Goal: Task Accomplishment & Management: Complete application form

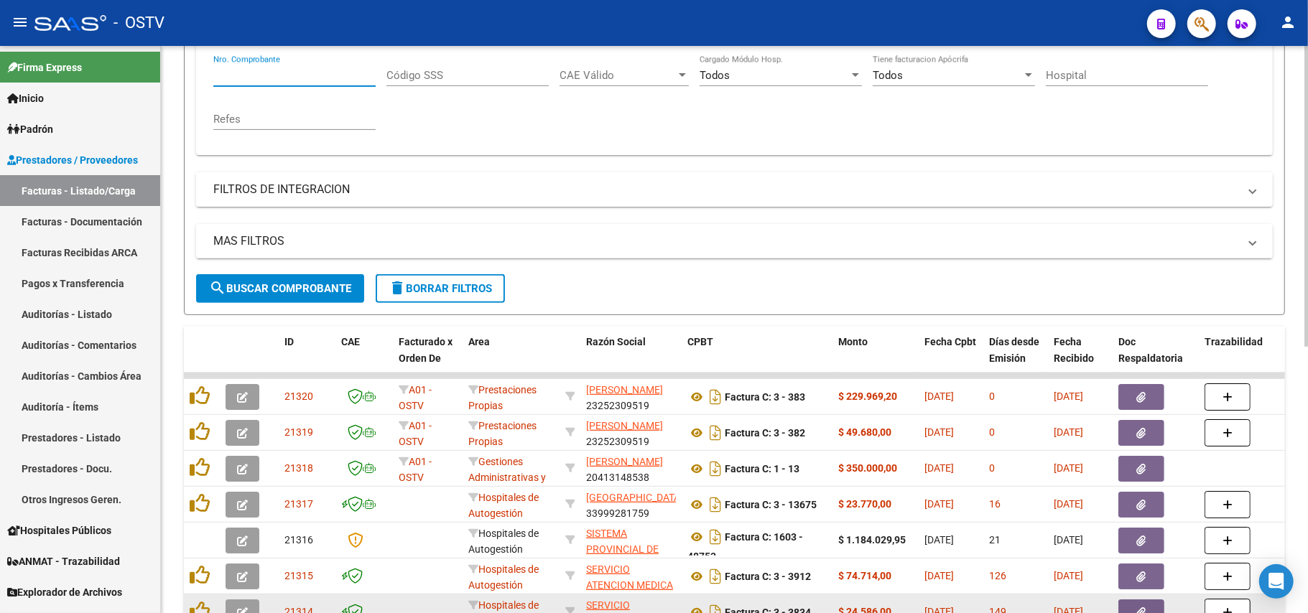
scroll to position [383, 0]
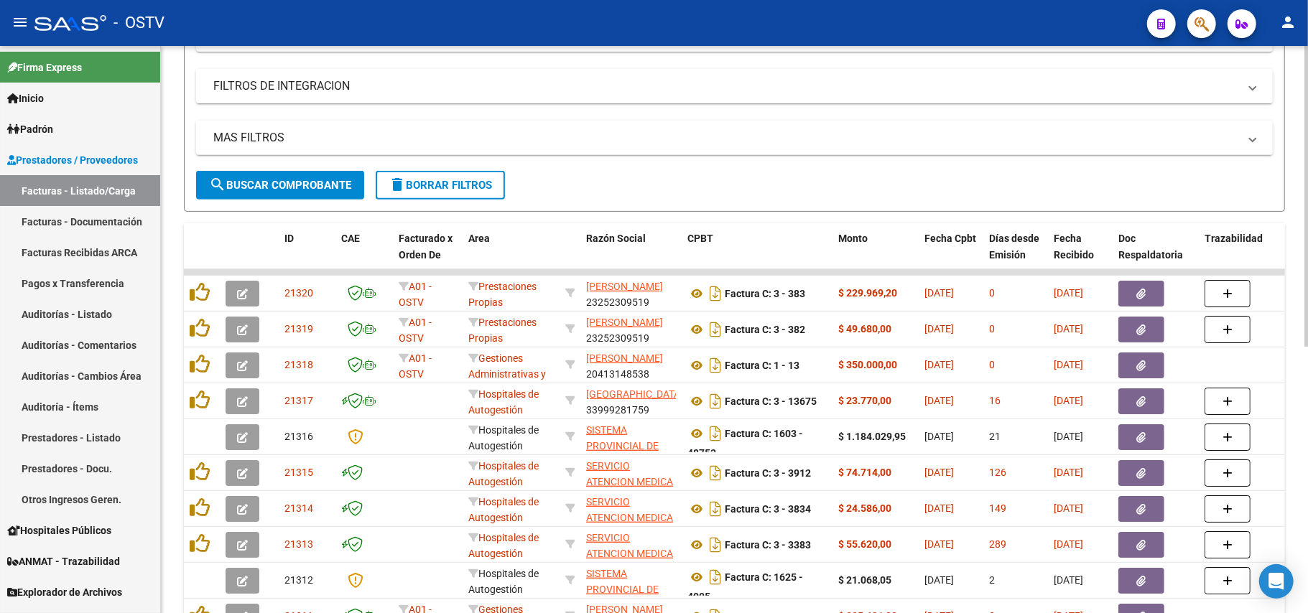
click at [303, 187] on span "search Buscar Comprobante" at bounding box center [280, 185] width 142 height 13
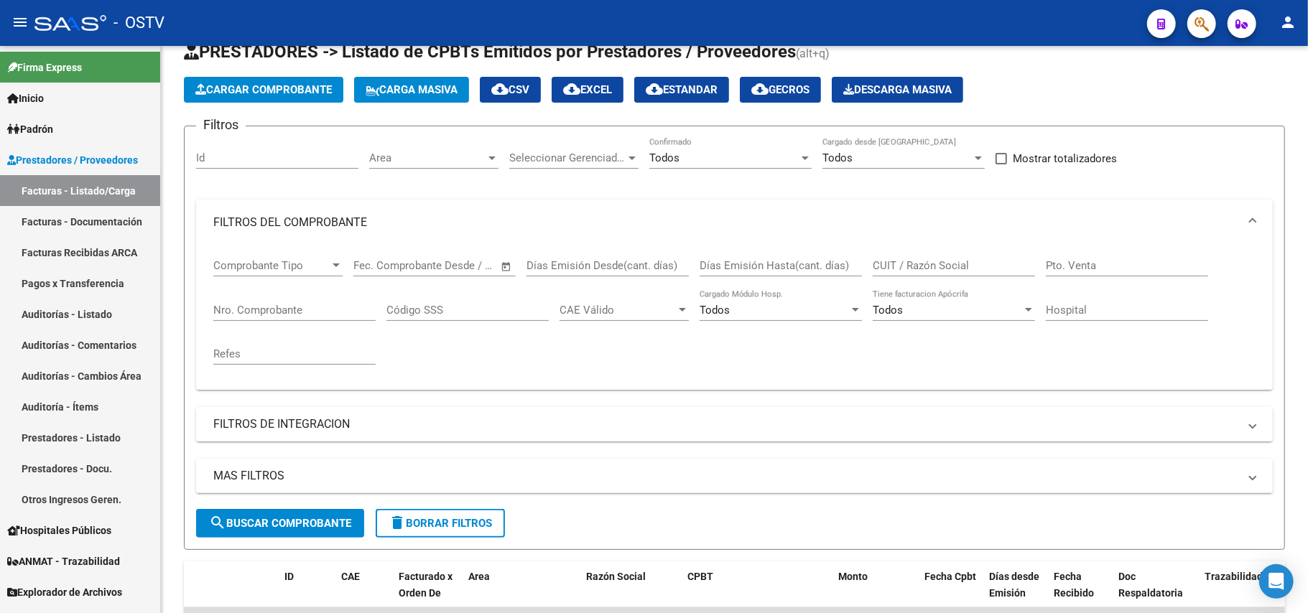
scroll to position [0, 0]
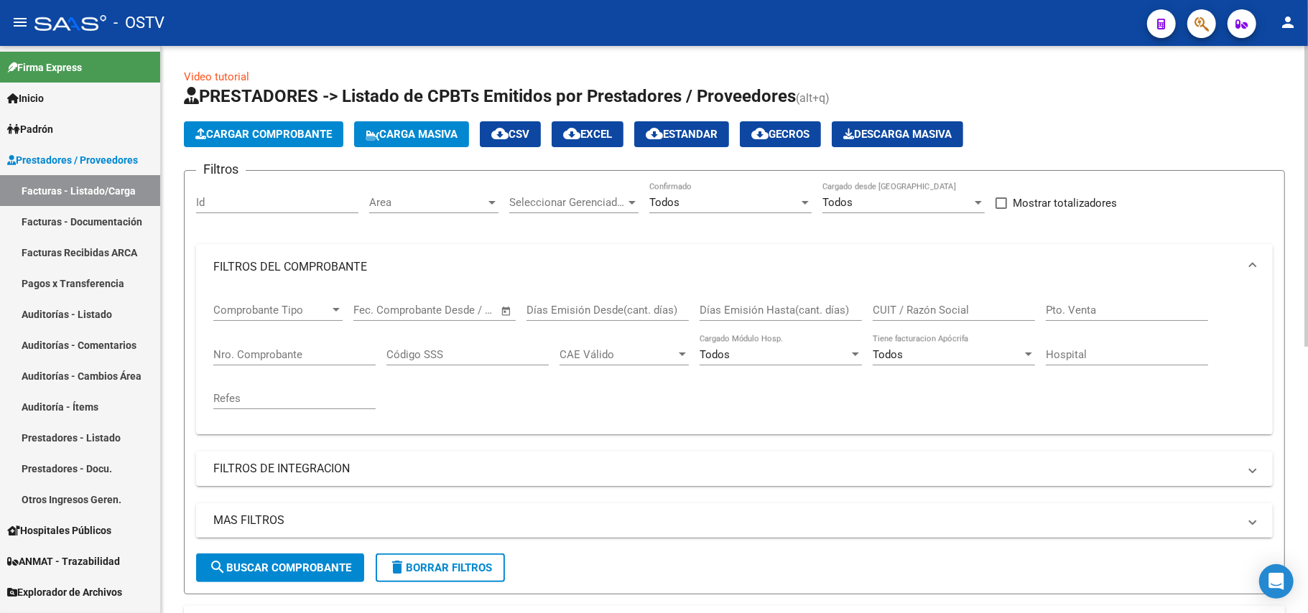
click at [319, 358] on input "Nro. Comprobante" at bounding box center [294, 354] width 162 height 13
type input "1"
drag, startPoint x: 1126, startPoint y: 297, endPoint x: 1129, endPoint y: 308, distance: 11.8
click at [1126, 299] on div "Pto. Venta" at bounding box center [1127, 305] width 162 height 31
click at [1129, 308] on input "Pto. Venta" at bounding box center [1127, 310] width 162 height 13
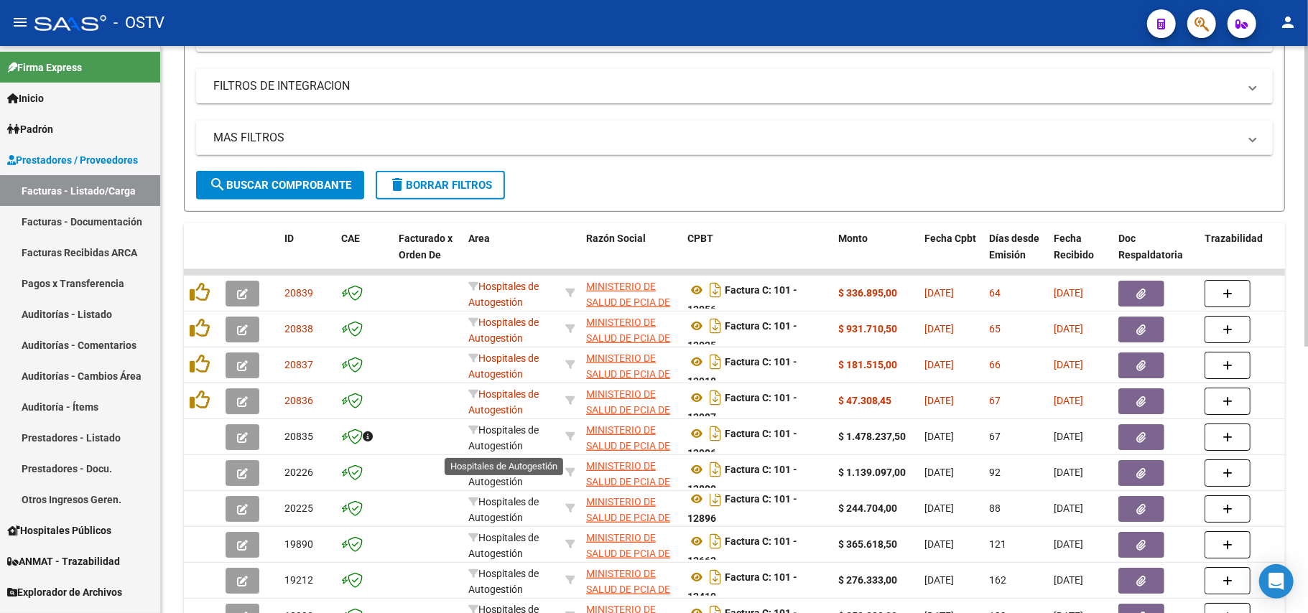
scroll to position [9, 0]
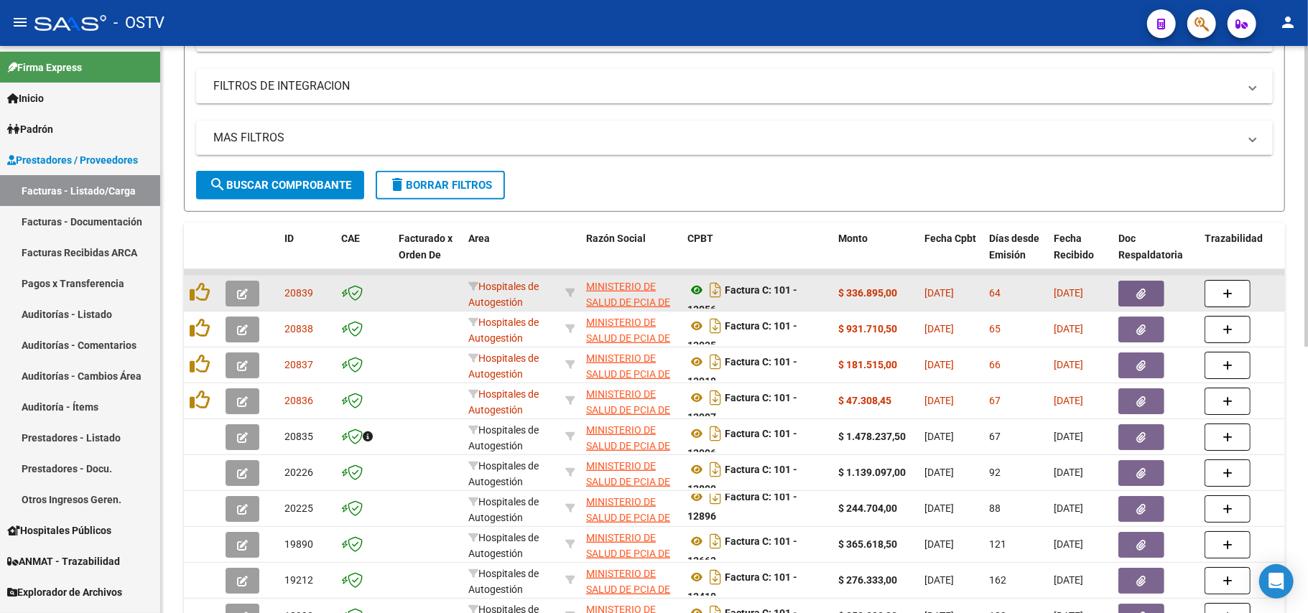
type input "101"
click at [687, 290] on icon at bounding box center [696, 290] width 19 height 17
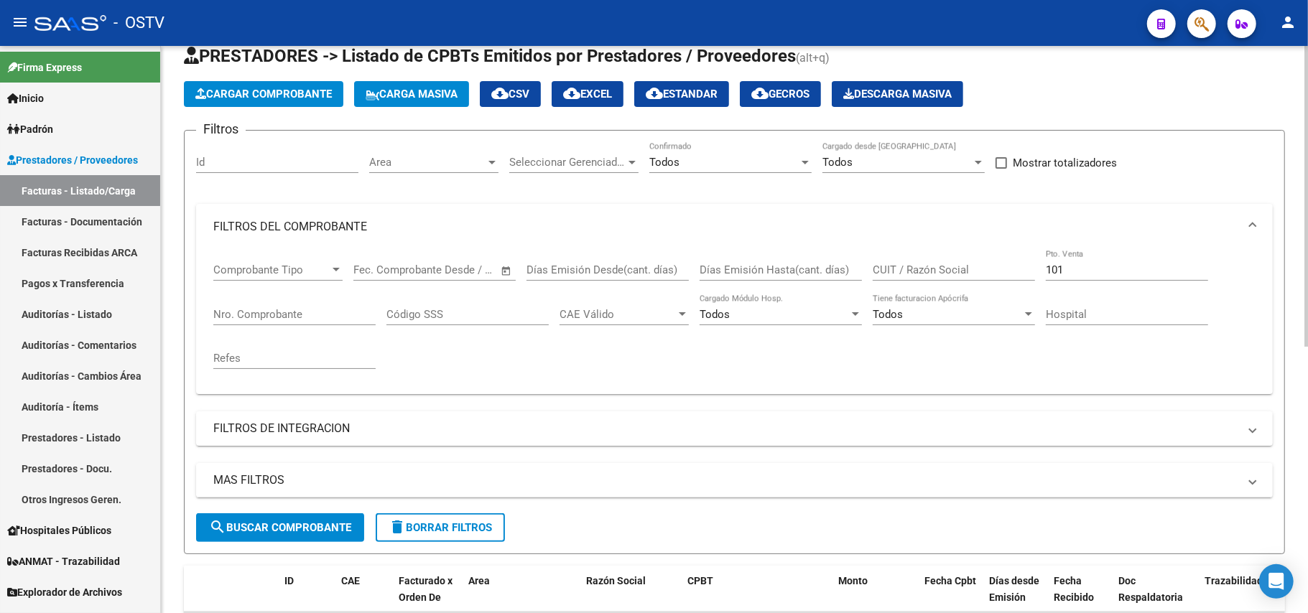
scroll to position [0, 0]
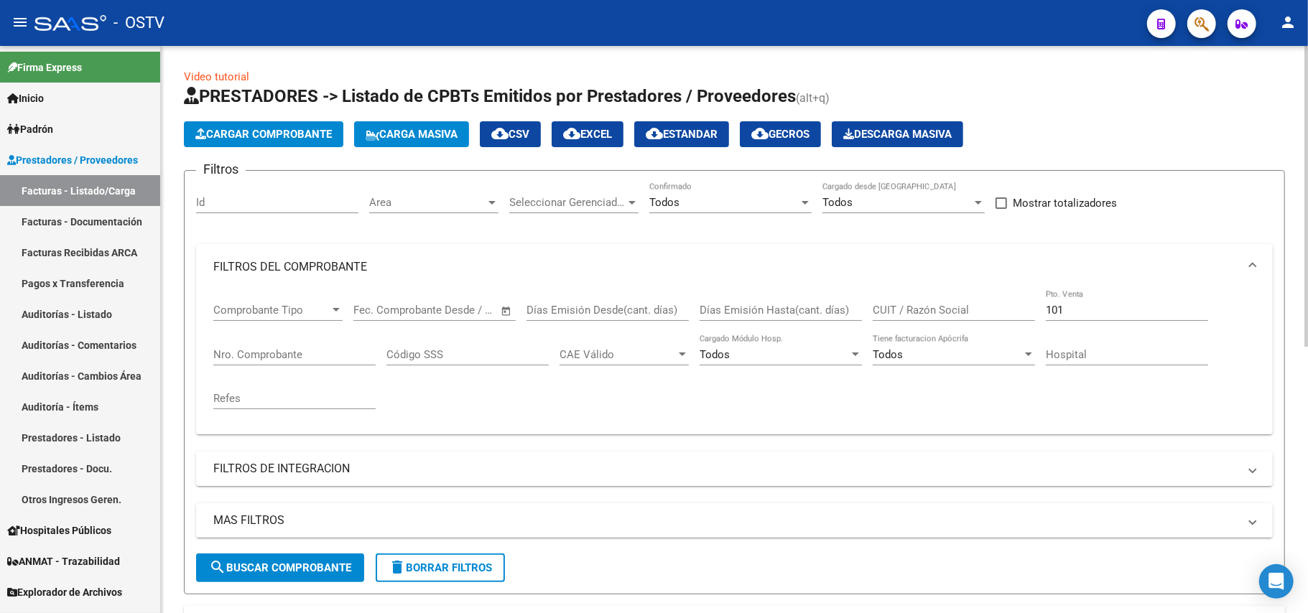
click at [302, 355] on input "Nro. Comprobante" at bounding box center [294, 354] width 162 height 13
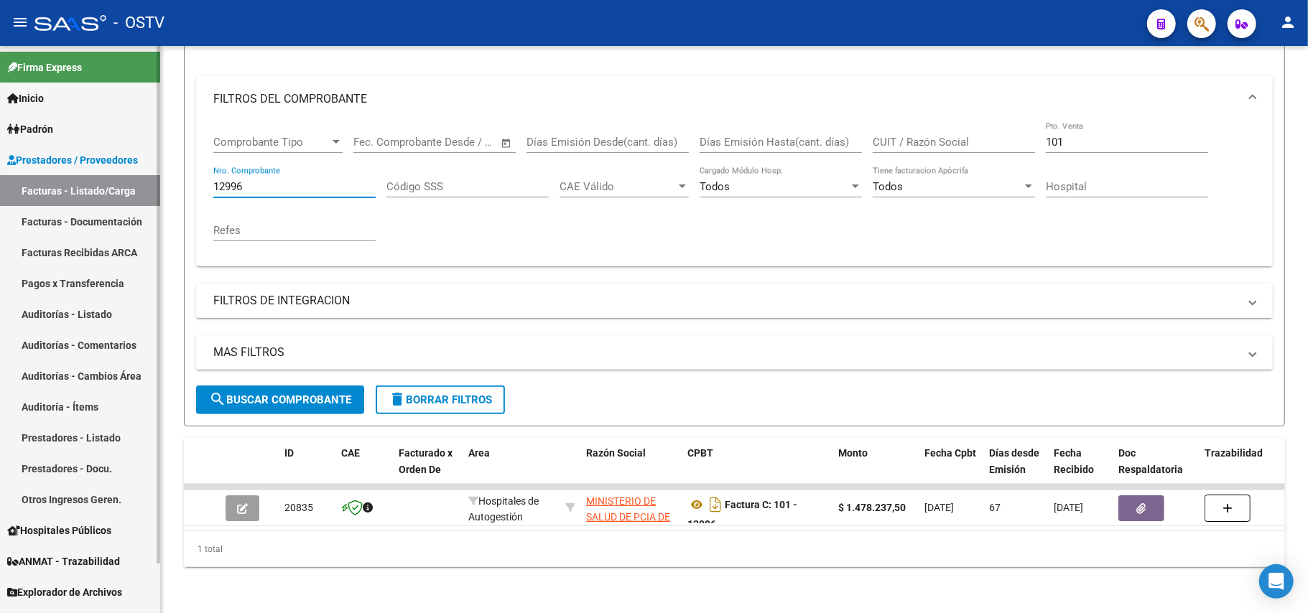
drag, startPoint x: 282, startPoint y: 169, endPoint x: 15, endPoint y: 182, distance: 267.4
click at [15, 182] on mat-sidenav-container "Firma Express Inicio Calendario SSS Instructivos Contacto OS Padrón Afiliados E…" at bounding box center [654, 329] width 1308 height 567
drag, startPoint x: 116, startPoint y: 171, endPoint x: 0, endPoint y: 158, distance: 116.3
click at [0, 158] on mat-sidenav-container "Firma Express Inicio Calendario SSS Instructivos Contacto OS Padrón Afiliados E…" at bounding box center [654, 329] width 1308 height 567
drag, startPoint x: 214, startPoint y: 170, endPoint x: 0, endPoint y: 173, distance: 214.0
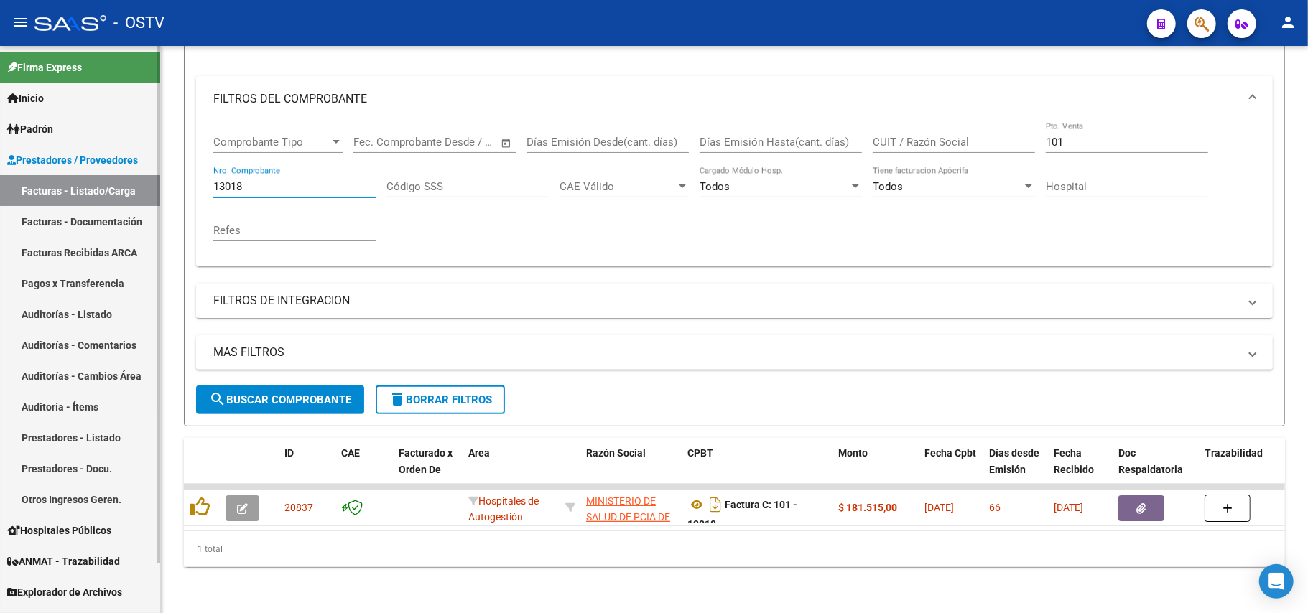
click at [0, 173] on mat-sidenav-container "Firma Express Inicio Calendario SSS Instructivos Contacto OS Padrón Afiliados E…" at bounding box center [654, 329] width 1308 height 567
drag, startPoint x: 328, startPoint y: 175, endPoint x: 0, endPoint y: 165, distance: 328.3
click at [0, 165] on mat-sidenav-container "Firma Express Inicio Calendario SSS Instructivos Contacto OS Padrón Afiliados E…" at bounding box center [654, 329] width 1308 height 567
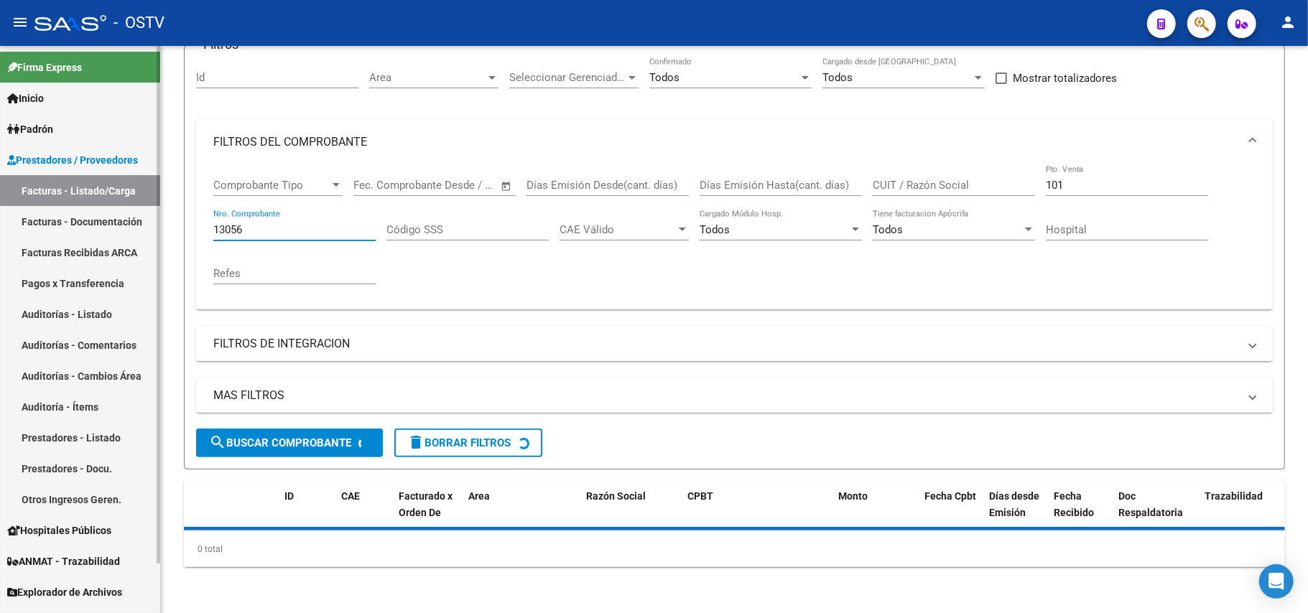
scroll to position [182, 0]
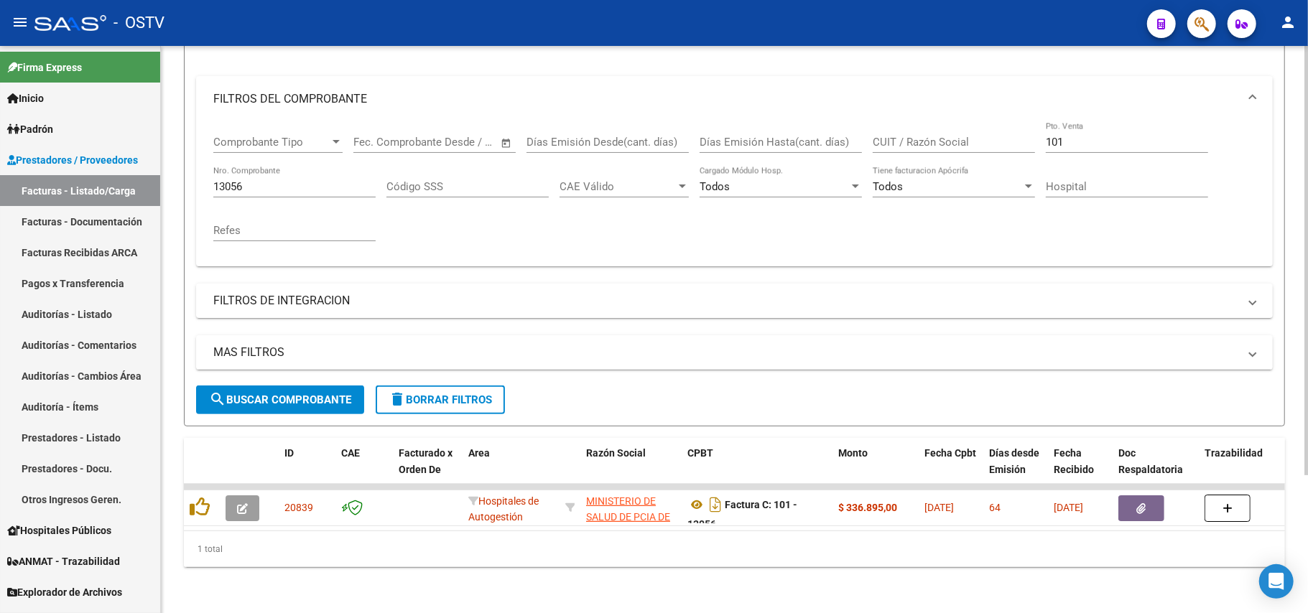
drag, startPoint x: 475, startPoint y: 534, endPoint x: 498, endPoint y: 527, distance: 23.4
click at [497, 529] on div "ID CAE Facturado x Orden De Area Razón Social CPBT Monto Fecha Cpbt Días desde …" at bounding box center [734, 502] width 1101 height 129
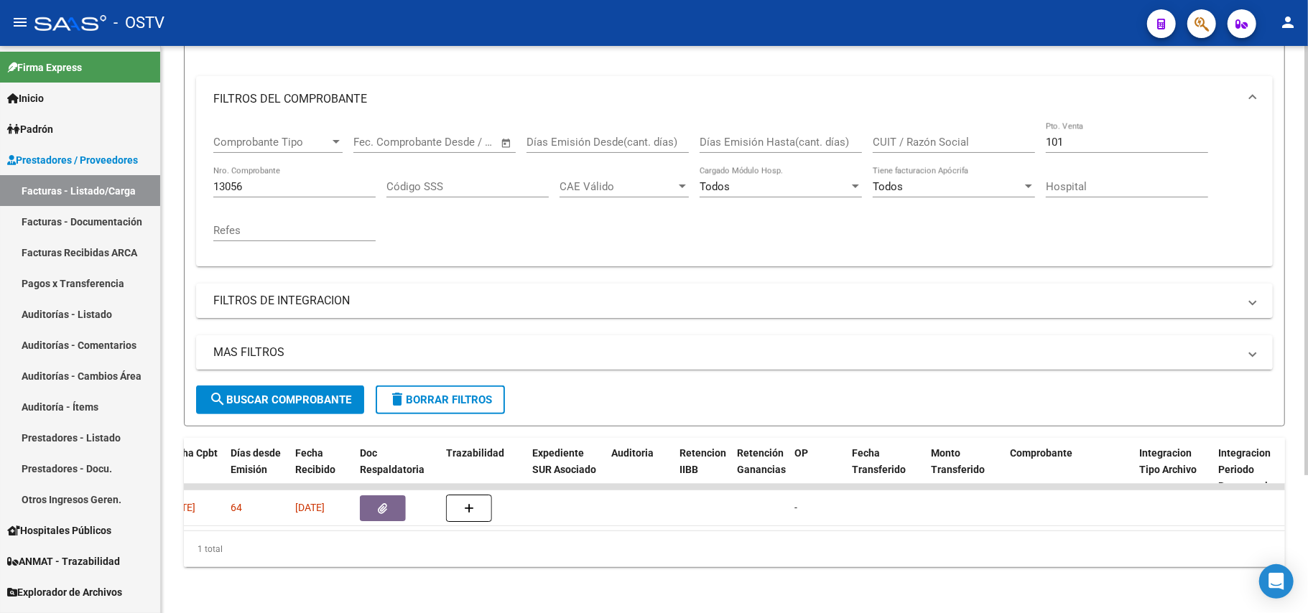
scroll to position [0, 0]
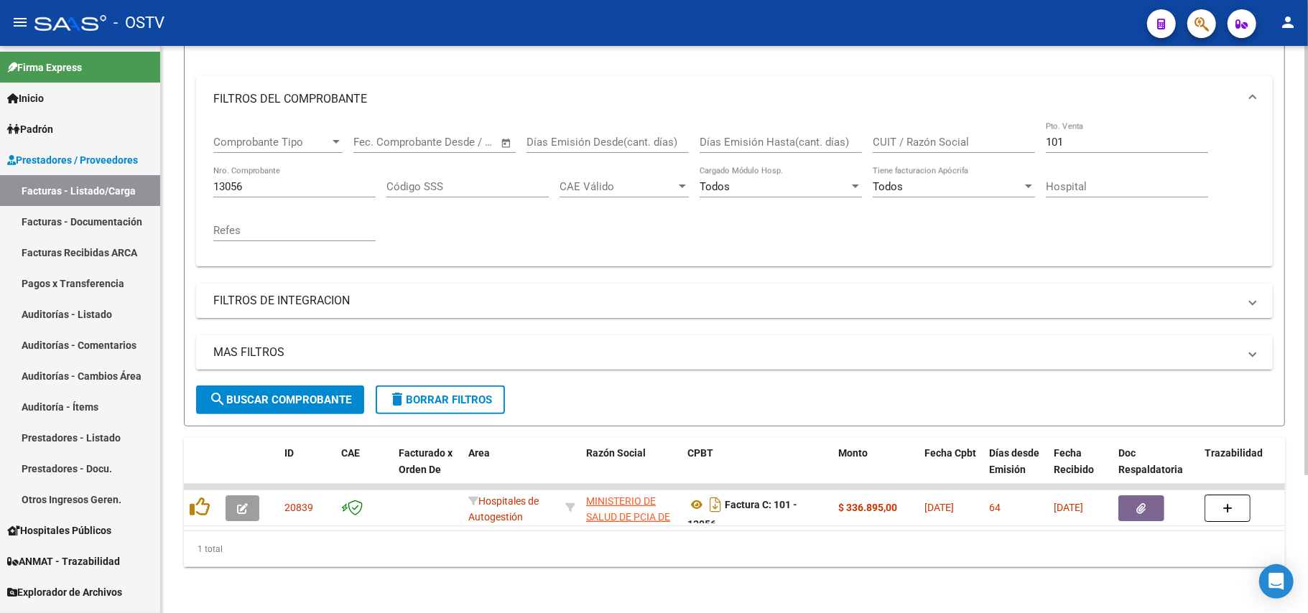
click at [303, 180] on input "13056" at bounding box center [294, 186] width 162 height 13
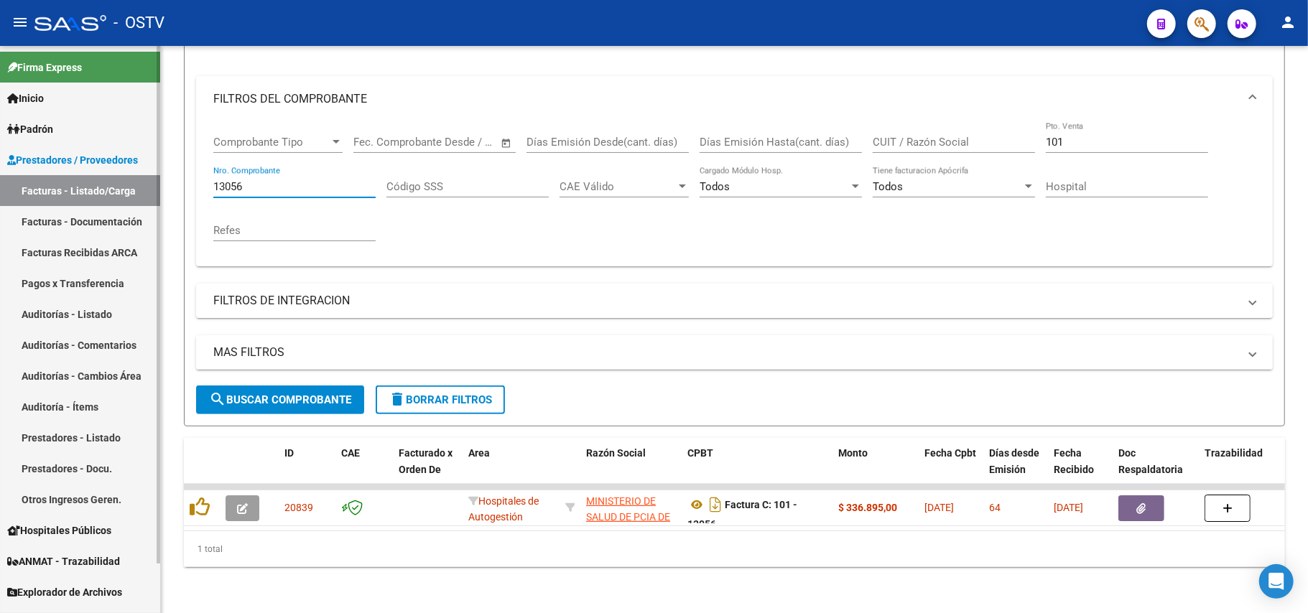
drag, startPoint x: 303, startPoint y: 175, endPoint x: 0, endPoint y: 167, distance: 303.2
click at [0, 167] on mat-sidenav-container "Firma Express Inicio Calendario SSS Instructivos Contacto OS Padrón Afiliados E…" at bounding box center [654, 329] width 1308 height 567
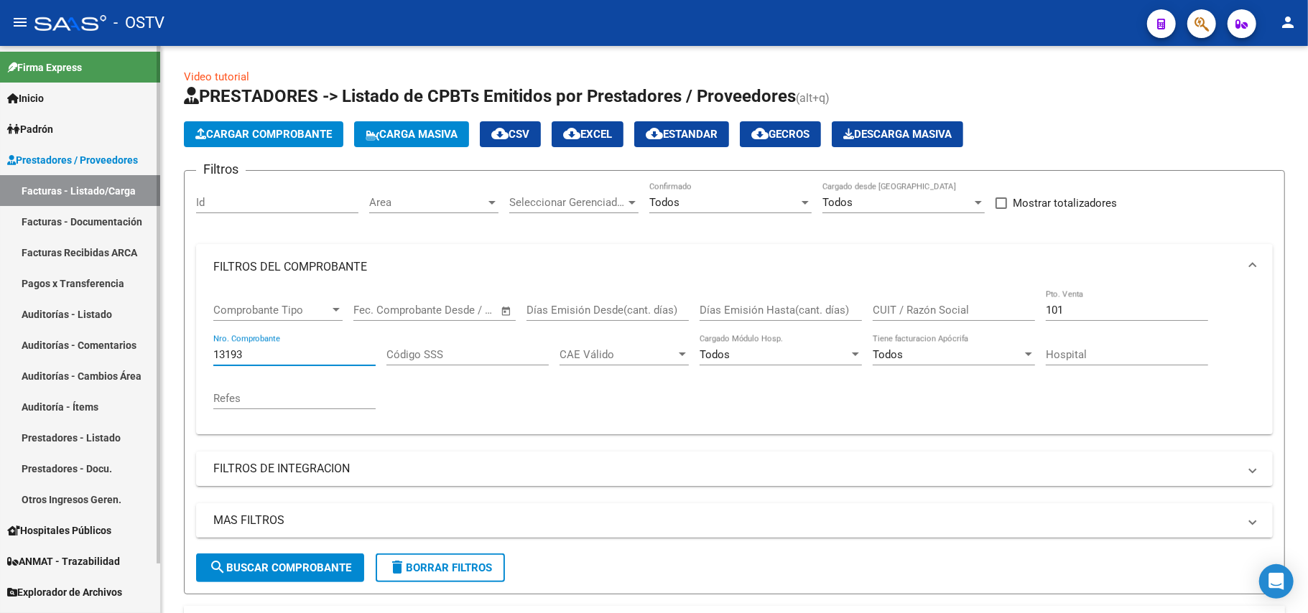
drag, startPoint x: 276, startPoint y: 348, endPoint x: 96, endPoint y: 360, distance: 180.6
click at [96, 360] on mat-sidenav-container "Firma Express Inicio Calendario SSS Instructivos Contacto OS Padrón Afiliados E…" at bounding box center [654, 329] width 1308 height 567
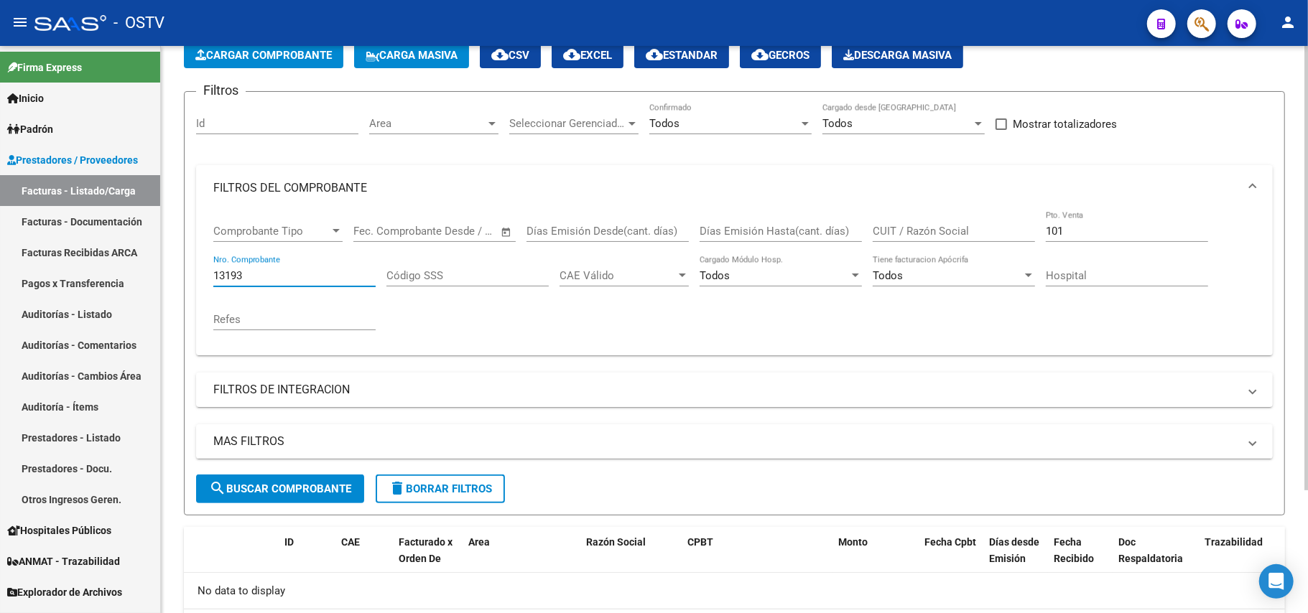
scroll to position [157, 0]
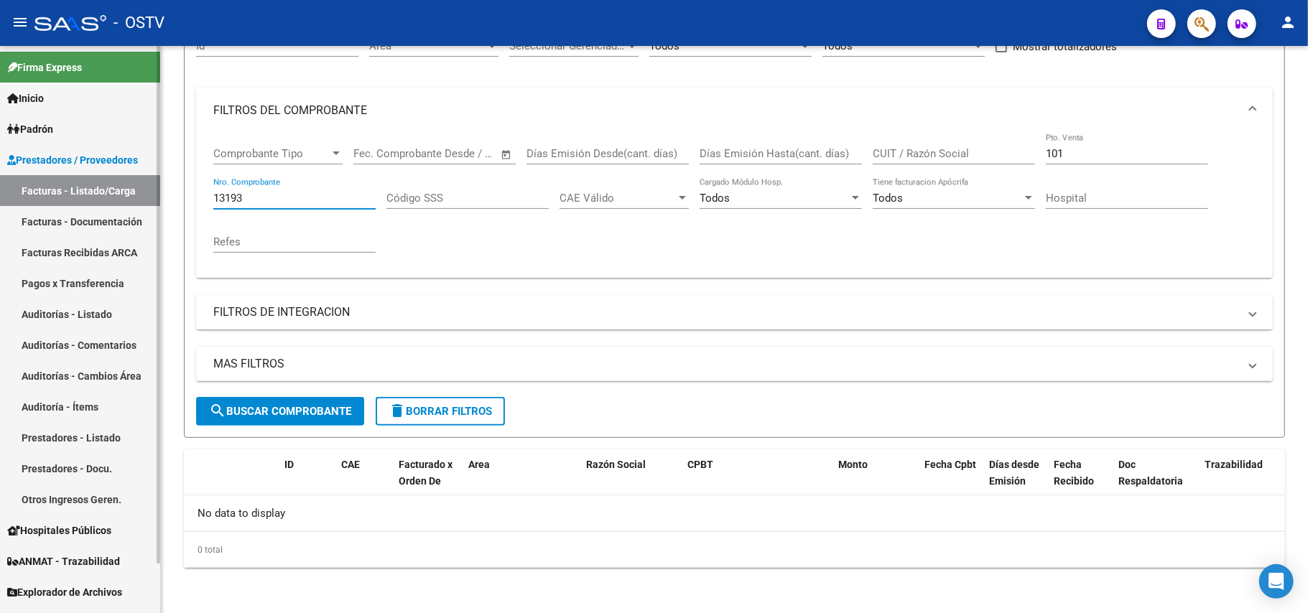
drag, startPoint x: 270, startPoint y: 196, endPoint x: 16, endPoint y: 188, distance: 254.3
click at [16, 188] on mat-sidenav-container "Firma Express Inicio Calendario SSS Instructivos Contacto OS Padrón Afiliados E…" at bounding box center [654, 329] width 1308 height 567
drag, startPoint x: 269, startPoint y: 192, endPoint x: 52, endPoint y: 178, distance: 216.6
click at [52, 178] on mat-sidenav-container "Firma Express Inicio Calendario SSS Instructivos Contacto OS Padrón Afiliados E…" at bounding box center [654, 329] width 1308 height 567
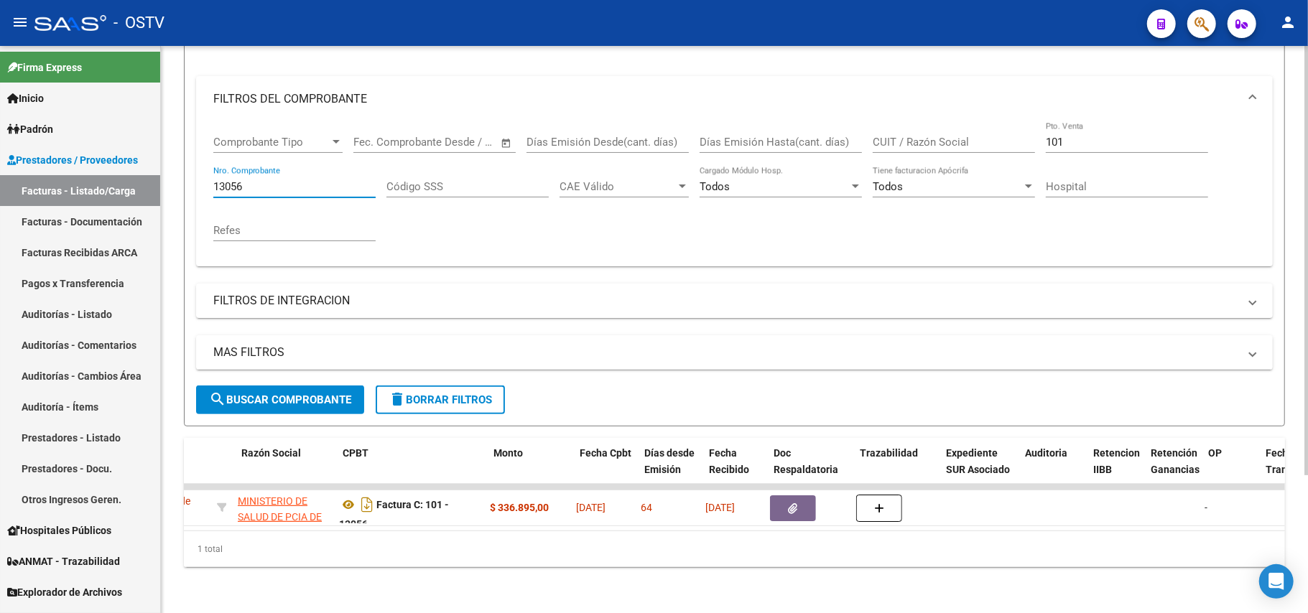
scroll to position [0, 0]
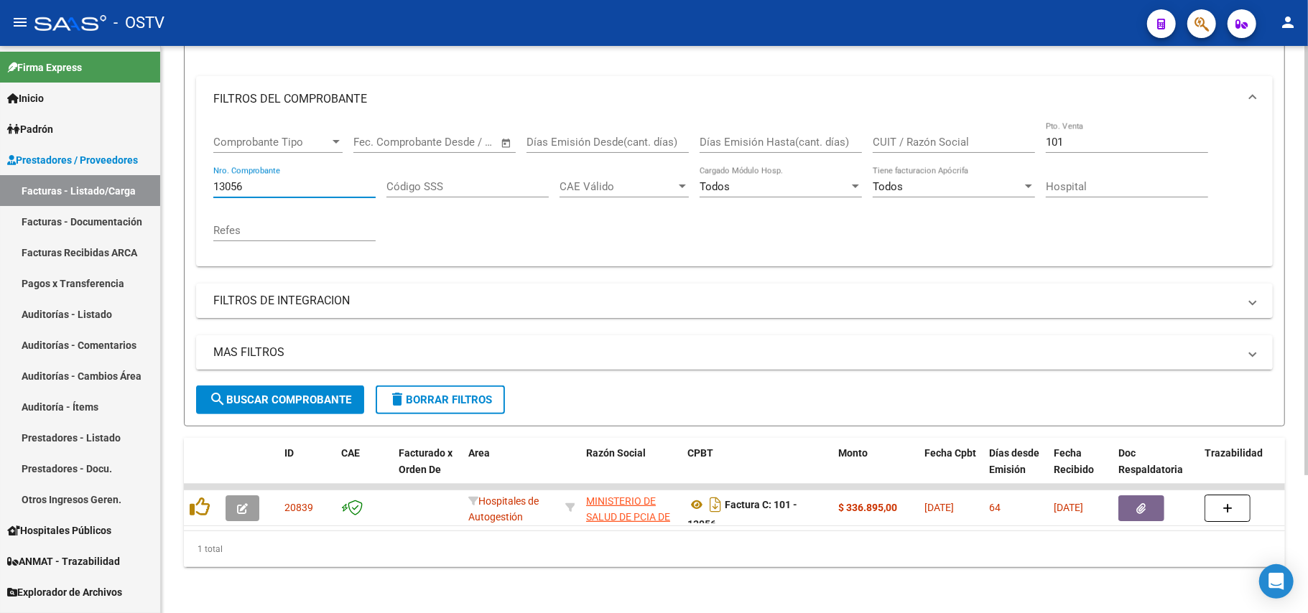
type input "13056"
drag, startPoint x: 1123, startPoint y: 119, endPoint x: 1044, endPoint y: 130, distance: 79.7
click at [1044, 130] on div "Comprobante Tipo Comprobante Tipo Fecha inicio – Fecha fin Fec. Comprobante Des…" at bounding box center [734, 188] width 1042 height 133
drag, startPoint x: 1071, startPoint y: 126, endPoint x: 836, endPoint y: 118, distance: 235.7
click at [845, 128] on div "Comprobante Tipo Comprobante Tipo Fecha inicio – Fecha fin Fec. Comprobante Des…" at bounding box center [734, 188] width 1042 height 133
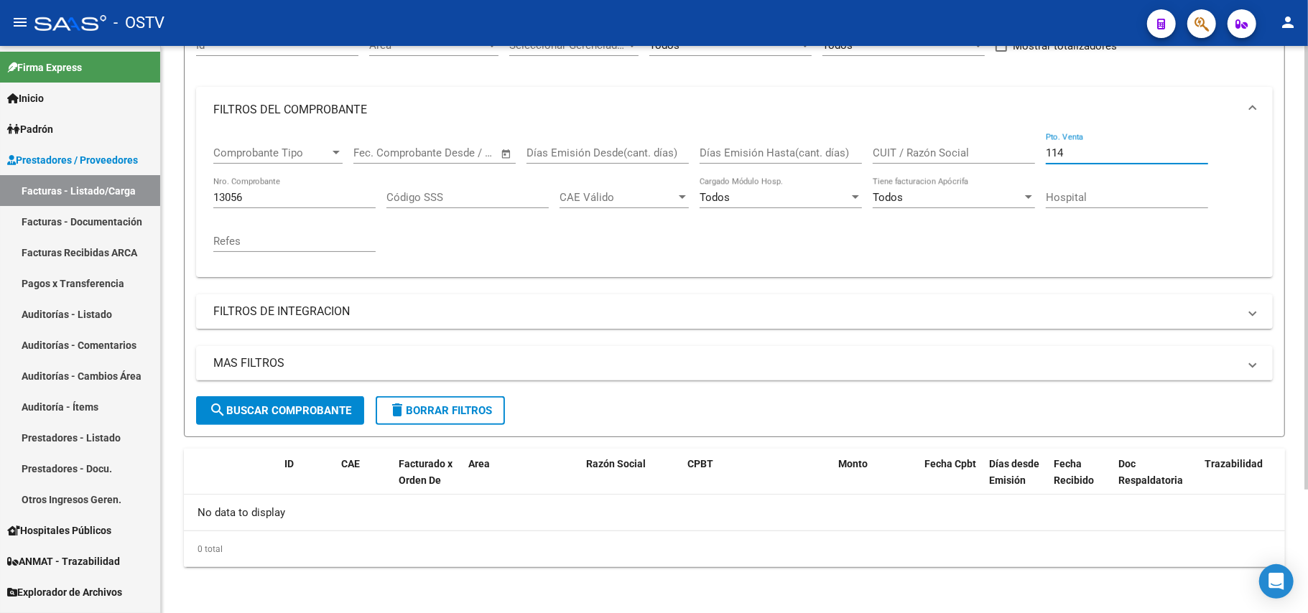
scroll to position [157, 0]
type input "114"
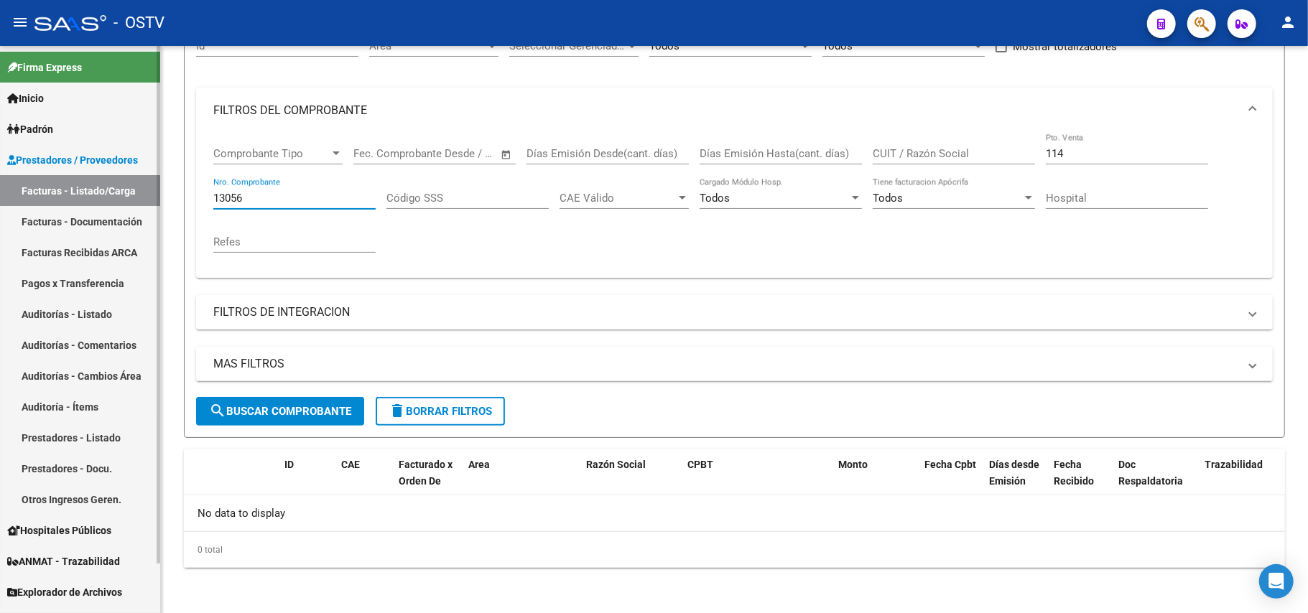
drag, startPoint x: 266, startPoint y: 195, endPoint x: 27, endPoint y: 182, distance: 238.8
click at [27, 182] on mat-sidenav-container "Firma Express Inicio Calendario SSS Instructivos Contacto OS Padrón Afiliados E…" at bounding box center [654, 329] width 1308 height 567
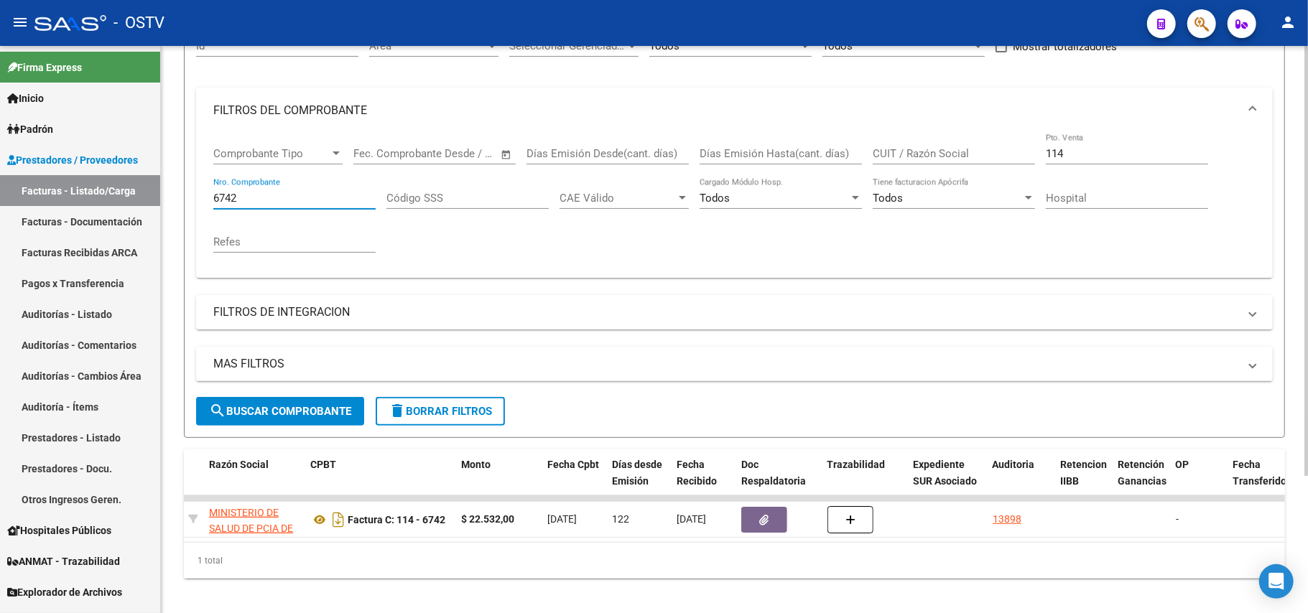
scroll to position [0, 0]
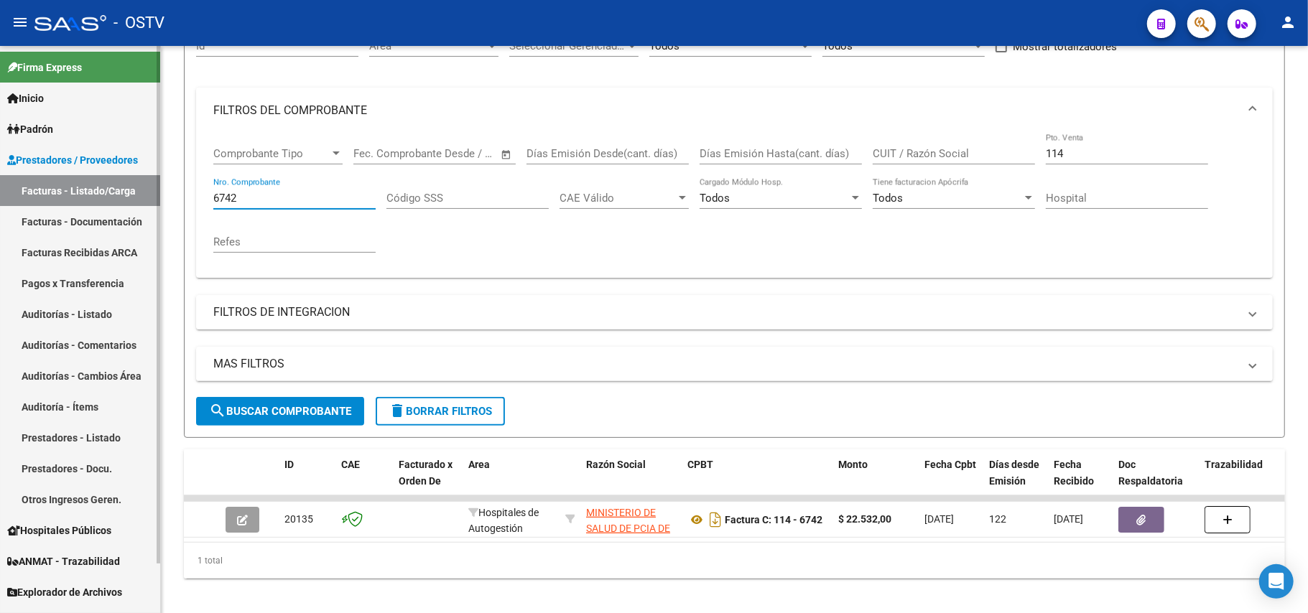
drag, startPoint x: 266, startPoint y: 197, endPoint x: 72, endPoint y: 201, distance: 193.9
click at [72, 201] on mat-sidenav-container "Firma Express Inicio Calendario SSS Instructivos Contacto OS Padrón Afiliados E…" at bounding box center [654, 329] width 1308 height 567
type input "4"
drag, startPoint x: 285, startPoint y: 196, endPoint x: 16, endPoint y: 182, distance: 269.7
click at [16, 182] on mat-sidenav-container "Firma Express Inicio Calendario SSS Instructivos Contacto OS Padrón Afiliados E…" at bounding box center [654, 329] width 1308 height 567
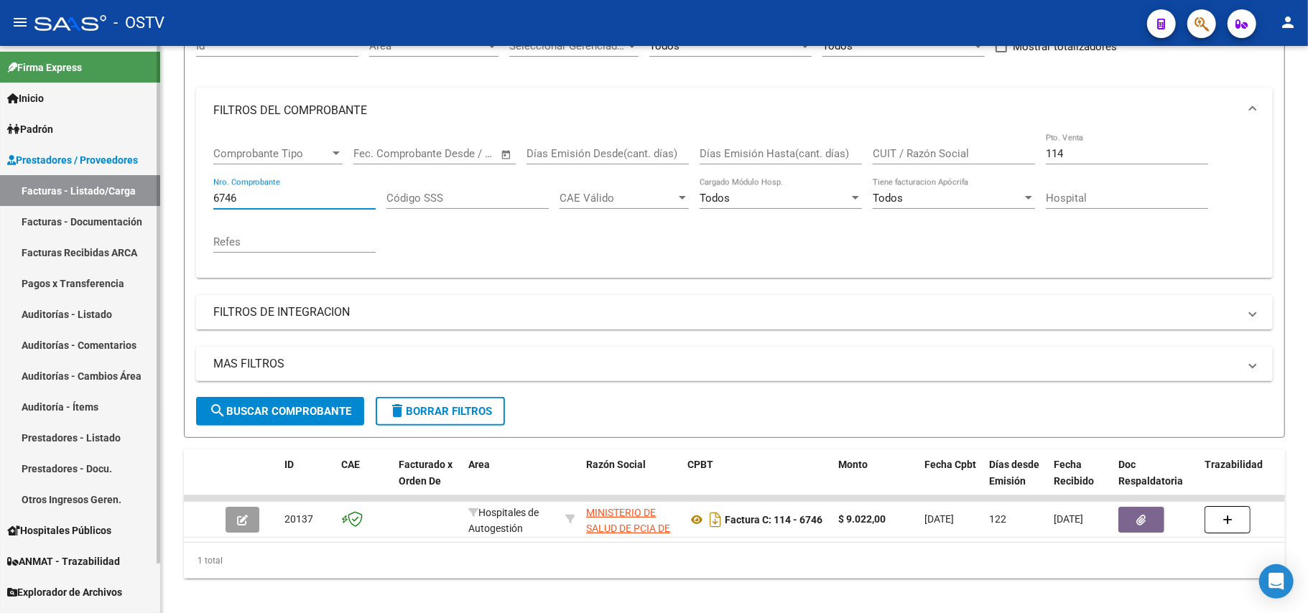
drag, startPoint x: 270, startPoint y: 200, endPoint x: 14, endPoint y: 214, distance: 256.1
click at [15, 214] on mat-sidenav-container "Firma Express Inicio Calendario SSS Instructivos Contacto OS Padrón Afiliados E…" at bounding box center [654, 329] width 1308 height 567
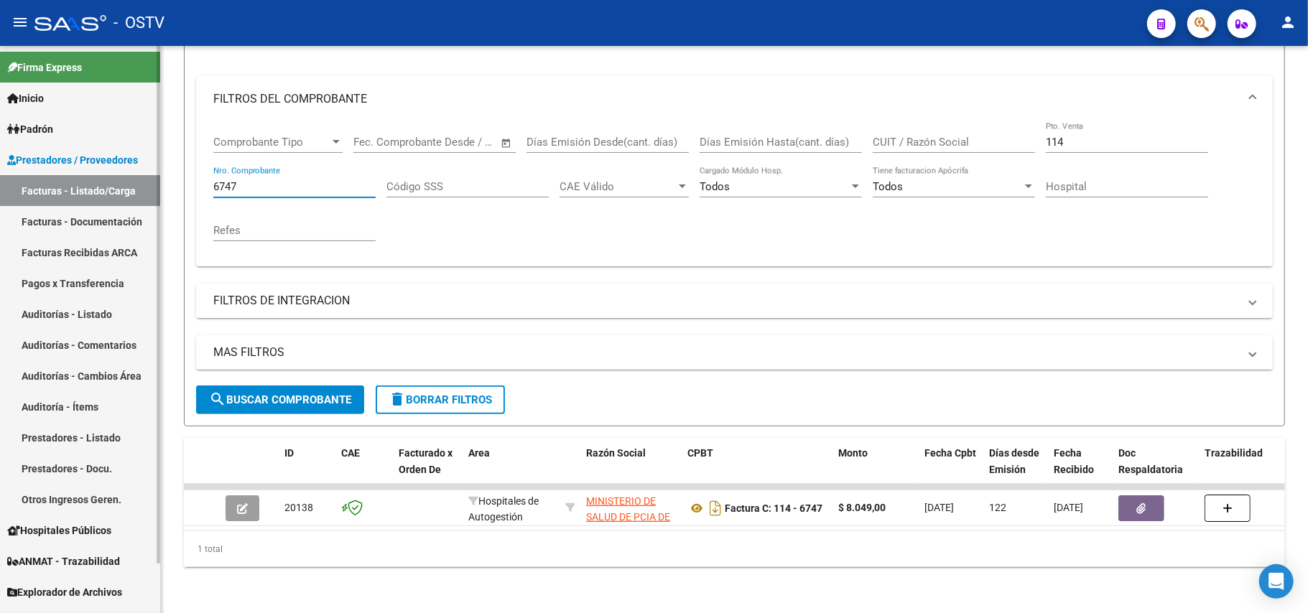
drag, startPoint x: 299, startPoint y: 168, endPoint x: 0, endPoint y: 190, distance: 300.3
click at [0, 190] on mat-sidenav-container "Firma Express Inicio Calendario SSS Instructivos Contacto OS Padrón Afiliados E…" at bounding box center [654, 329] width 1308 height 567
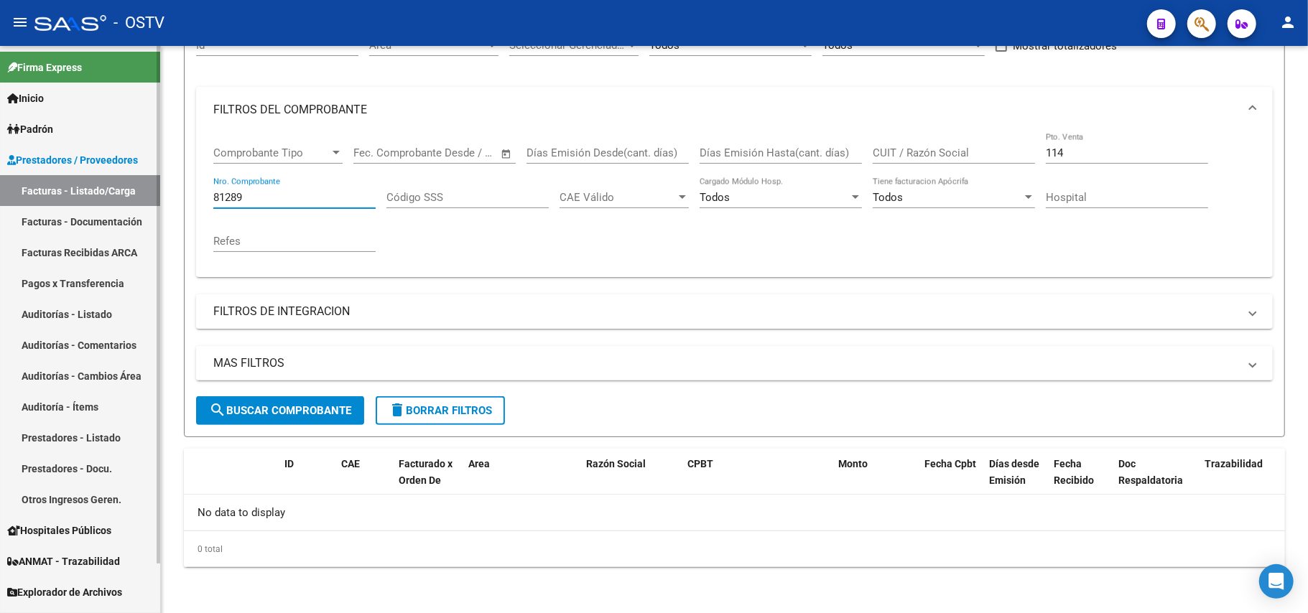
scroll to position [157, 0]
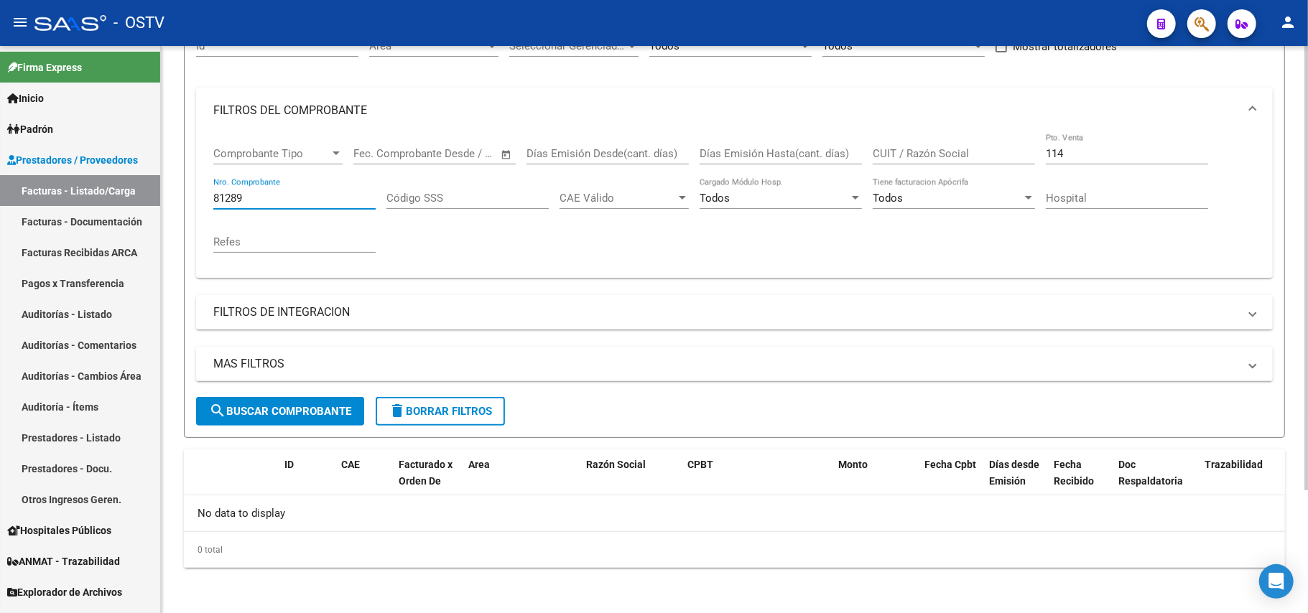
type input "81289"
drag, startPoint x: 1082, startPoint y: 150, endPoint x: 874, endPoint y: 141, distance: 207.7
click at [879, 147] on div "Comprobante Tipo Comprobante Tipo Fecha inicio – Fecha fin Fec. Comprobante Des…" at bounding box center [734, 200] width 1042 height 133
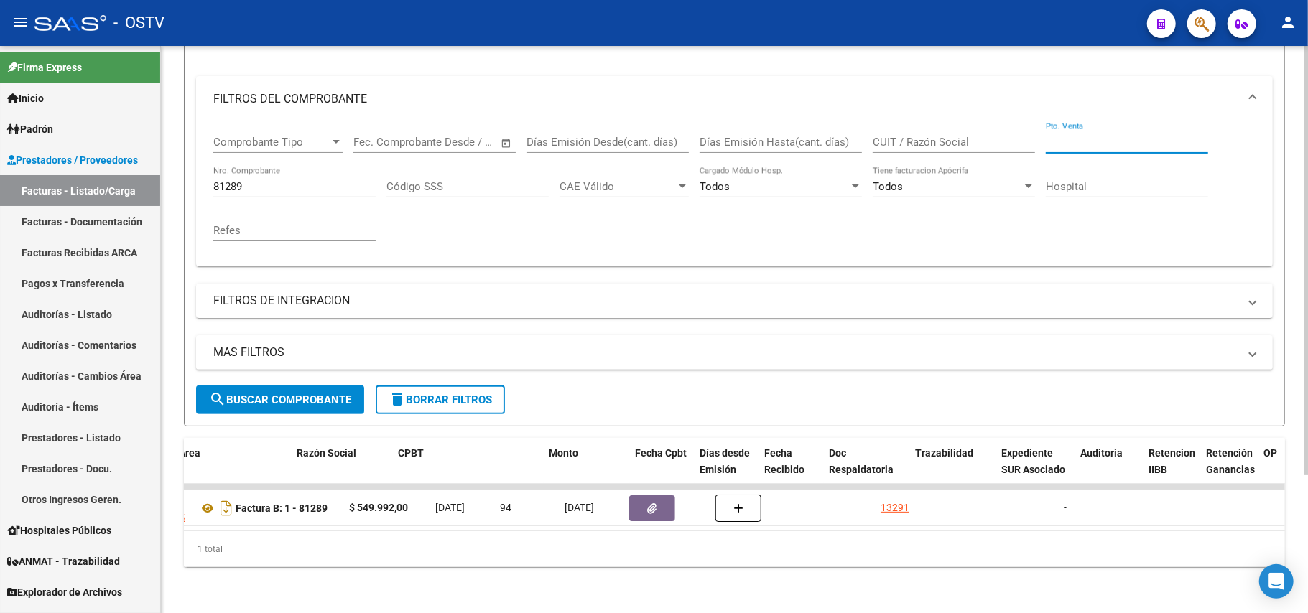
scroll to position [0, 230]
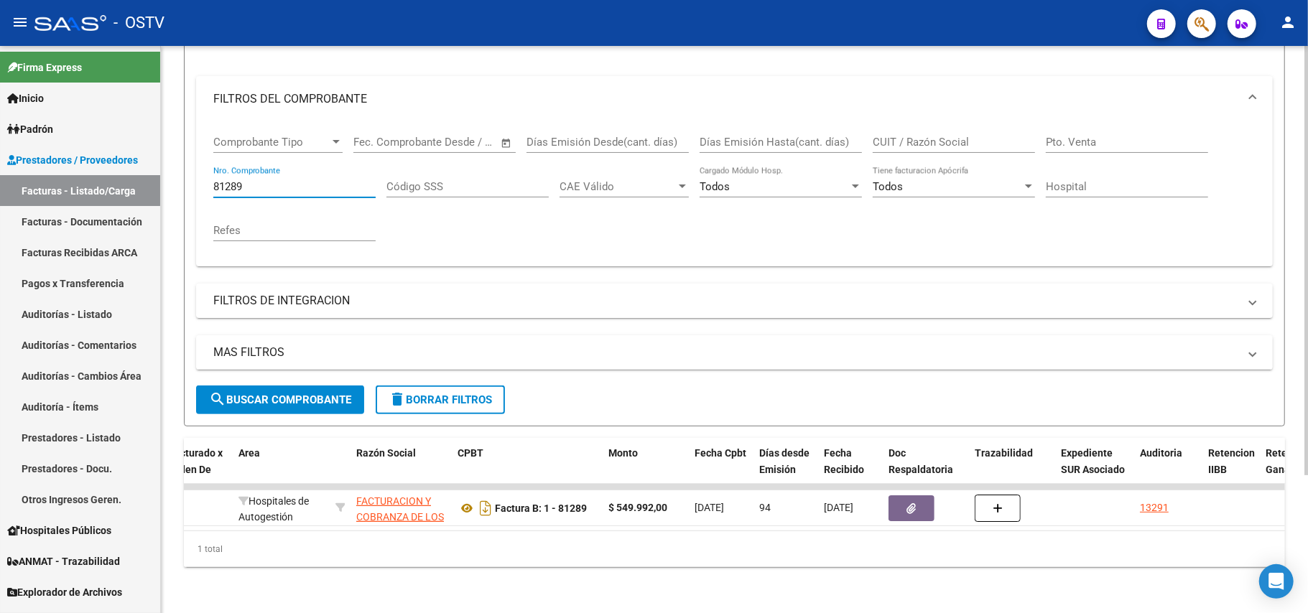
click at [290, 180] on input "81289" at bounding box center [294, 186] width 162 height 13
click at [282, 180] on input "81289" at bounding box center [294, 186] width 162 height 13
type input "8"
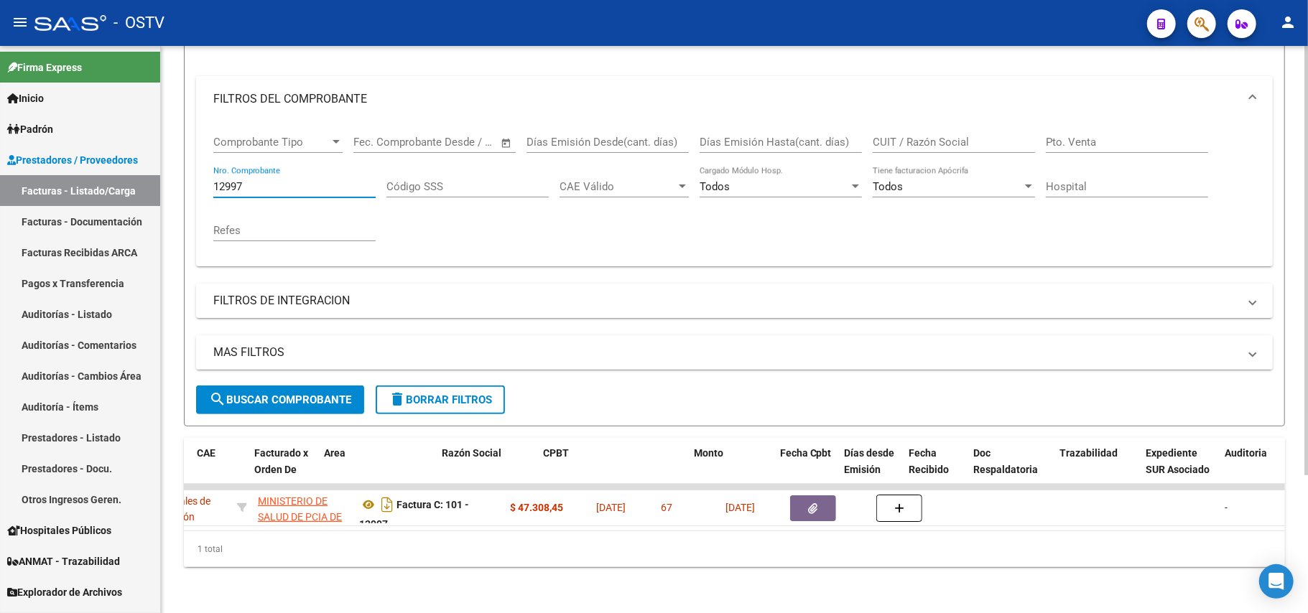
scroll to position [0, 0]
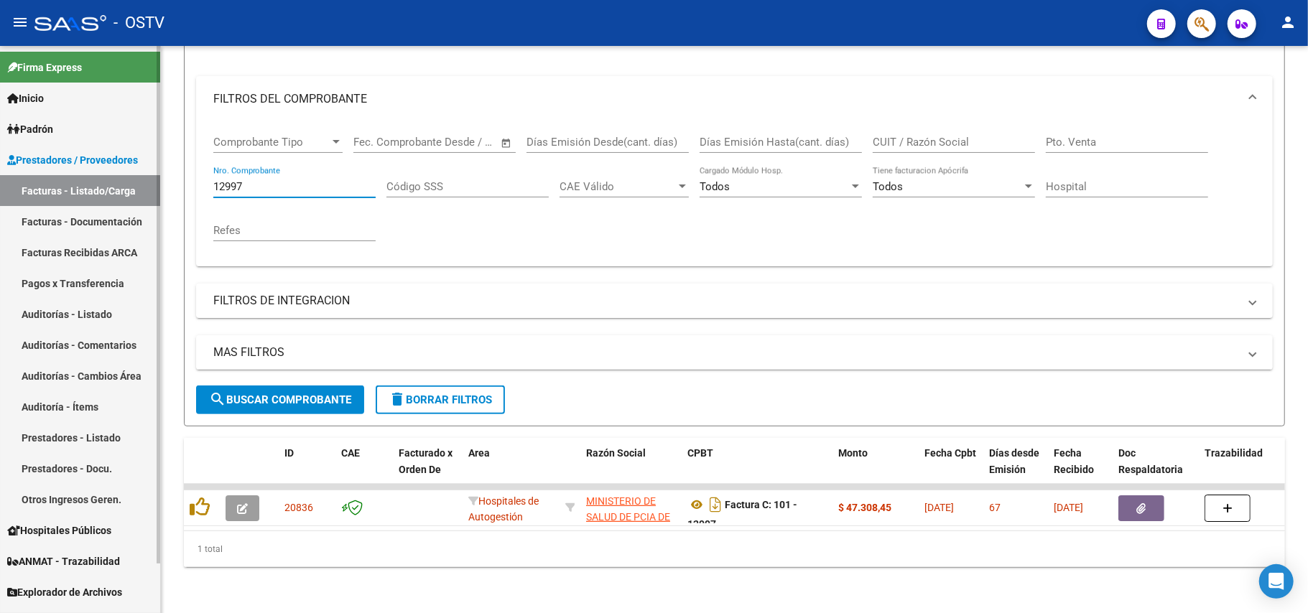
drag, startPoint x: 297, startPoint y: 167, endPoint x: 0, endPoint y: 179, distance: 296.8
click at [0, 179] on mat-sidenav-container "Firma Express Inicio Calendario SSS Instructivos Contacto OS Padrón Afiliados E…" at bounding box center [654, 329] width 1308 height 567
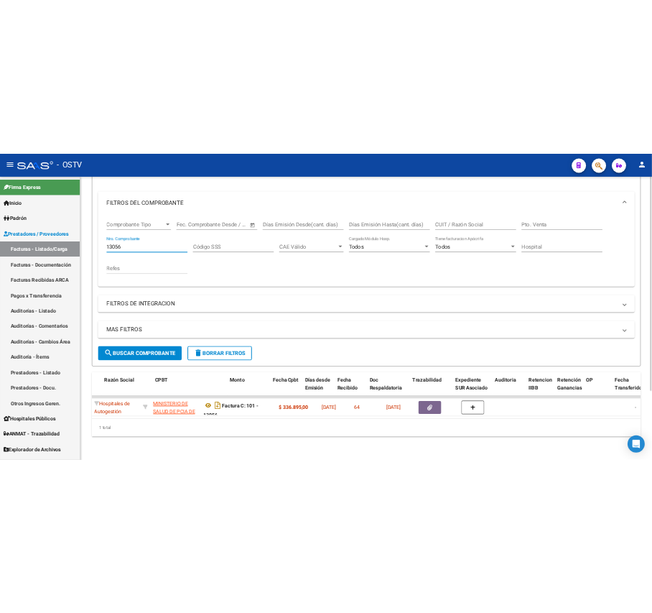
scroll to position [0, 250]
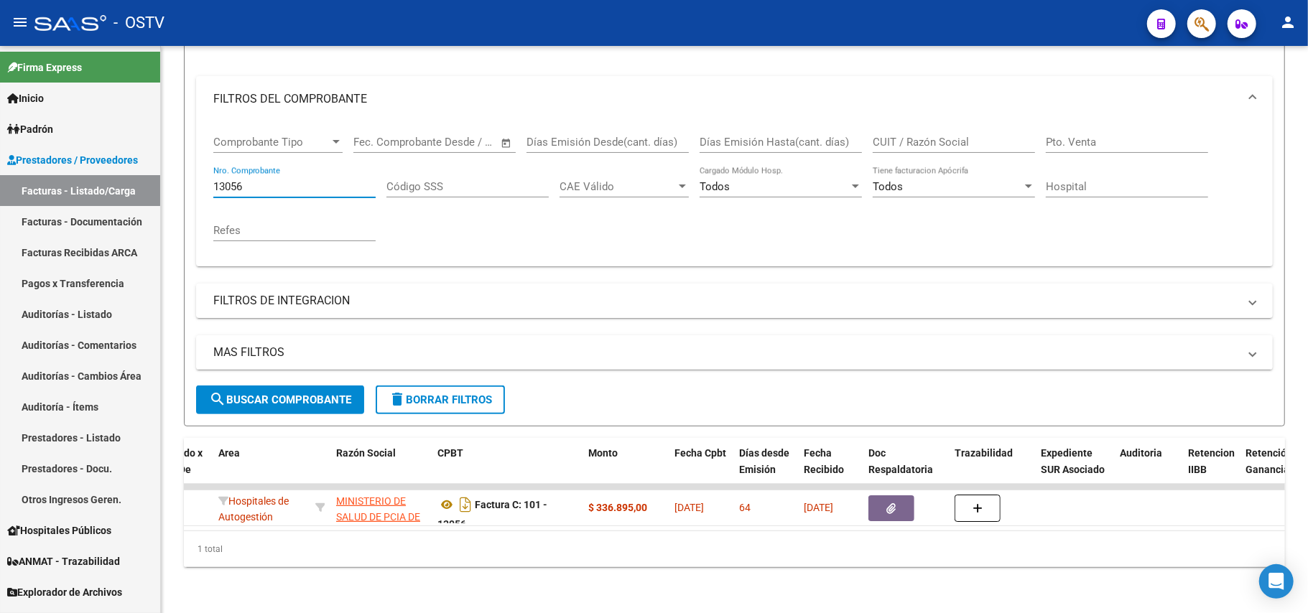
type input "13056"
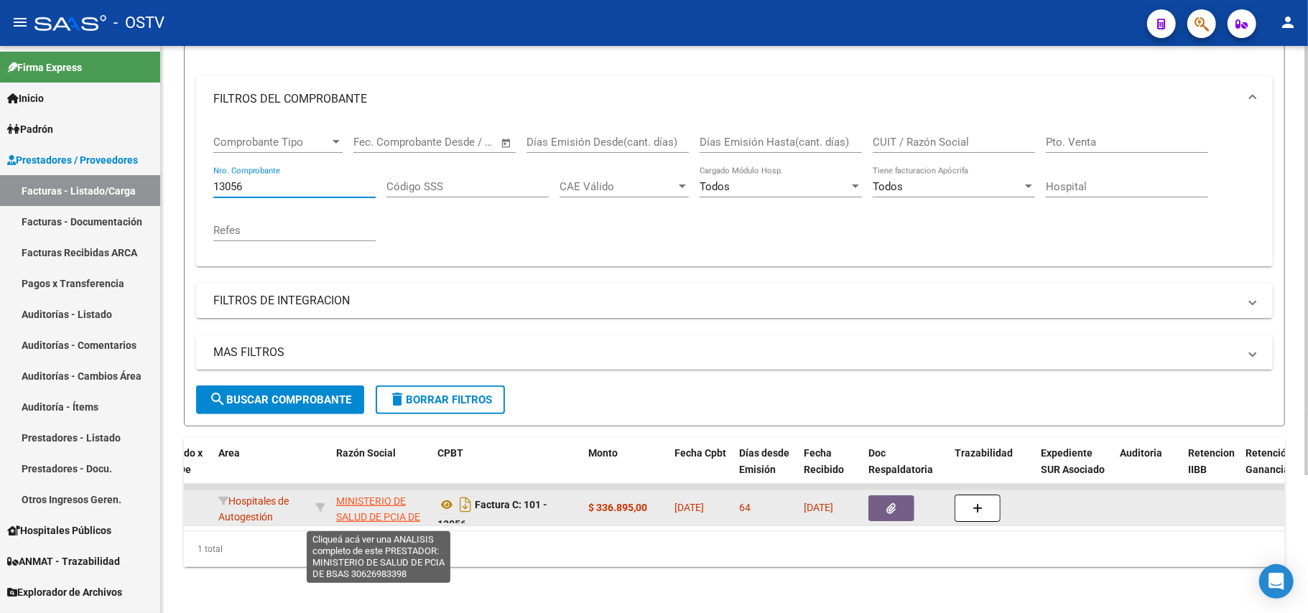
click at [383, 497] on span "MINISTERIO DE SALUD DE PCIA DE BSAS" at bounding box center [378, 518] width 84 height 45
type textarea "30626983398"
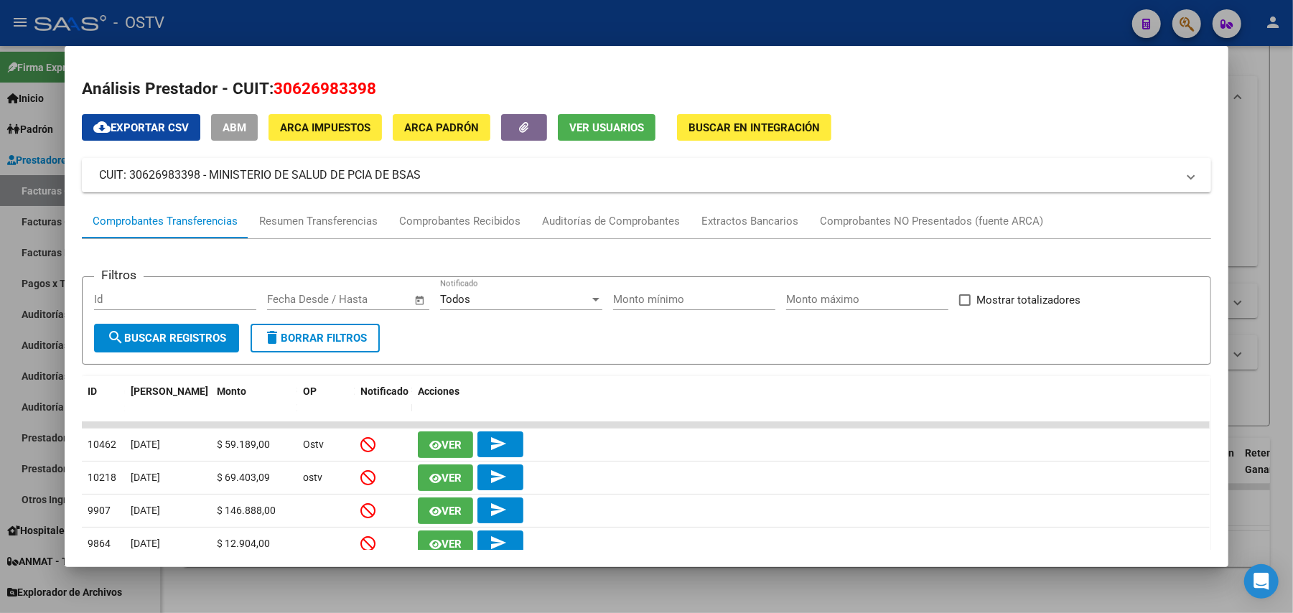
drag, startPoint x: 371, startPoint y: 92, endPoint x: 266, endPoint y: 81, distance: 106.1
click at [266, 81] on h2 "Análisis Prestador - CUIT: 30626983398" at bounding box center [647, 89] width 1130 height 24
copy span "30626983398"
click at [847, 1] on div at bounding box center [646, 306] width 1293 height 613
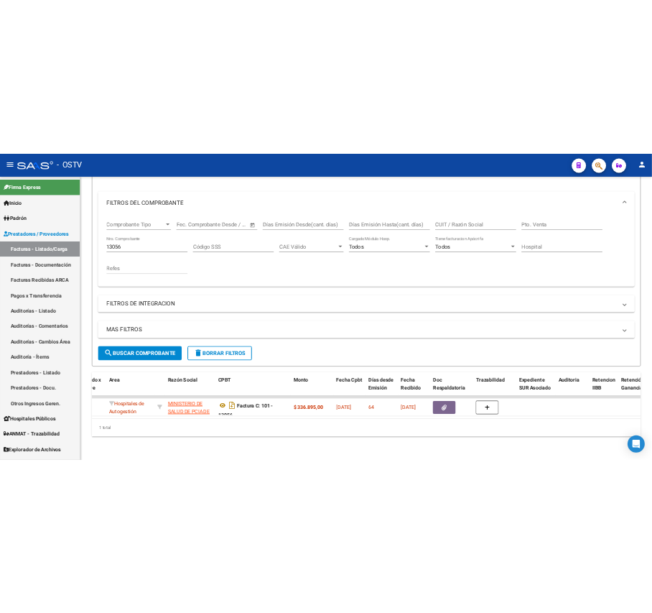
scroll to position [271, 0]
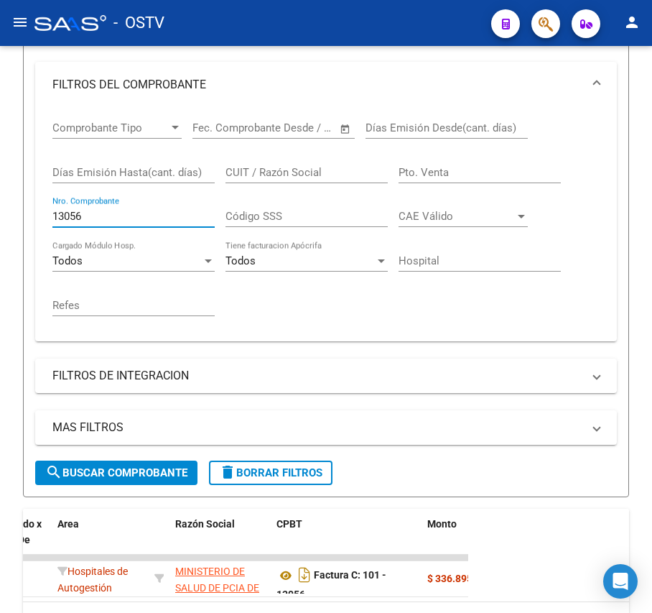
drag, startPoint x: 134, startPoint y: 211, endPoint x: -327, endPoint y: 159, distance: 463.3
click at [0, 159] on html "menu - OSTV person Firma Express Inicio Calendario SSS Instructivos Contacto OS…" at bounding box center [326, 306] width 652 height 613
type input "57250"
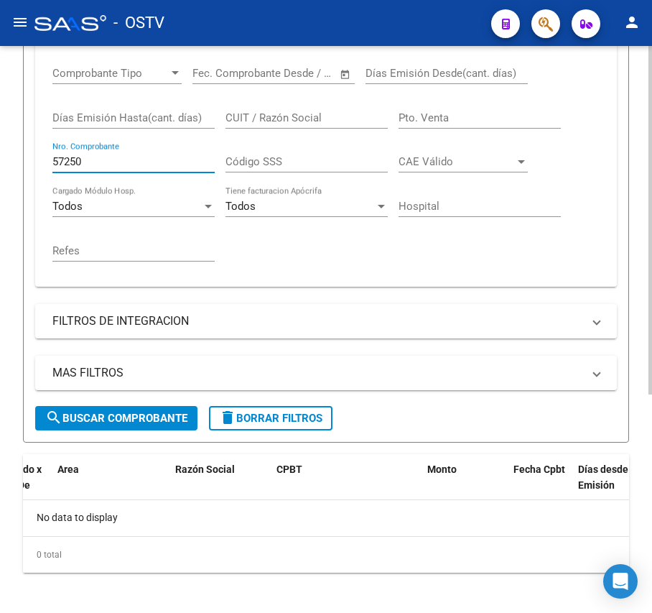
scroll to position [355, 0]
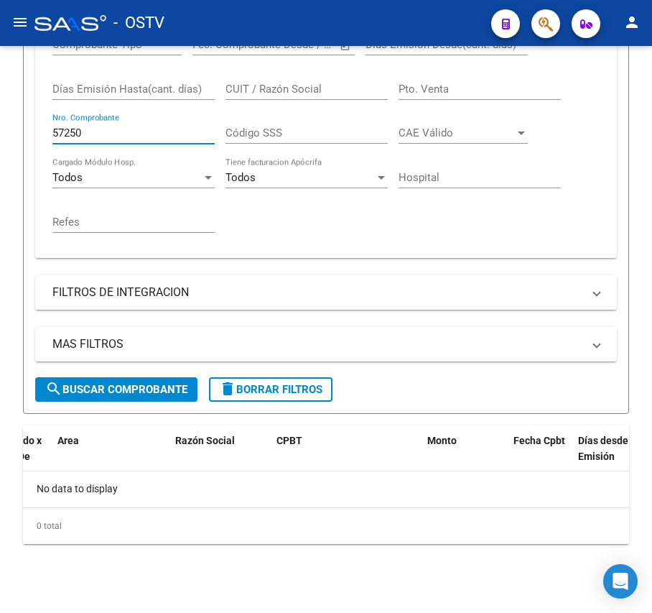
drag, startPoint x: 98, startPoint y: 128, endPoint x: -106, endPoint y: 111, distance: 204.7
click at [0, 111] on html "menu - OSTV person Firma Express Inicio Calendario SSS Instructivos Contacto OS…" at bounding box center [326, 306] width 652 height 613
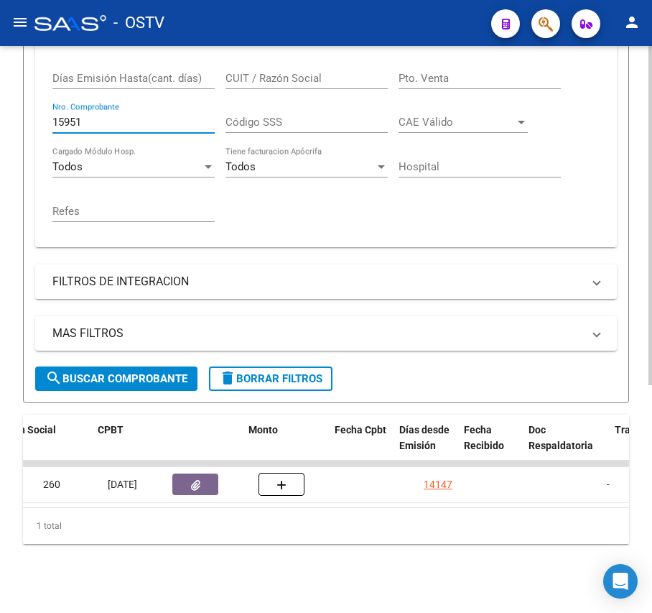
scroll to position [0, 0]
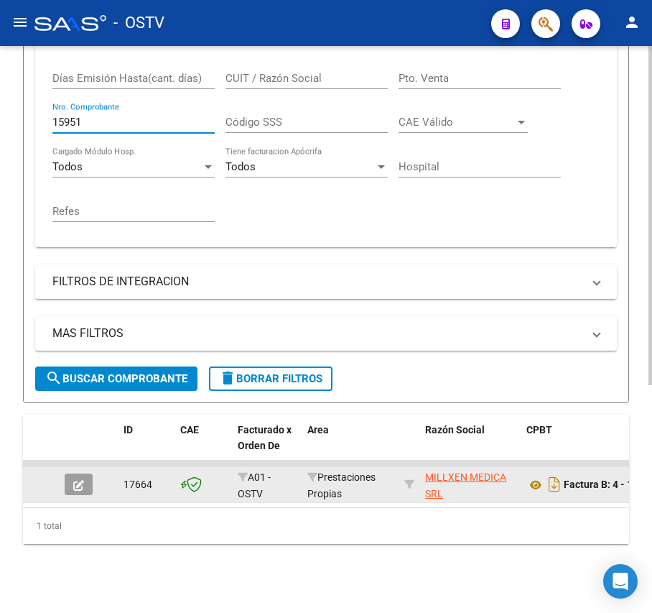
type input "15951"
click at [89, 473] on button "button" at bounding box center [79, 484] width 28 height 22
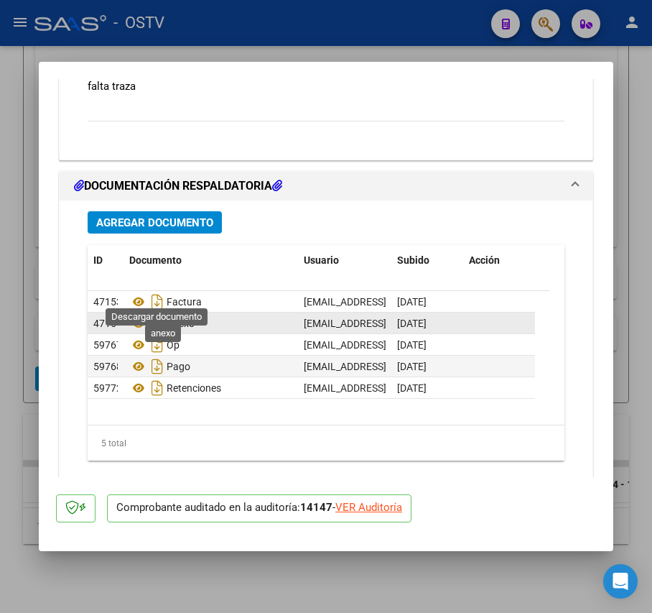
scroll to position [1367, 0]
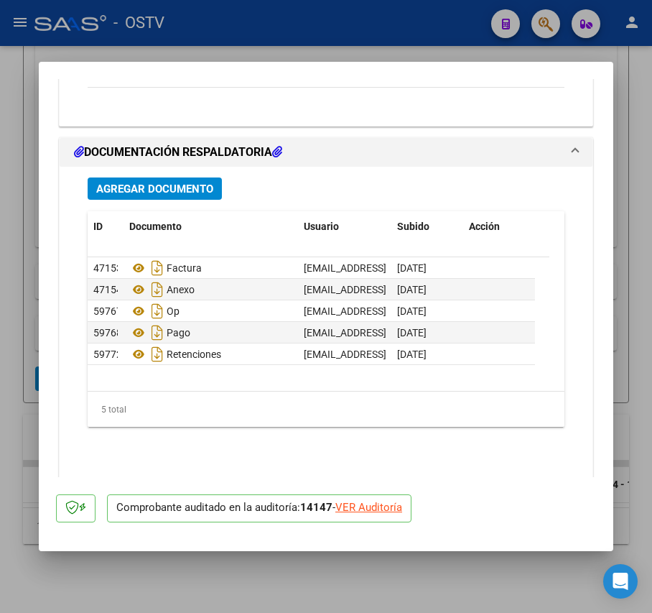
click at [199, 205] on div "Agregar Documento ID Documento Usuario Subido Acción 47153 Factura [EMAIL_ADDRE…" at bounding box center [326, 319] width 498 height 305
click at [191, 195] on span "Agregar Documento" at bounding box center [154, 188] width 117 height 13
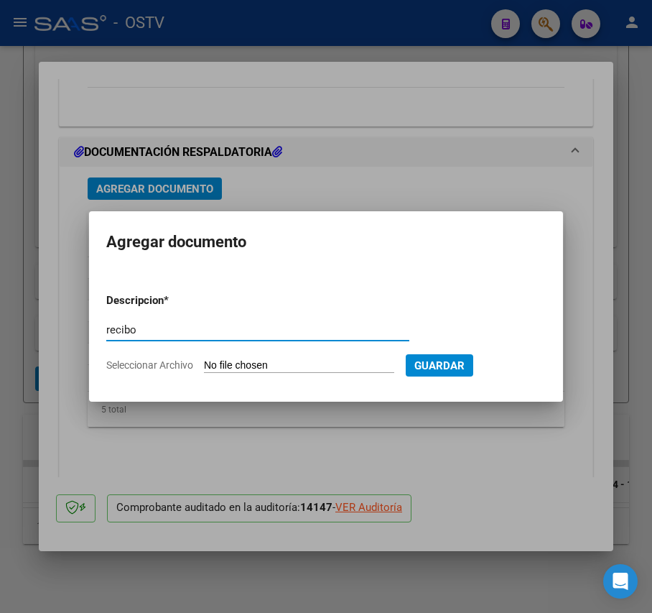
type input "recibo"
click at [250, 363] on input "Seleccionar Archivo" at bounding box center [299, 366] width 190 height 14
type input "C:\fakepath\RECIBO DE COBRANZA O.S.TRABAJADORES VIALES Y AFINES REP.ARG.- OSTV …"
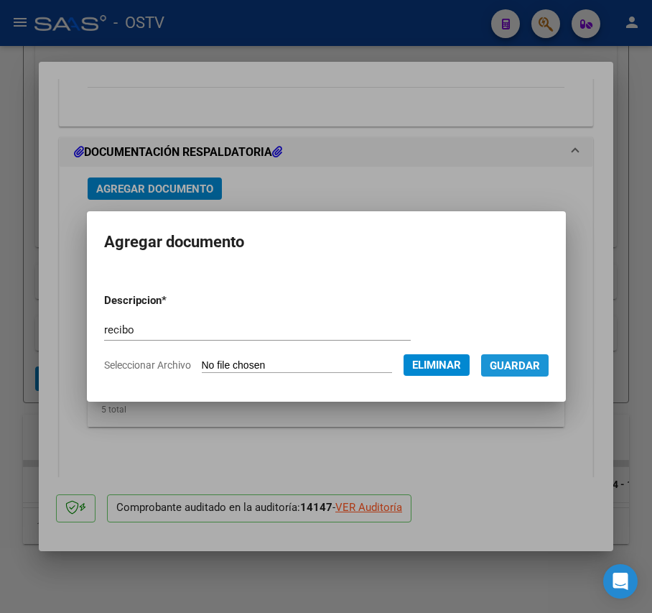
click at [531, 366] on span "Guardar" at bounding box center [515, 365] width 50 height 13
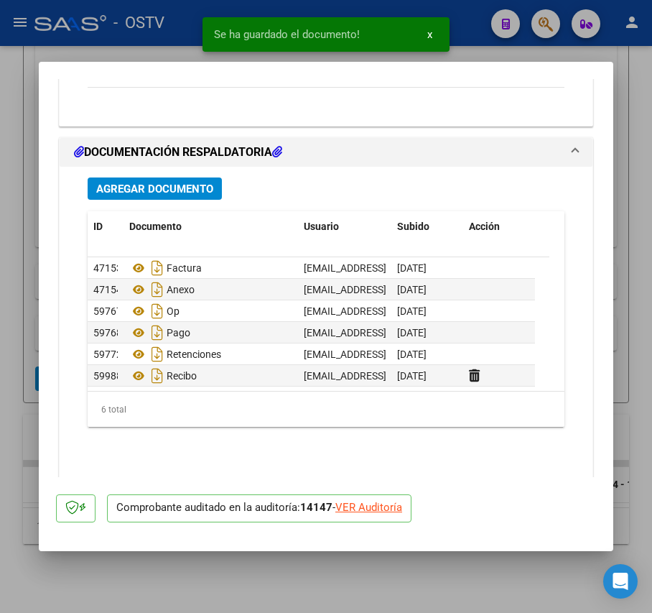
click at [23, 293] on div at bounding box center [326, 306] width 652 height 613
type input "$ 0,00"
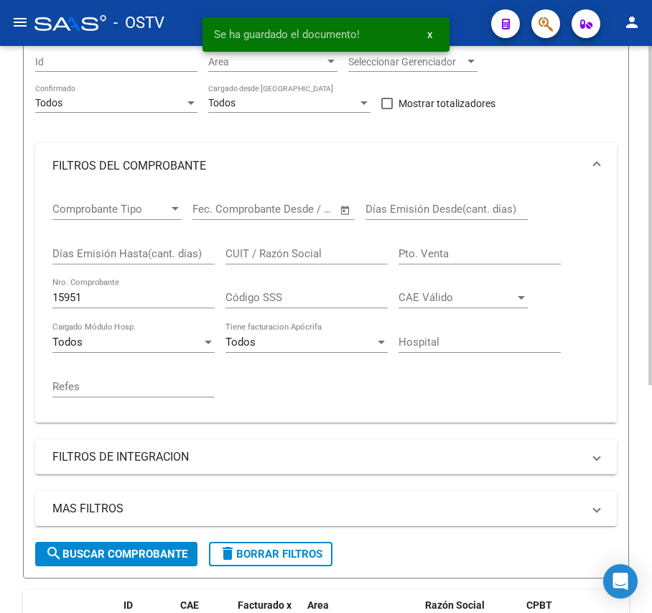
scroll to position [190, 0]
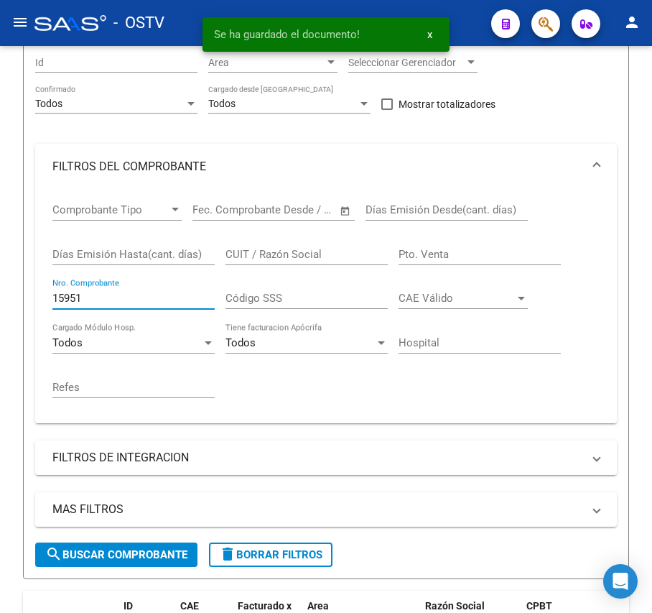
drag, startPoint x: 104, startPoint y: 293, endPoint x: -157, endPoint y: 311, distance: 262.0
click at [0, 311] on html "menu - OSTV person Firma Express Inicio Calendario SSS Instructivos Contacto OS…" at bounding box center [326, 306] width 652 height 613
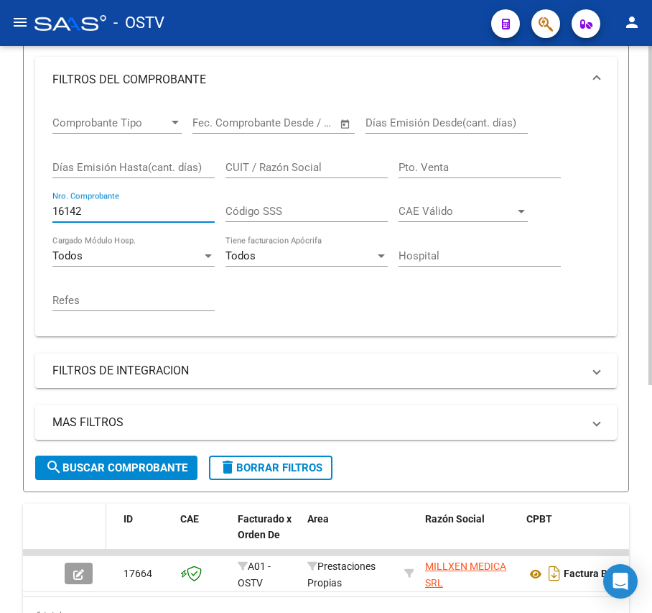
scroll to position [381, 0]
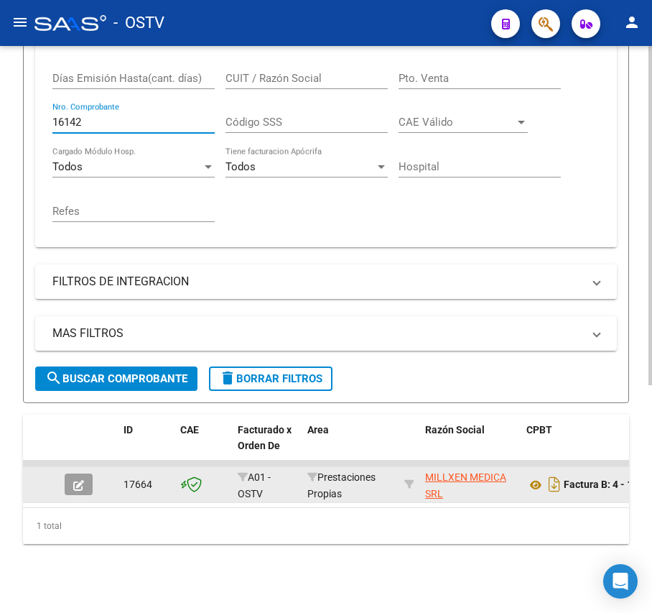
type input "16142"
click at [73, 473] on button "button" at bounding box center [79, 484] width 28 height 22
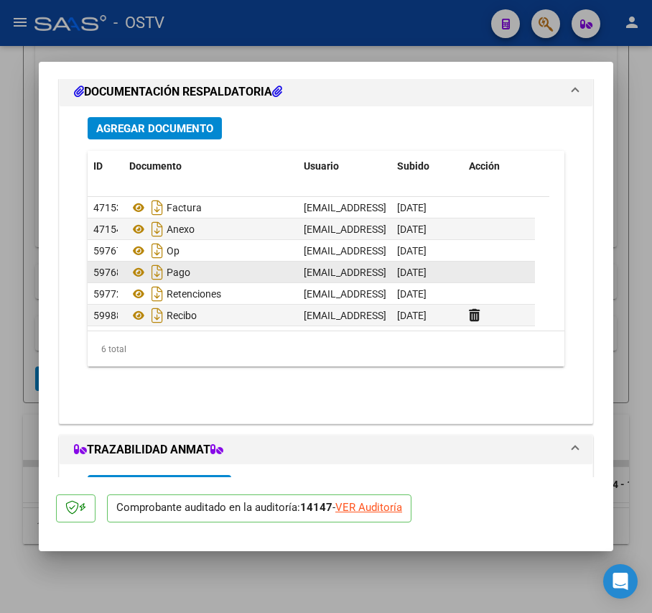
scroll to position [1436, 0]
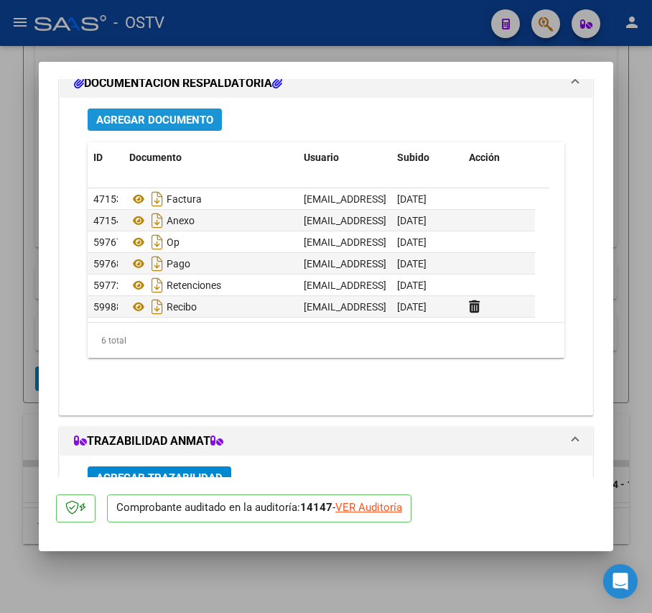
click at [182, 124] on span "Agregar Documento" at bounding box center [154, 119] width 117 height 13
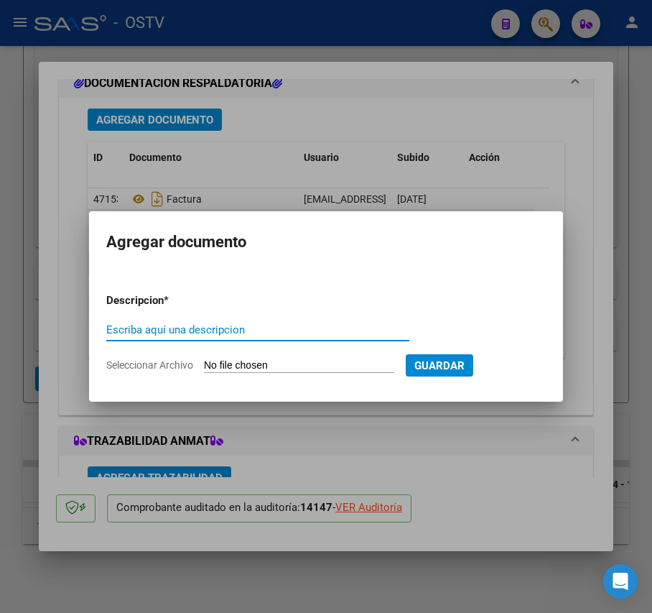
click at [18, 299] on div at bounding box center [326, 306] width 652 height 613
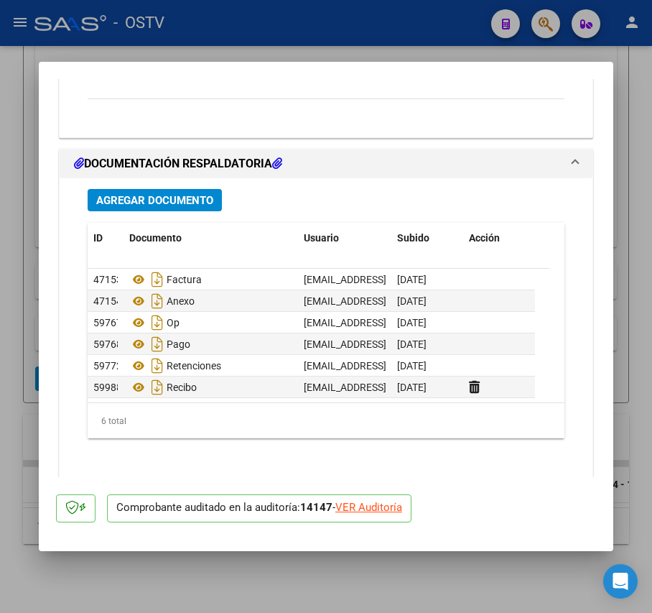
scroll to position [1245, 0]
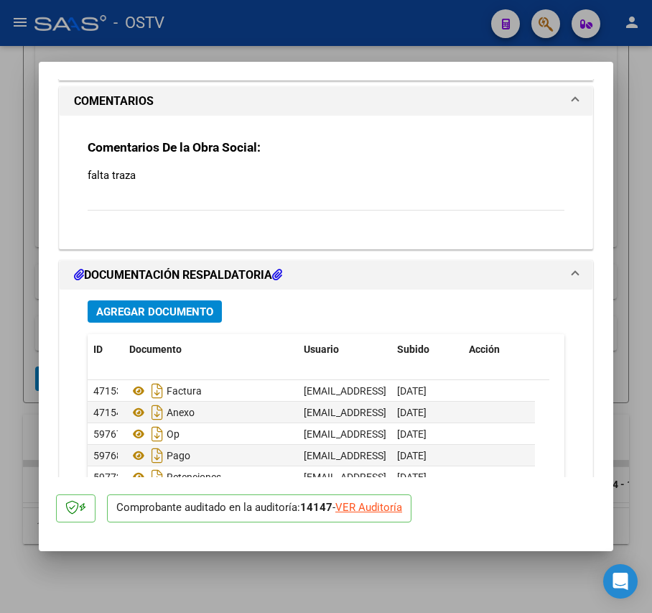
click at [39, 307] on mat-dialog-content "COMPROBANTE VER COMPROBANTE ESTADO: Auditoría confirmada. En espera de liquidac…" at bounding box center [326, 278] width 575 height 398
click at [9, 289] on div at bounding box center [326, 306] width 652 height 613
type input "$ 0,00"
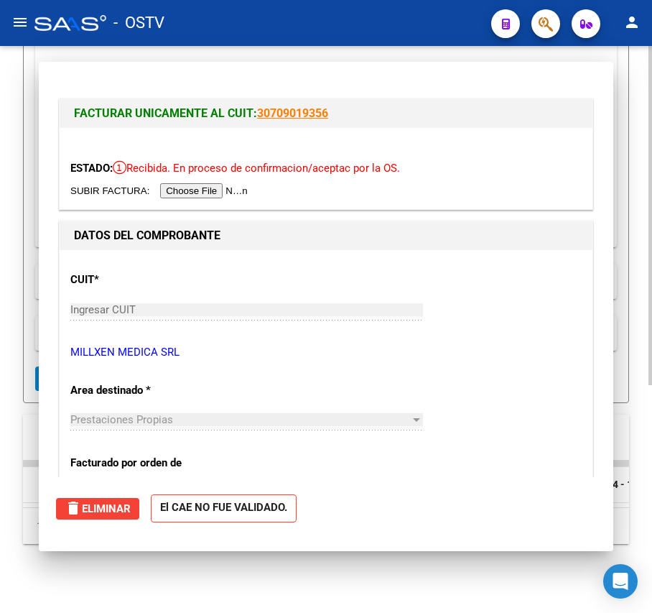
scroll to position [381, 0]
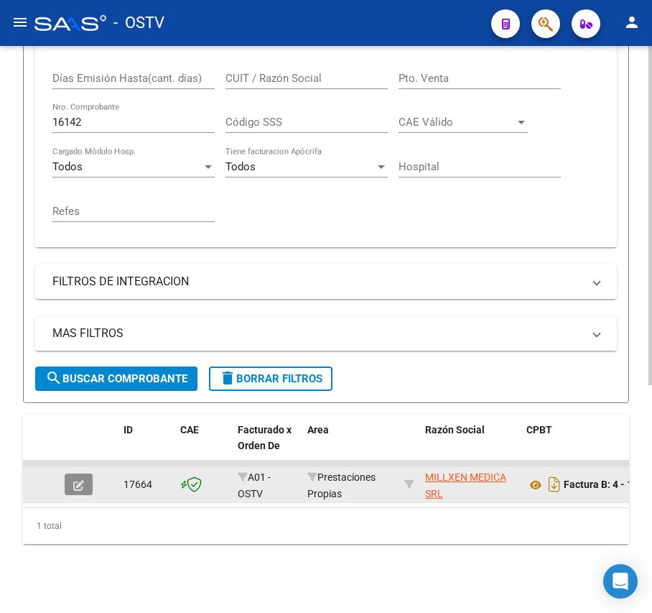
click at [66, 473] on button "button" at bounding box center [79, 484] width 28 height 22
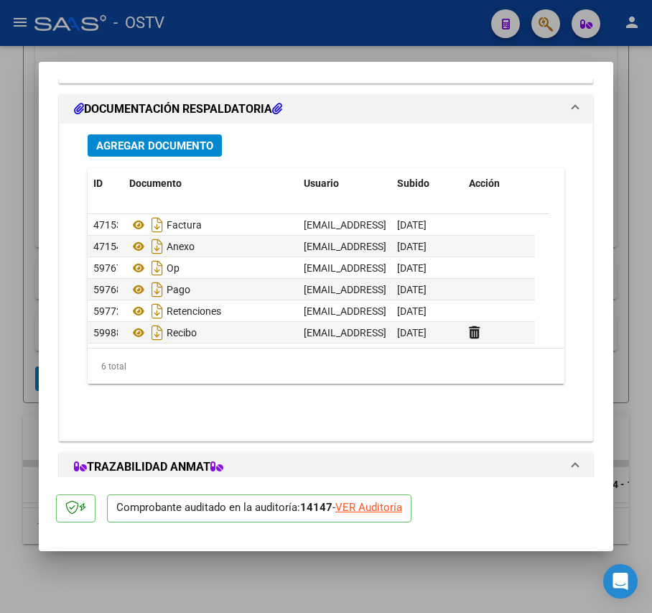
scroll to position [1362, 0]
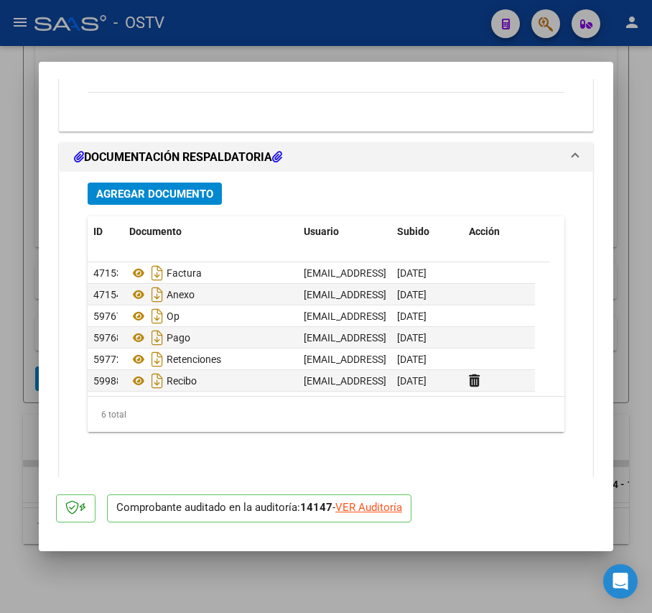
click at [4, 381] on div at bounding box center [326, 306] width 652 height 613
type input "$ 0,00"
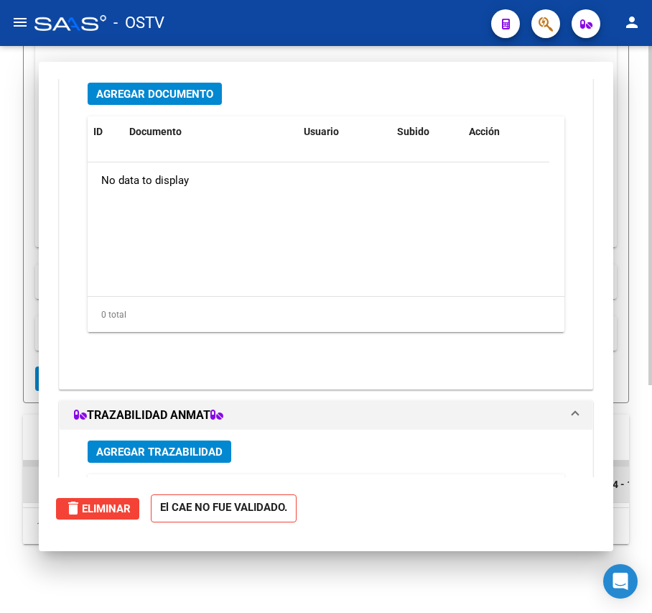
scroll to position [381, 0]
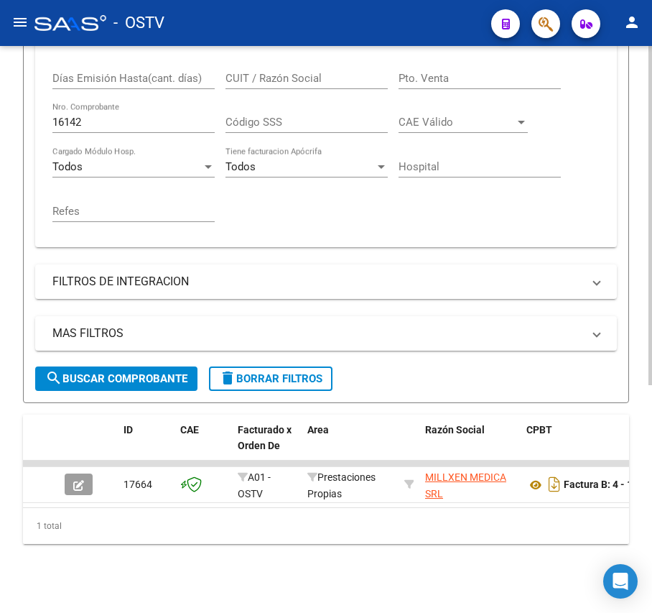
click at [103, 372] on span "search Buscar Comprobante" at bounding box center [116, 378] width 142 height 13
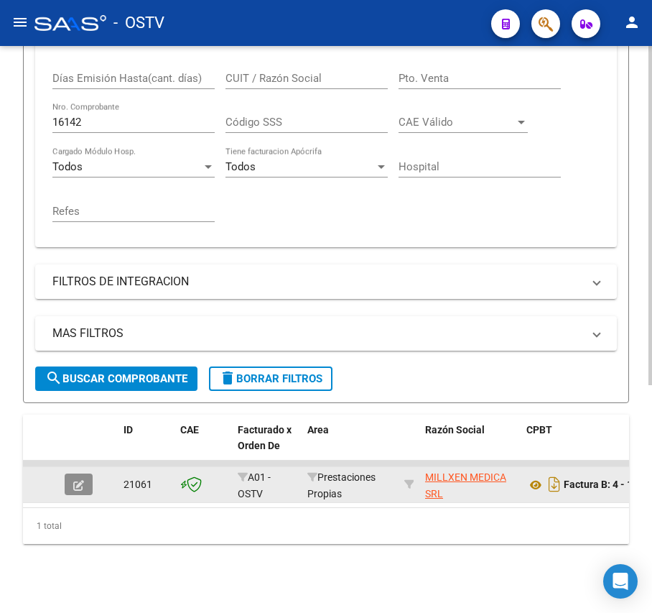
click at [78, 480] on icon "button" at bounding box center [78, 485] width 11 height 11
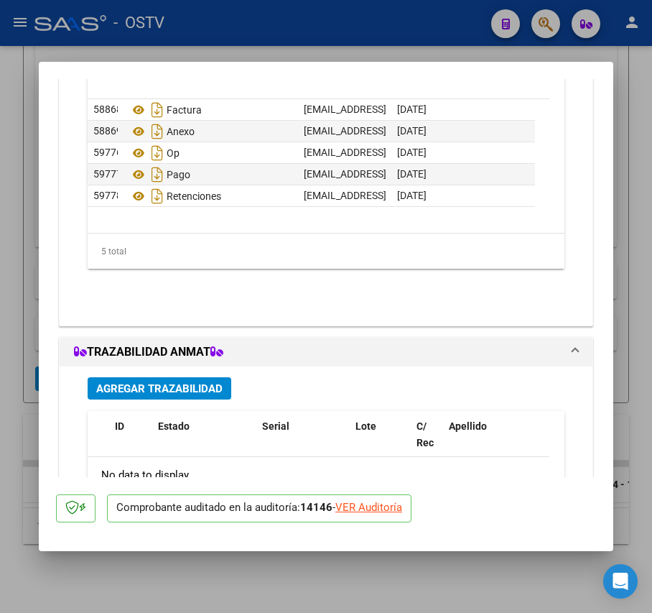
scroll to position [1176, 0]
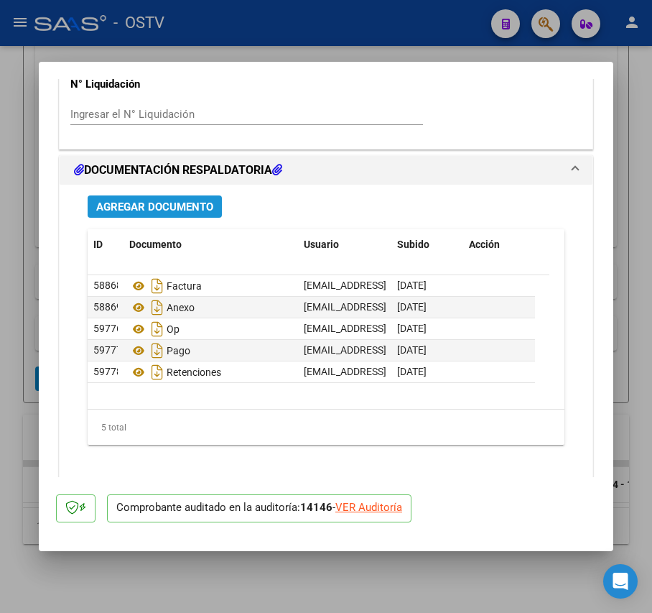
click at [181, 210] on span "Agregar Documento" at bounding box center [154, 206] width 117 height 13
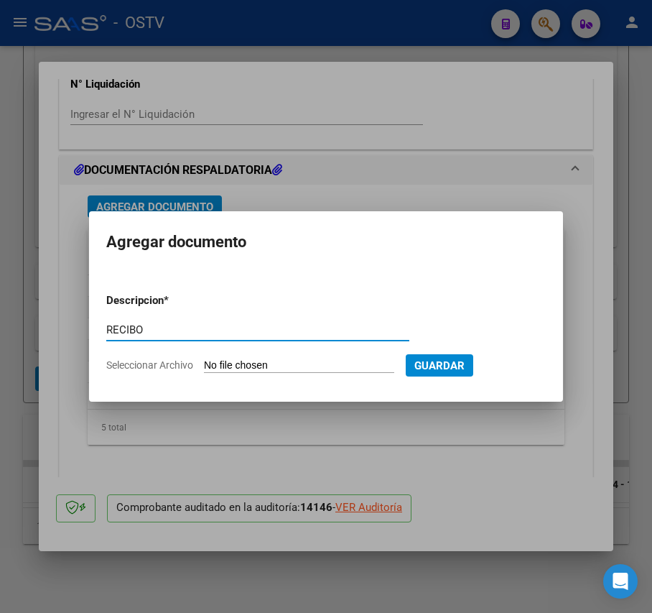
type input "RECIBO"
click at [270, 366] on input "Seleccionar Archivo" at bounding box center [299, 366] width 190 height 14
type input "C:\fakepath\RECIBO DE COBRANZA O.S.TRABAJADORES VIALES Y AFINES REP.ARG.- OSTV …"
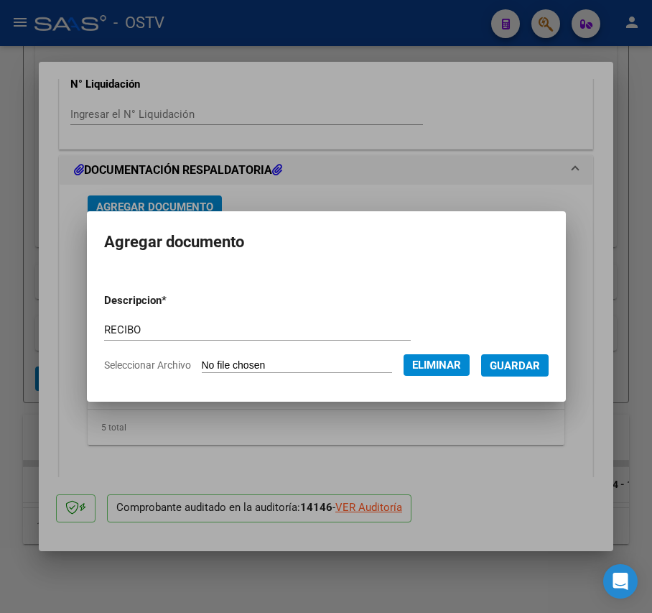
click at [540, 368] on span "Guardar" at bounding box center [515, 365] width 50 height 13
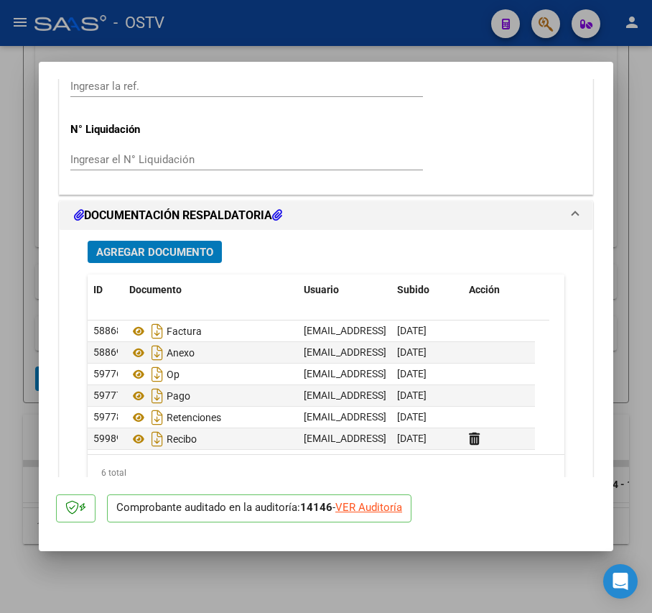
scroll to position [1092, 0]
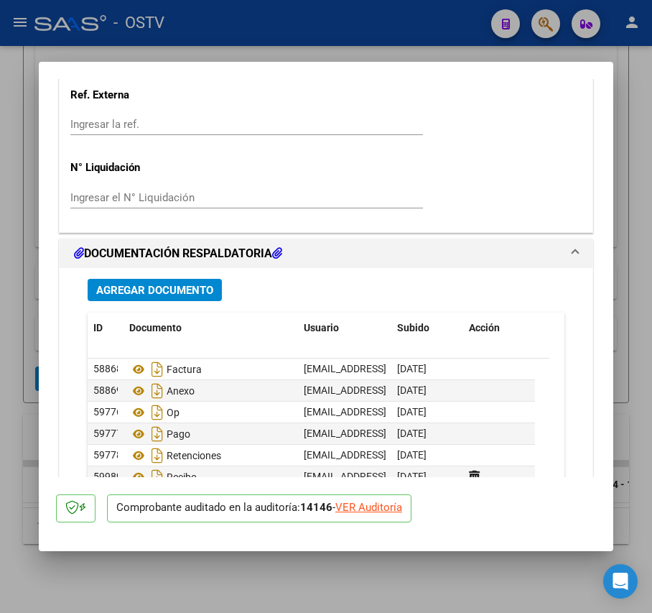
click at [42, 199] on mat-dialog-content "COMPROBANTE VER COMPROBANTE ESTADO: Auditoría confirmada. En espera de liquidac…" at bounding box center [326, 278] width 575 height 398
click at [23, 228] on div at bounding box center [326, 306] width 652 height 613
type input "$ 0,00"
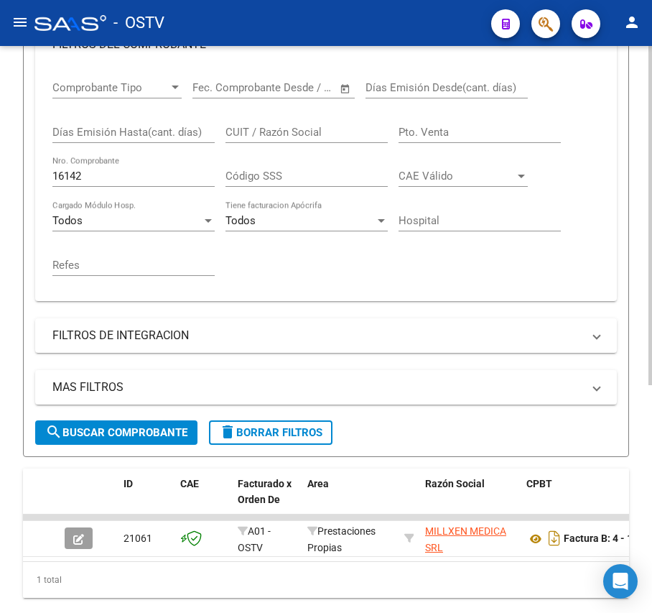
scroll to position [190, 0]
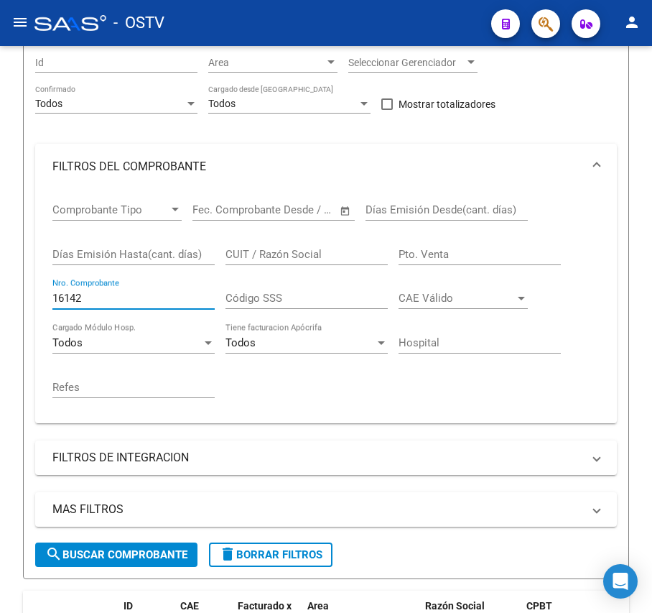
drag, startPoint x: 122, startPoint y: 304, endPoint x: -80, endPoint y: 297, distance: 202.0
click at [0, 297] on html "menu - OSTV person Firma Express Inicio Calendario SSS Instructivos Contacto OS…" at bounding box center [326, 306] width 652 height 613
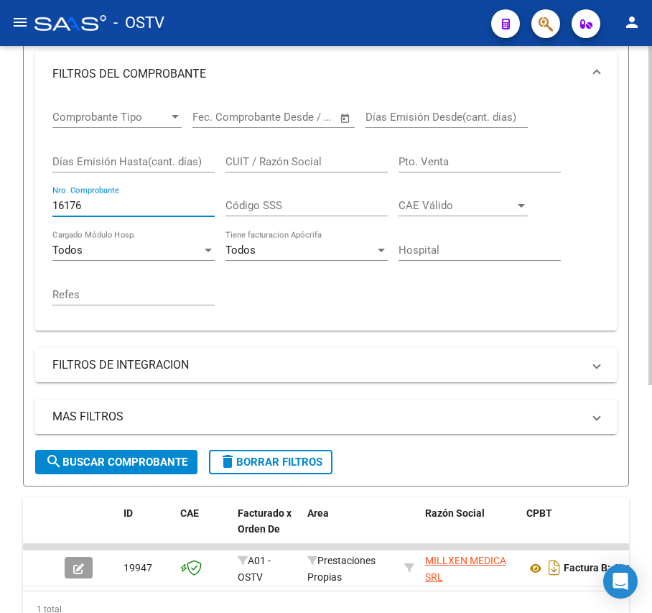
scroll to position [381, 0]
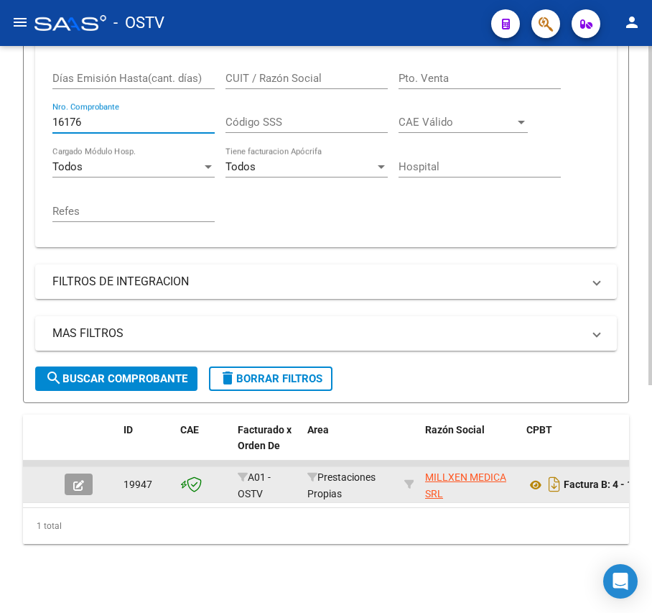
type input "16176"
click at [88, 473] on button "button" at bounding box center [79, 484] width 28 height 22
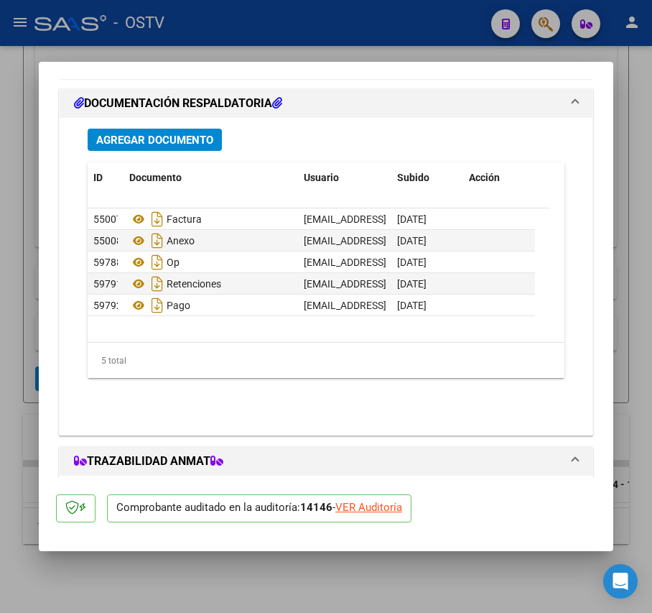
scroll to position [1271, 0]
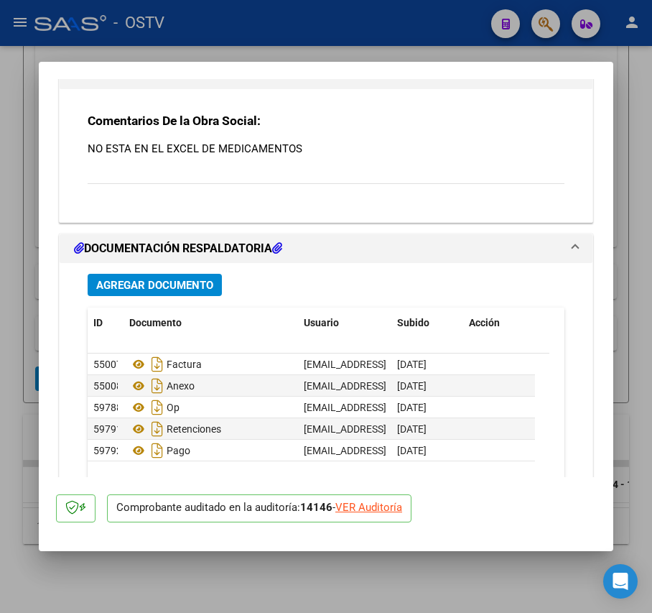
click at [173, 287] on span "Agregar Documento" at bounding box center [154, 285] width 117 height 13
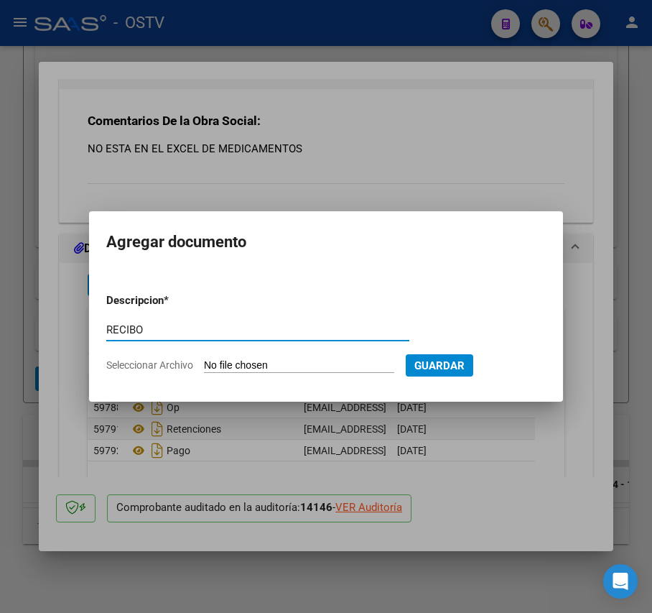
type input "RECIBO"
click at [247, 363] on input "Seleccionar Archivo" at bounding box center [299, 366] width 190 height 14
type input "C:\fakepath\RECIBO DE COBRANZA O.S.TRABAJADORES VIALES Y AFINES REP.ARG.- OSTV …"
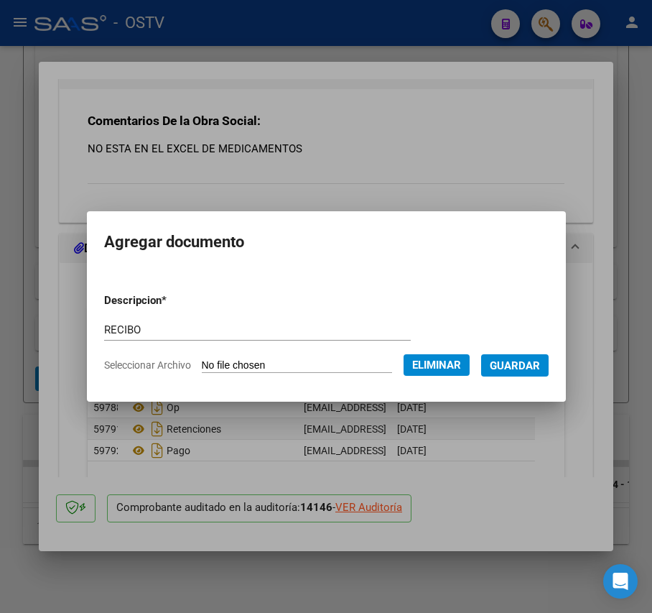
click at [540, 366] on span "Guardar" at bounding box center [515, 365] width 50 height 13
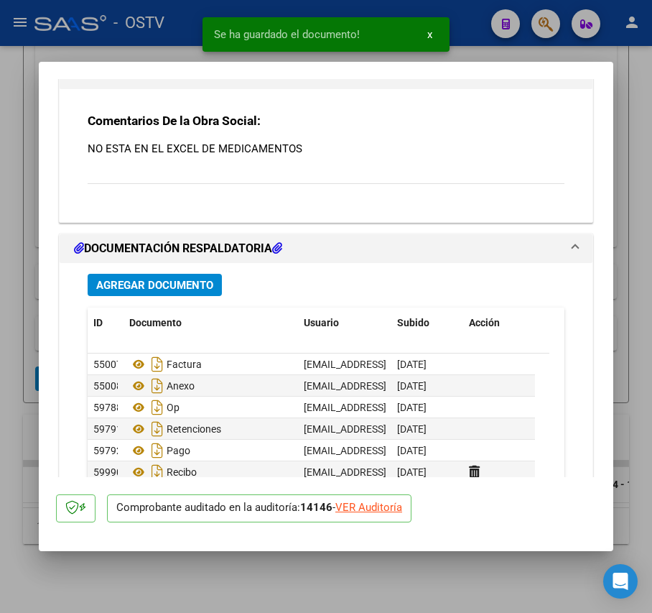
click at [26, 279] on div at bounding box center [326, 306] width 652 height 613
type input "$ 0,00"
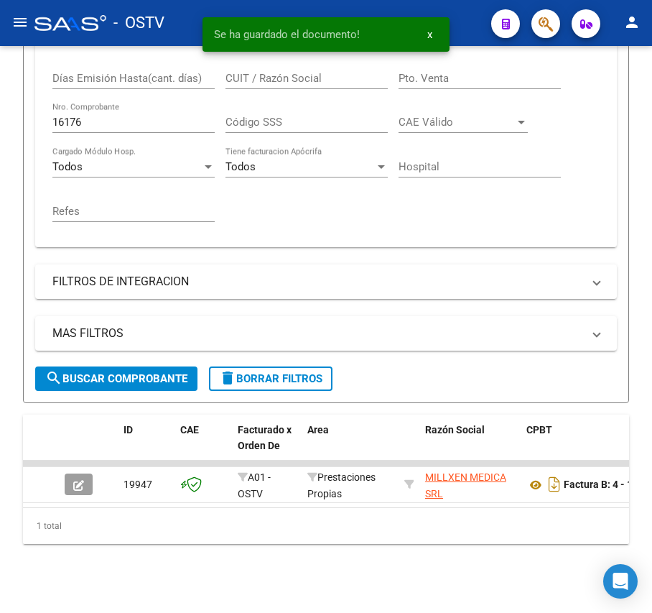
scroll to position [285, 0]
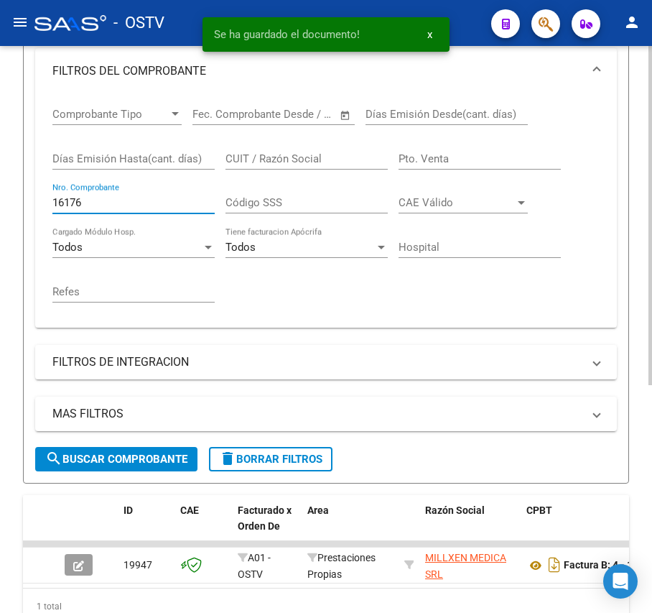
click at [119, 198] on input "16176" at bounding box center [133, 202] width 162 height 13
type input "1"
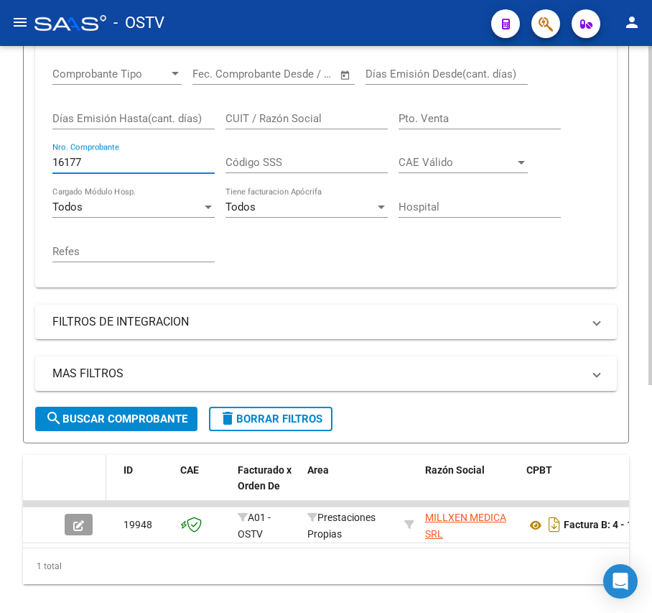
scroll to position [381, 0]
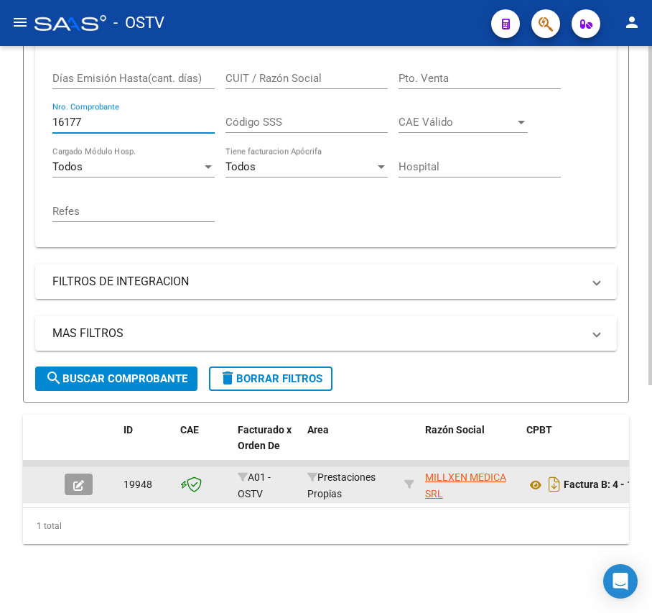
type input "16177"
click at [65, 477] on button "button" at bounding box center [79, 484] width 28 height 22
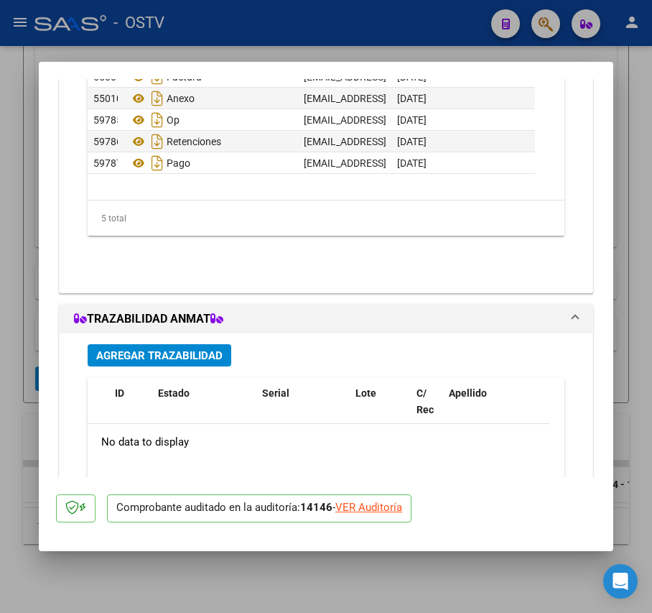
scroll to position [1367, 0]
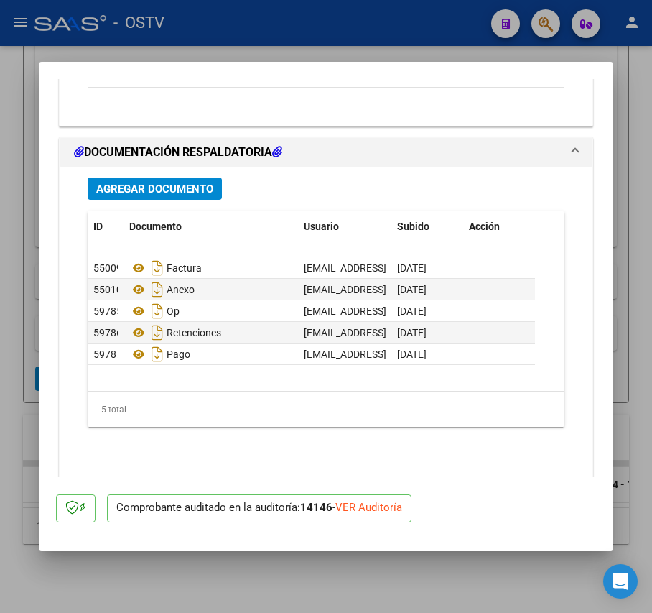
click at [181, 187] on span "Agregar Documento" at bounding box center [154, 188] width 117 height 13
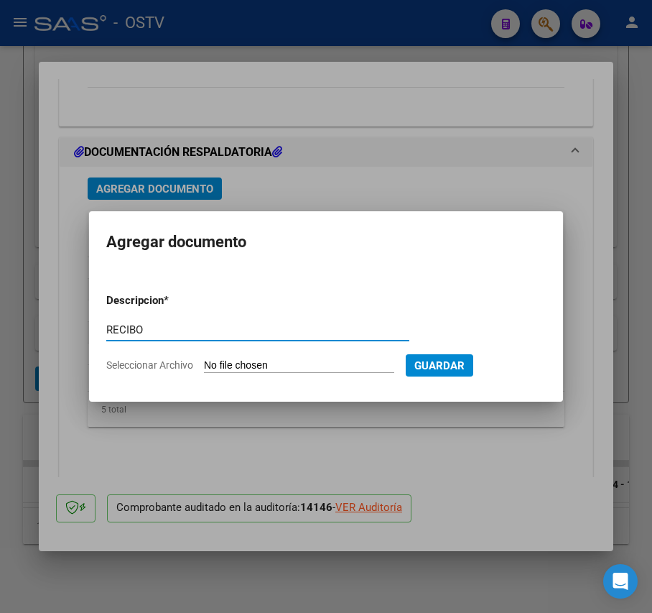
type input "RECIBO"
click at [242, 354] on form "Descripcion * RECIBO Escriba aquí una descripcion Seleccionar Archivo Guardar" at bounding box center [326, 333] width 440 height 103
click at [243, 360] on input "Seleccionar Archivo" at bounding box center [299, 366] width 190 height 14
type input "C:\fakepath\RECIBO DE COBRANZA O.S.TRABAJADORES VIALES Y AFINES REP.ARG.- OSTV …"
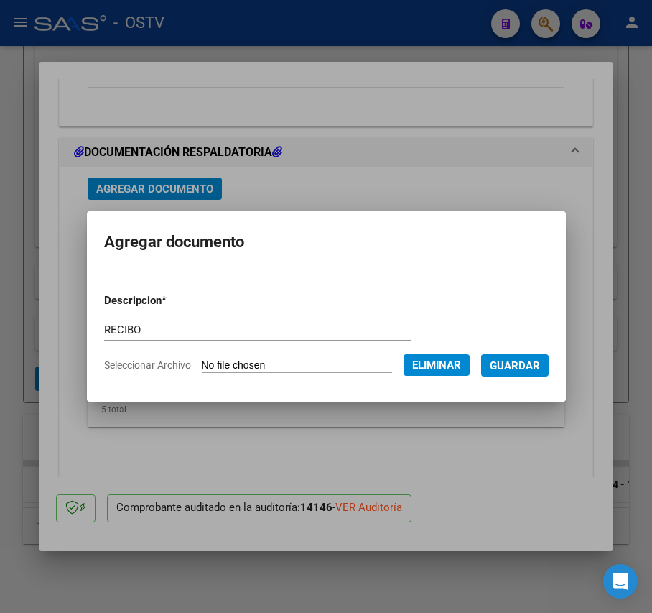
click at [529, 368] on span "Guardar" at bounding box center [515, 365] width 50 height 13
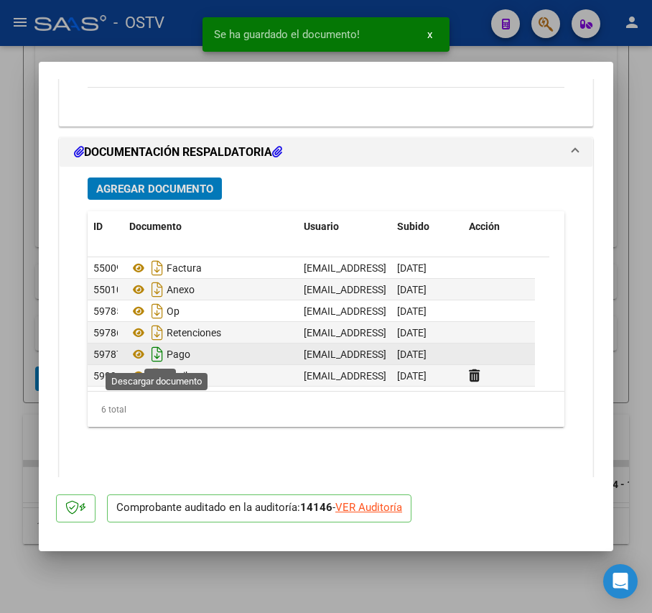
scroll to position [1558, 0]
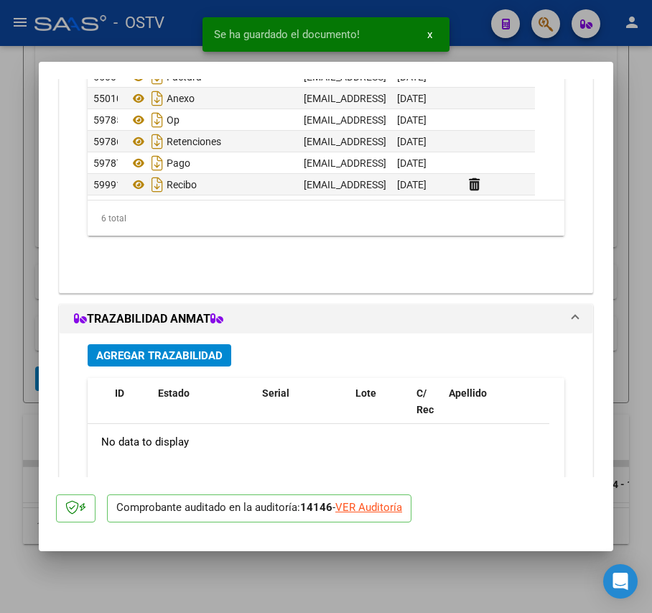
click at [16, 294] on div at bounding box center [326, 306] width 652 height 613
type input "$ 0,00"
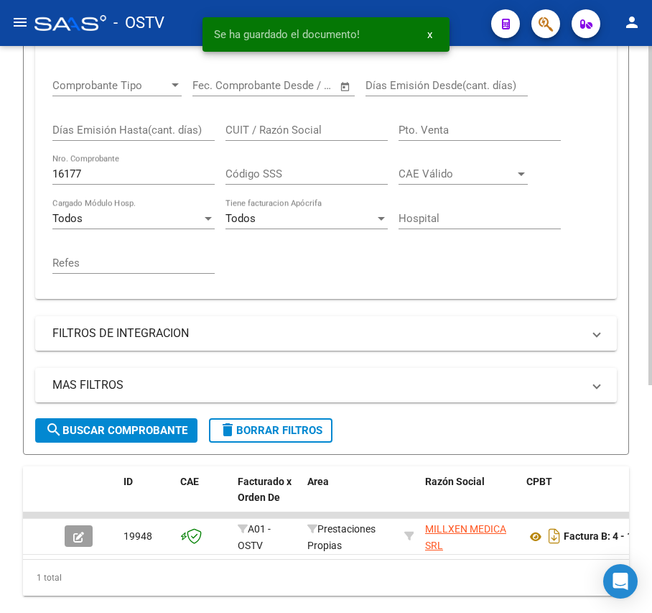
scroll to position [285, 0]
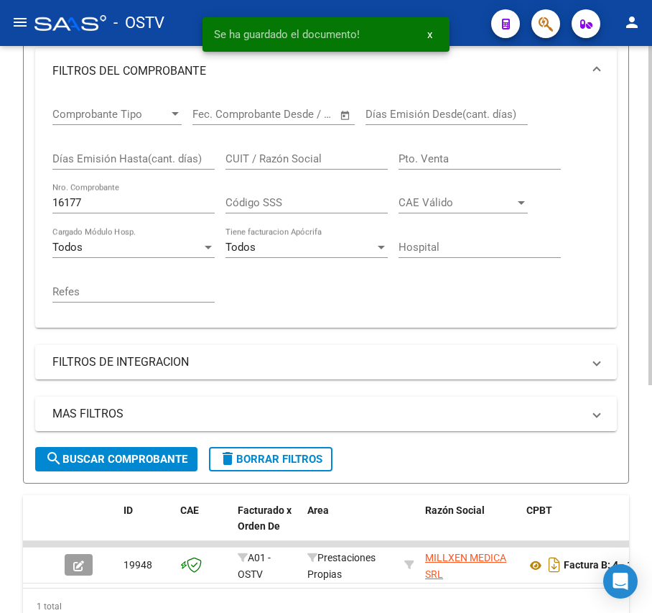
click at [109, 200] on input "16177" at bounding box center [133, 202] width 162 height 13
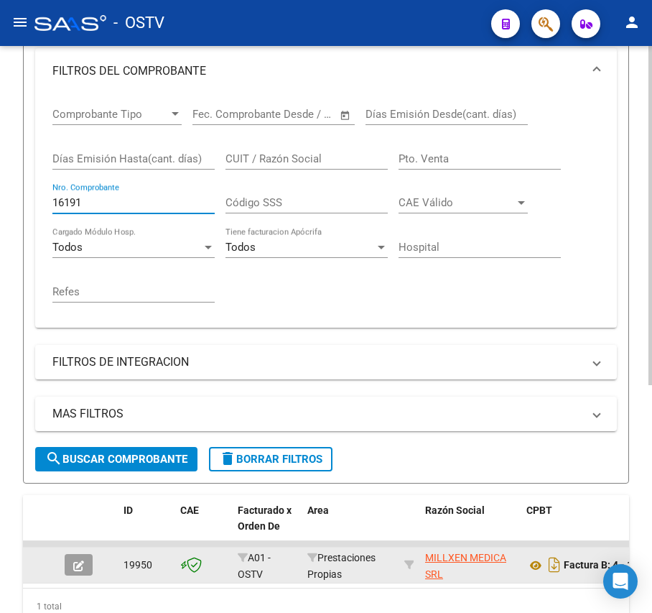
type input "16191"
click at [82, 561] on icon "button" at bounding box center [78, 565] width 11 height 11
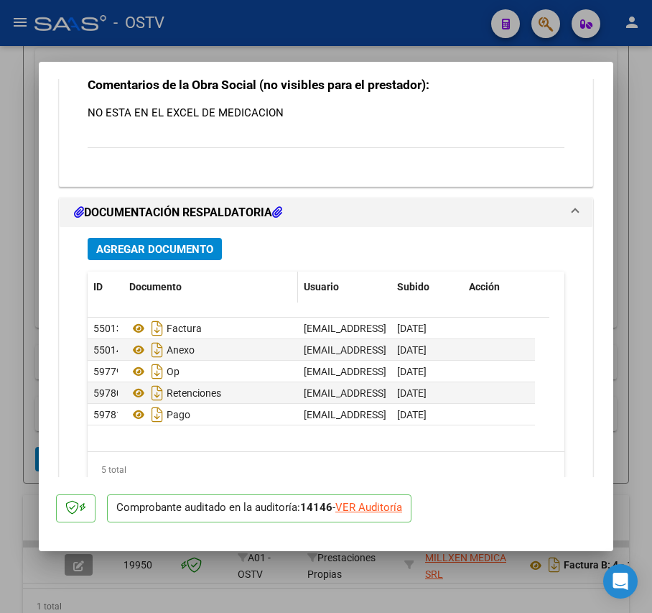
scroll to position [1367, 0]
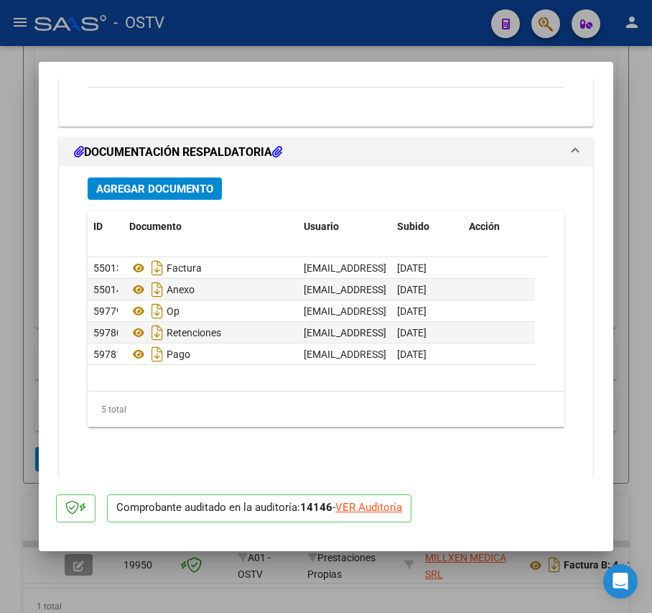
click at [205, 195] on span "Agregar Documento" at bounding box center [154, 188] width 117 height 13
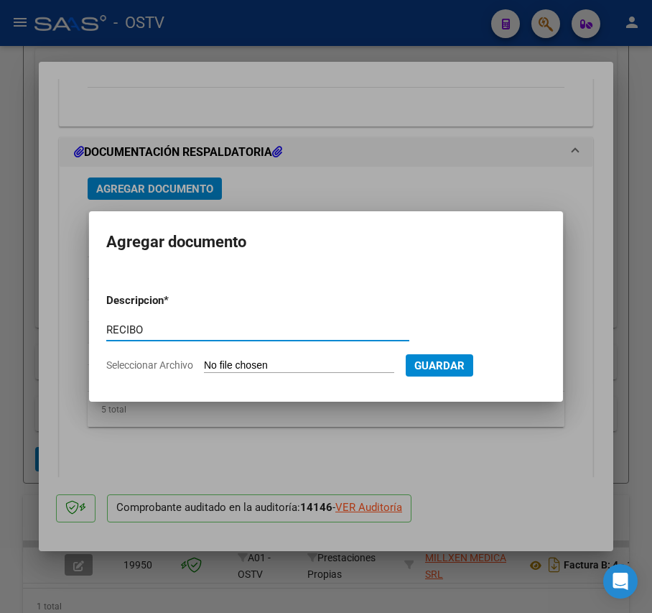
type input "RECIBO"
click at [248, 366] on input "Seleccionar Archivo" at bounding box center [299, 366] width 190 height 14
type input "C:\fakepath\RECIBO DE COBRANZA O.S.TRABAJADORES VIALES Y AFINES REP.ARG.- OSTV …"
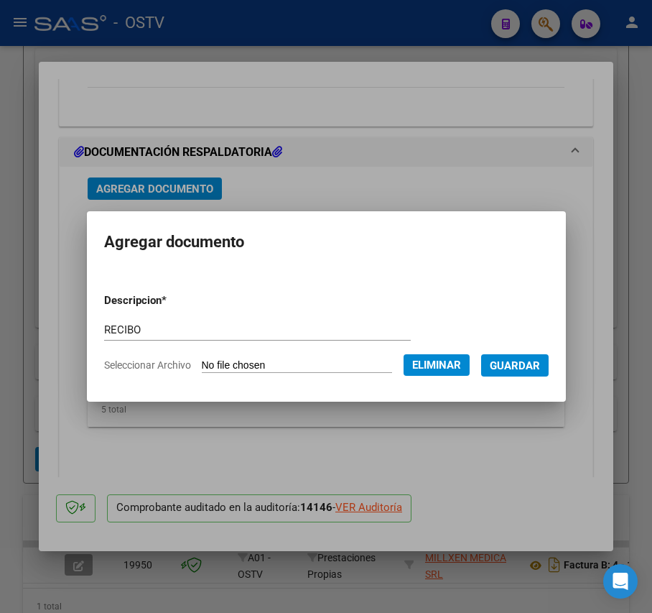
click at [534, 368] on span "Guardar" at bounding box center [515, 365] width 50 height 13
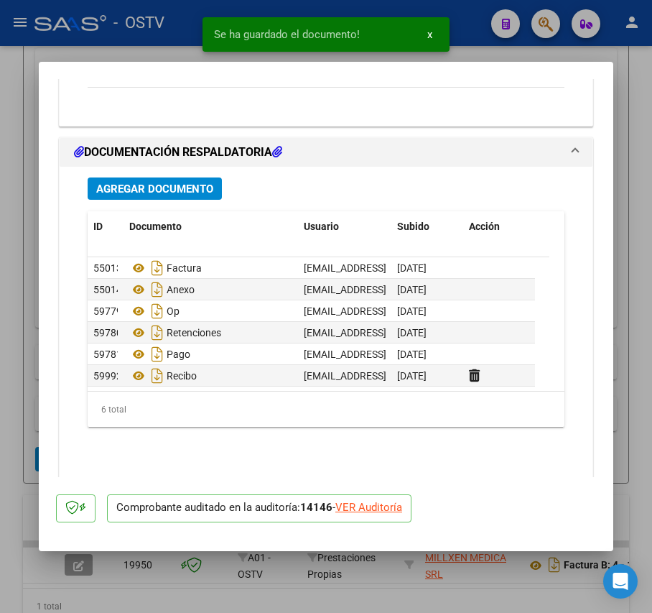
click at [30, 219] on div at bounding box center [326, 306] width 652 height 613
type input "$ 0,00"
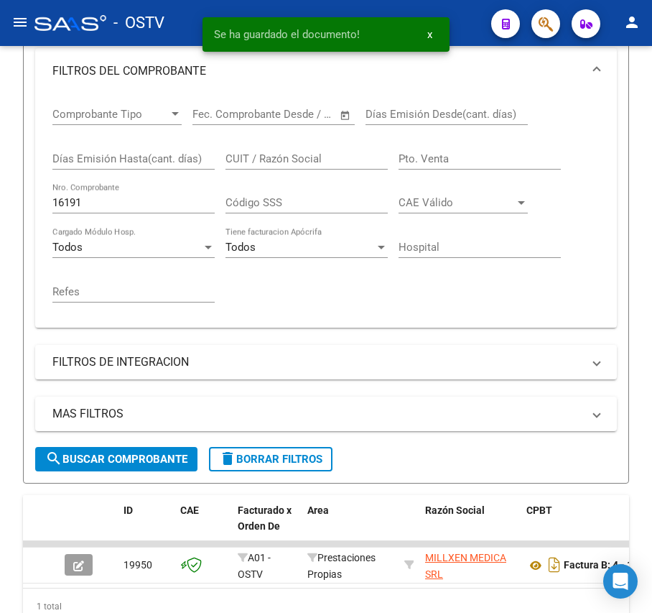
scroll to position [285, 0]
drag, startPoint x: 124, startPoint y: 198, endPoint x: 10, endPoint y: 193, distance: 114.3
click at [10, 193] on div "Video tutorial PRESTADORES -> Listado de CPBTs Emitidos por Prestadores / Prove…" at bounding box center [326, 227] width 652 height 932
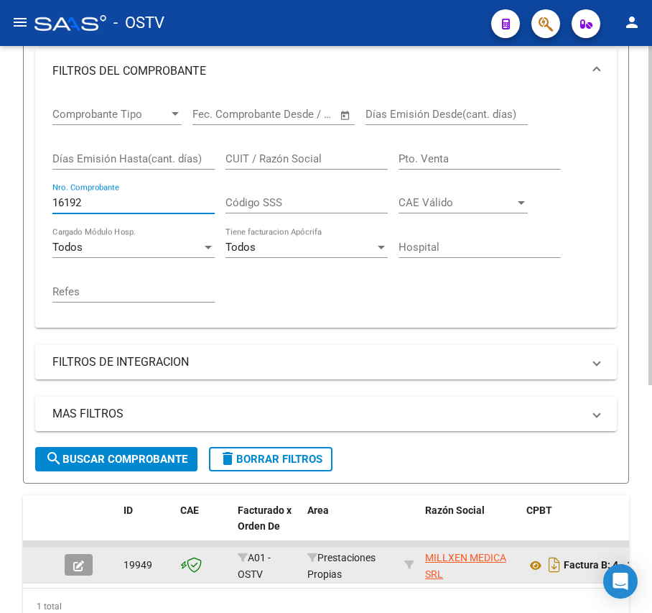
type input "16192"
click at [90, 560] on button "button" at bounding box center [79, 565] width 28 height 22
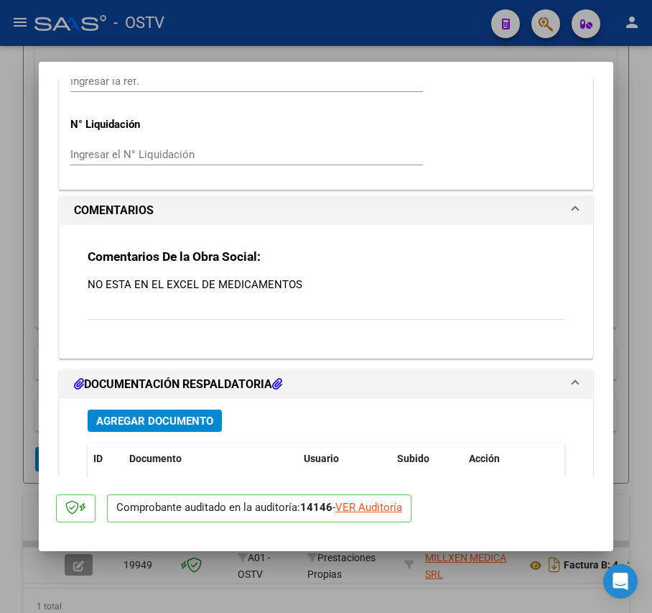
scroll to position [1176, 0]
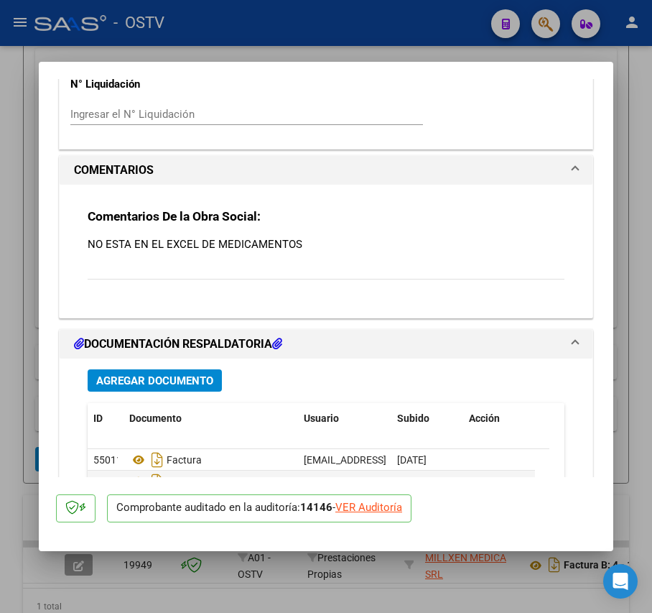
click at [179, 371] on button "Agregar Documento" at bounding box center [155, 380] width 134 height 22
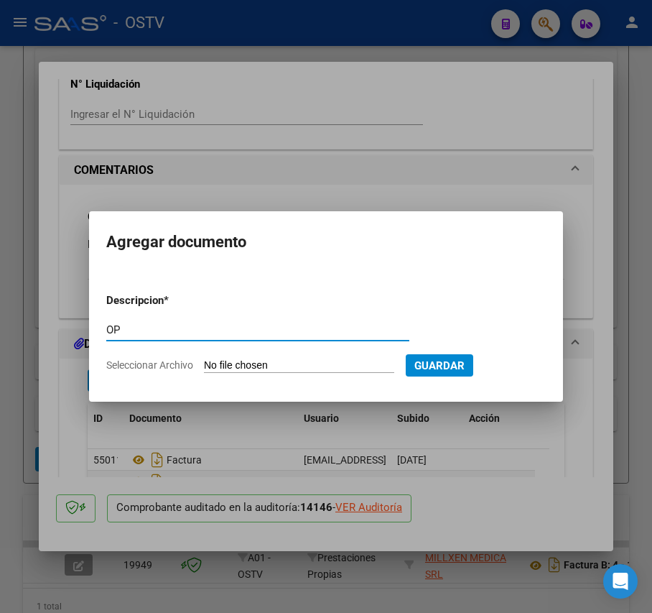
type input "OP"
click at [260, 363] on input "Seleccionar Archivo" at bounding box center [299, 366] width 190 height 14
type input "C:\fakepath\RECIBO DE COBRANZA O.S.TRABAJADORES VIALES Y AFINES REP.ARG.- OSTV …"
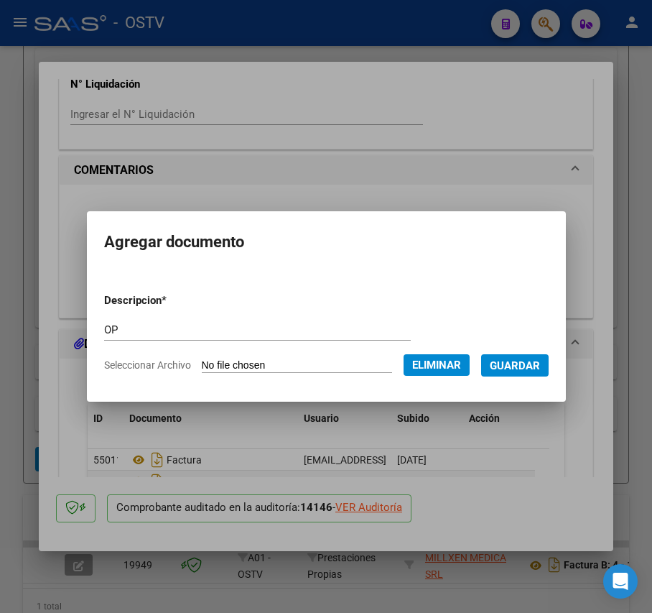
click at [153, 316] on form "Descripcion * OP Escriba aquí una descripcion Seleccionar Archivo Eliminar Guar…" at bounding box center [326, 333] width 445 height 103
drag, startPoint x: 150, startPoint y: 323, endPoint x: -27, endPoint y: 325, distance: 177.4
click at [0, 325] on html "menu - OSTV person Firma Express Inicio Calendario SSS Instructivos Contacto OS…" at bounding box center [326, 306] width 652 height 613
type input "RECIBO"
click at [540, 361] on span "Guardar" at bounding box center [515, 365] width 50 height 13
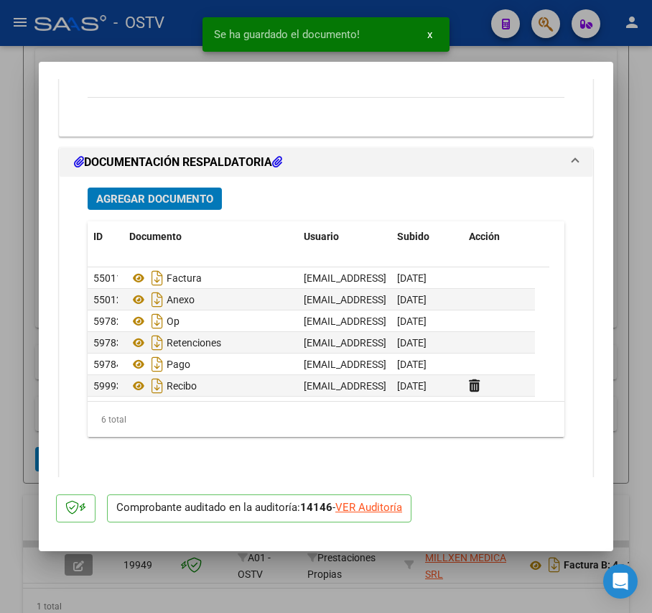
scroll to position [1558, 0]
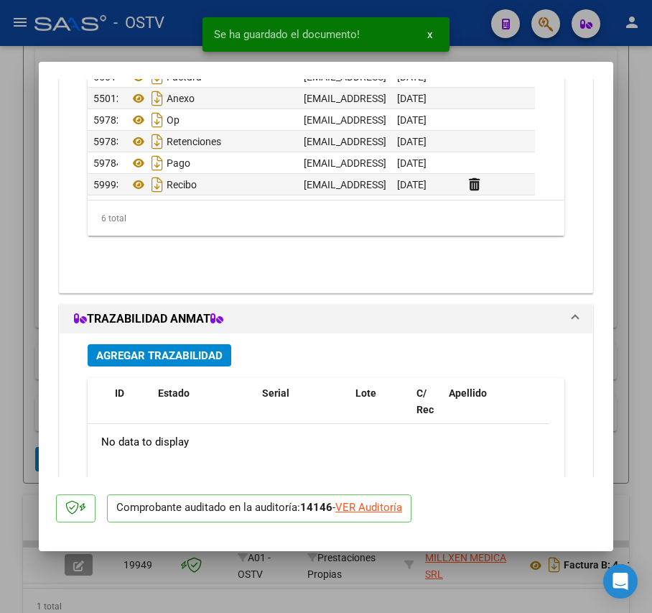
click at [9, 305] on div at bounding box center [326, 306] width 652 height 613
type input "$ 0,00"
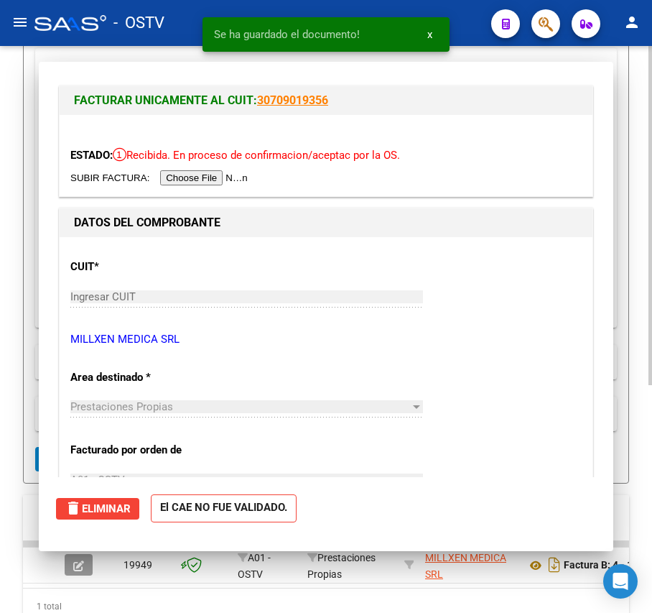
scroll to position [285, 0]
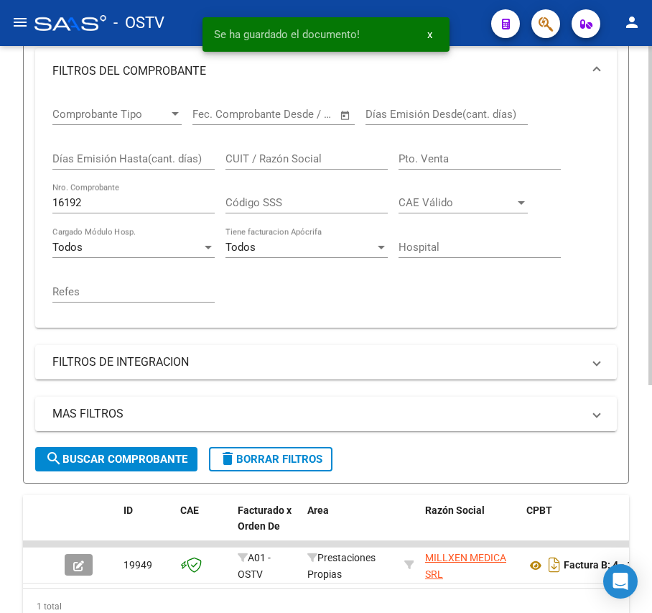
click at [121, 199] on input "16192" at bounding box center [133, 202] width 162 height 13
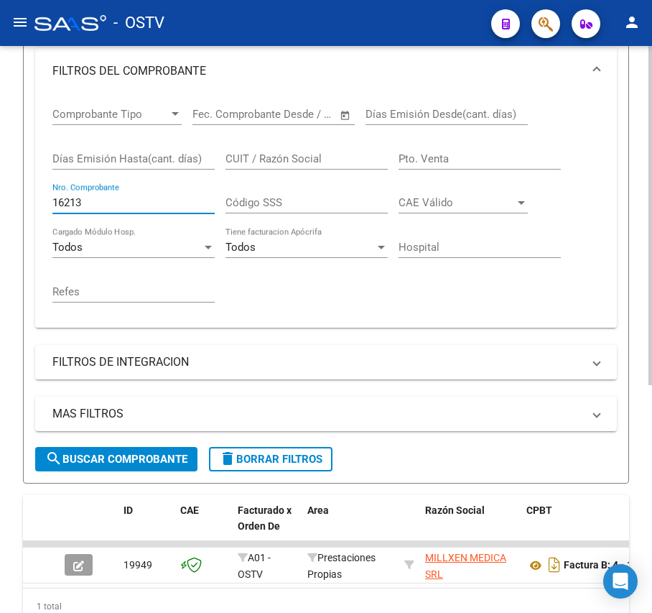
type input "16213"
click at [110, 460] on span "search Buscar Comprobante" at bounding box center [116, 458] width 142 height 13
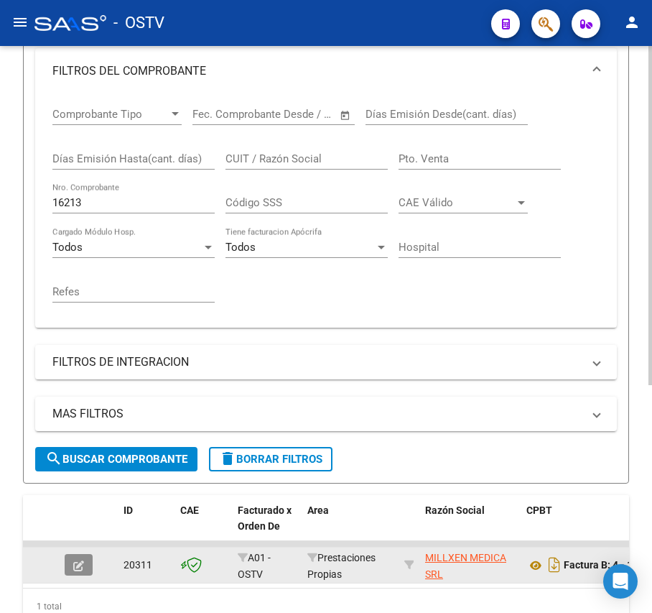
click at [72, 563] on button "button" at bounding box center [79, 565] width 28 height 22
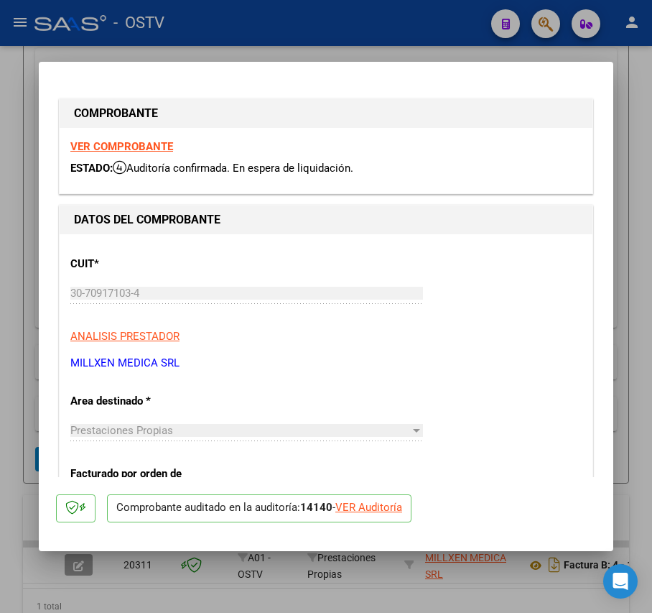
scroll to position [191, 0]
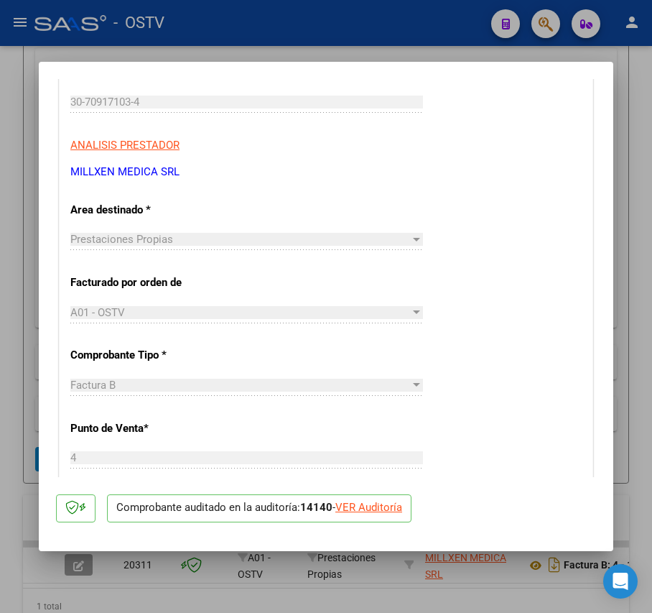
click at [39, 302] on mat-dialog-content "COMPROBANTE VER COMPROBANTE ESTADO: Auditoría confirmada. En espera de liquidac…" at bounding box center [326, 278] width 575 height 398
click at [29, 290] on div at bounding box center [326, 306] width 652 height 613
type input "$ 0,00"
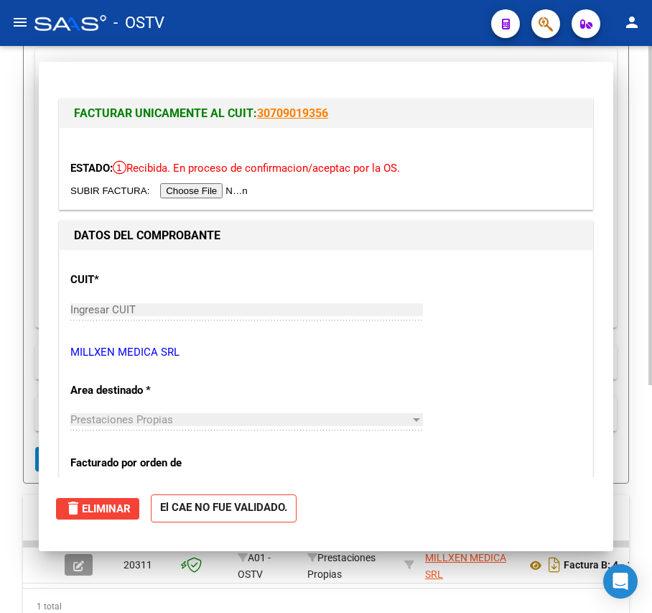
scroll to position [285, 0]
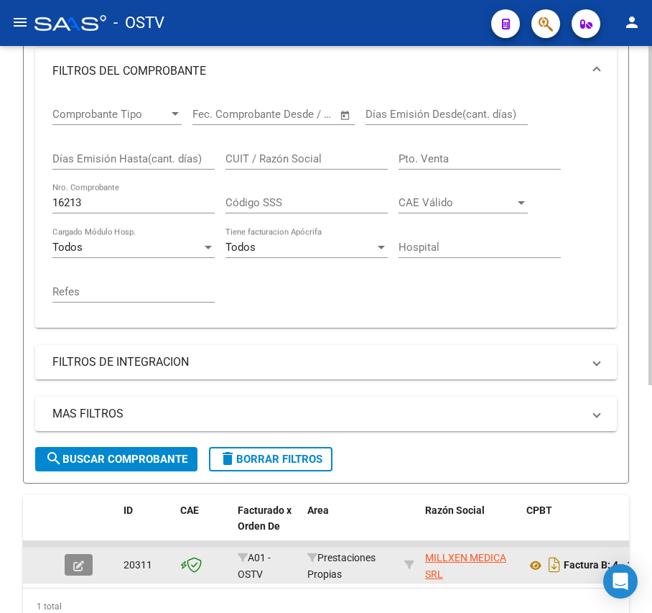
click at [80, 570] on icon "button" at bounding box center [78, 565] width 11 height 11
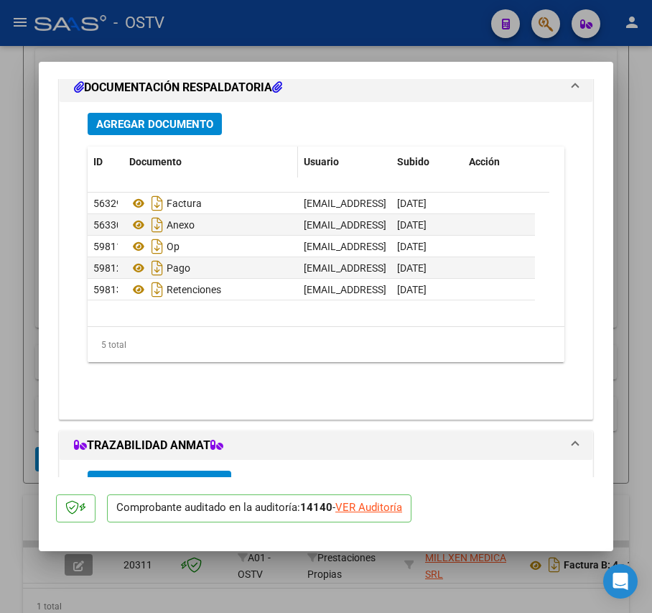
scroll to position [1436, 0]
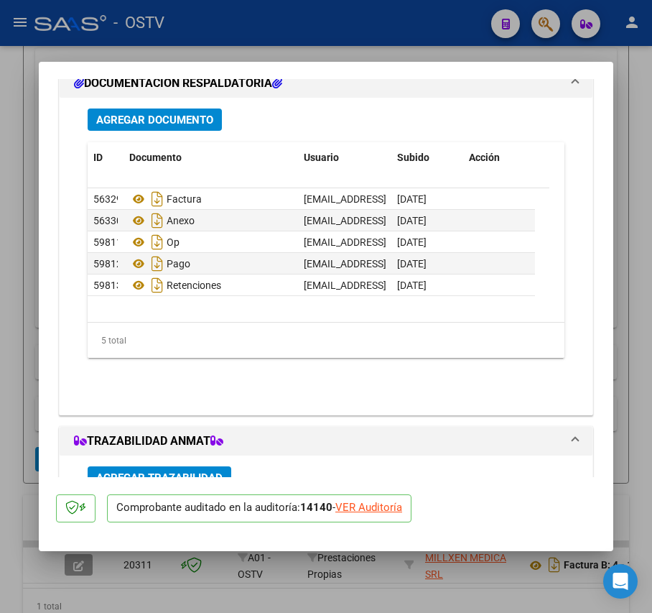
click at [171, 118] on span "Agregar Documento" at bounding box center [154, 119] width 117 height 13
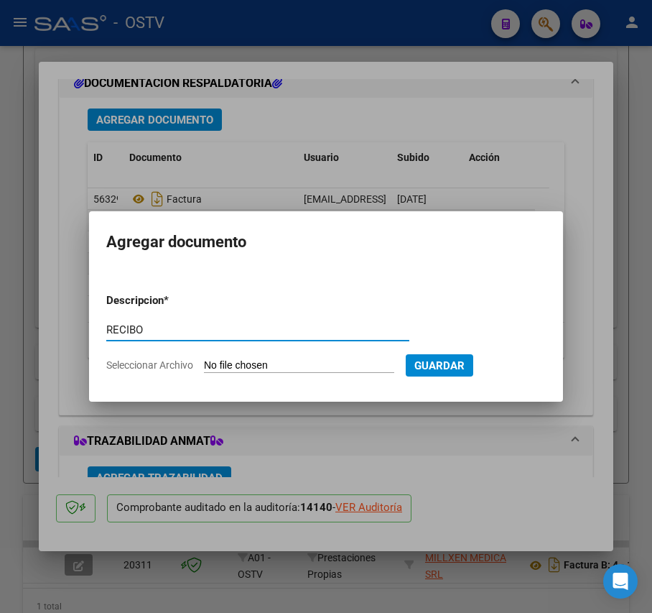
type input "RECIBO"
click at [287, 359] on form "Descripcion * RECIBO Escriba aquí una descripcion Seleccionar Archivo Guardar" at bounding box center [326, 333] width 440 height 103
click at [244, 365] on input "Seleccionar Archivo" at bounding box center [299, 366] width 190 height 14
type input "C:\fakepath\RECIBO DE COBRANZA O.S.TRABAJADORES VIALES Y AFINES REP.ARG.- OSTV …"
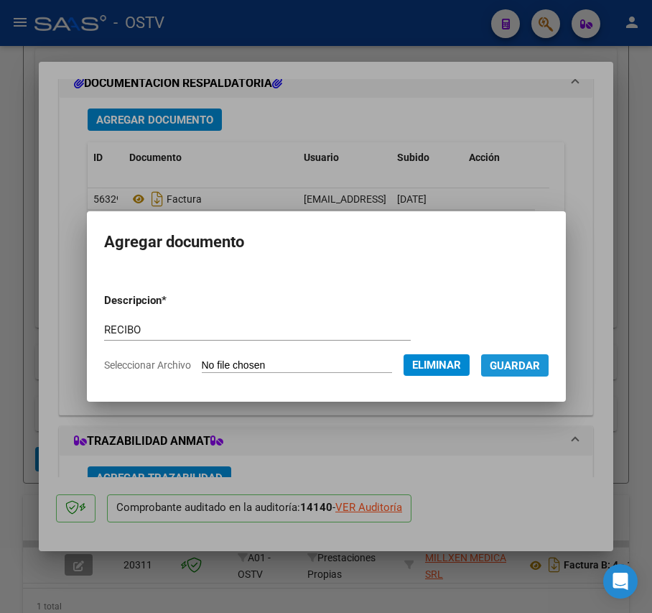
click at [526, 373] on button "Guardar" at bounding box center [515, 365] width 68 height 22
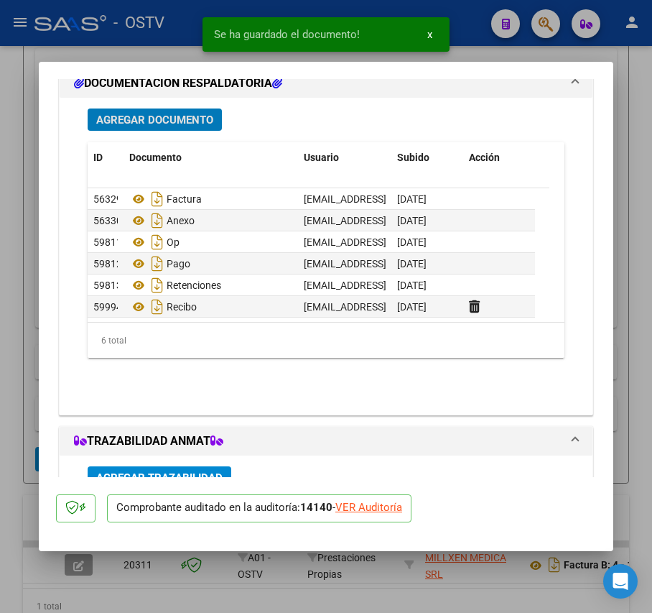
click at [10, 277] on div at bounding box center [326, 306] width 652 height 613
type input "$ 0,00"
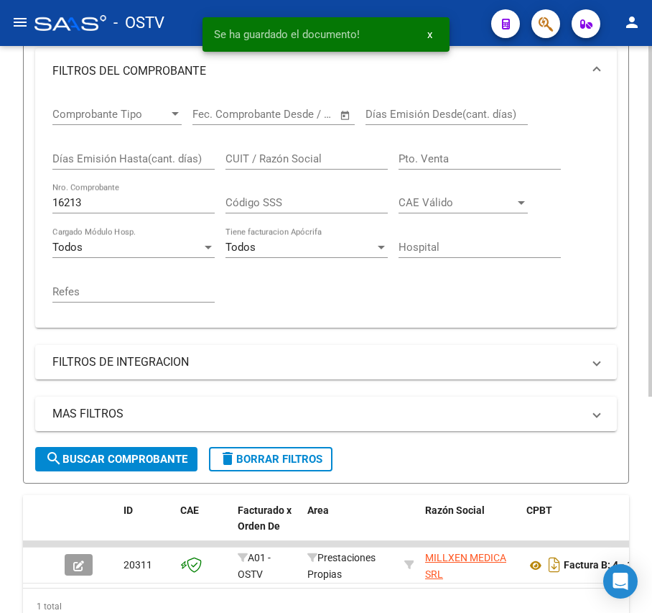
scroll to position [285, 0]
click at [105, 204] on input "16213" at bounding box center [133, 202] width 162 height 13
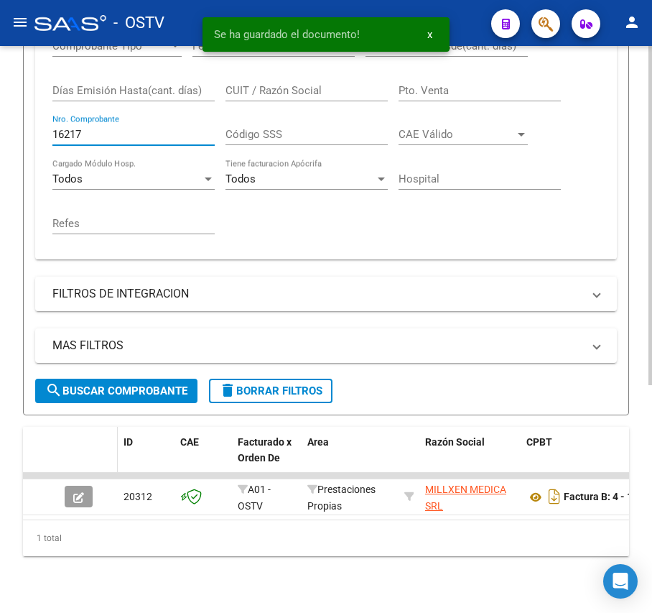
scroll to position [381, 0]
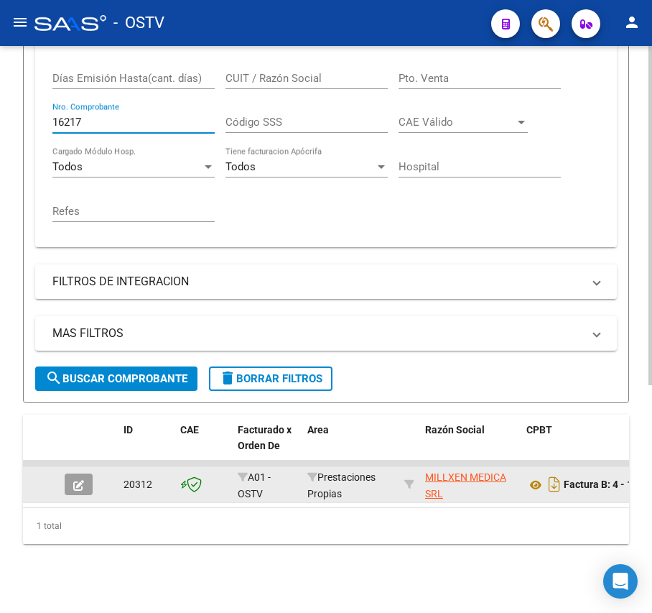
type input "16217"
click at [78, 473] on button "button" at bounding box center [79, 484] width 28 height 22
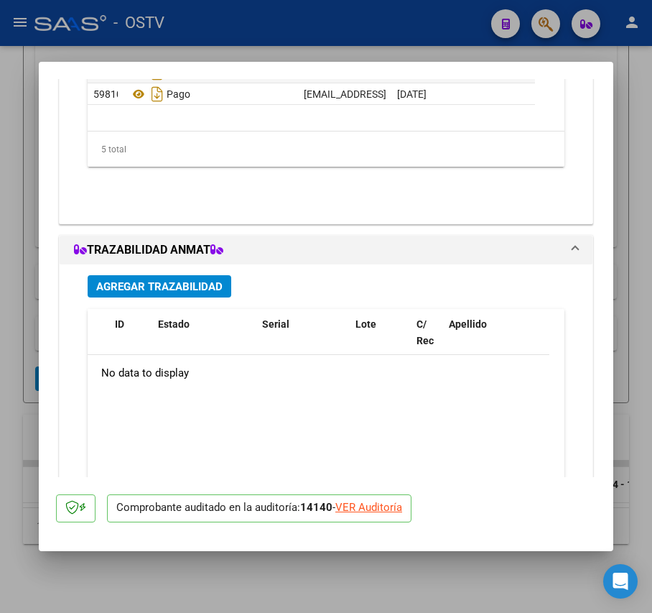
scroll to position [1340, 0]
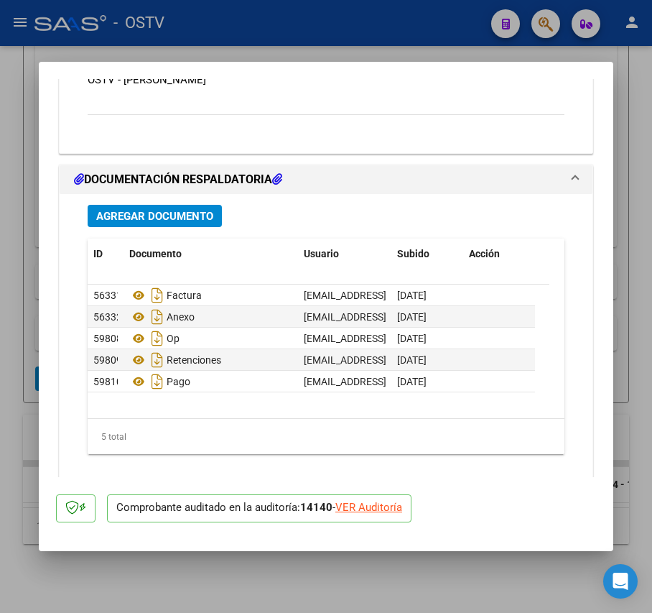
click at [185, 213] on span "Agregar Documento" at bounding box center [154, 216] width 117 height 13
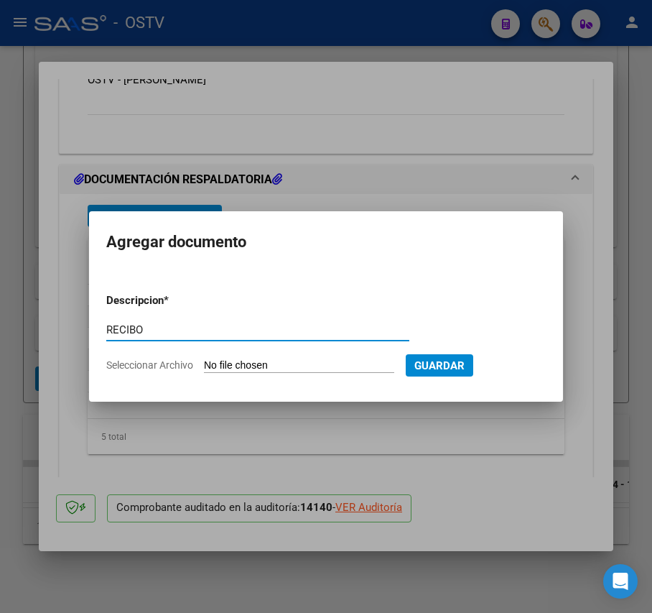
type input "RECIBO"
click at [306, 365] on input "Seleccionar Archivo" at bounding box center [299, 366] width 190 height 14
type input "C:\fakepath\RECIBO DE COBRANZA O.S.TRABAJADORES VIALES Y AFINES REP.ARG.- OSTV …"
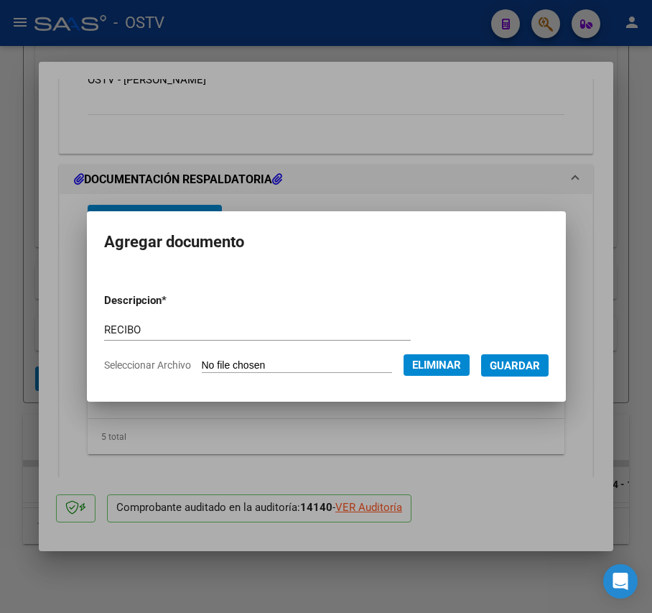
click at [540, 368] on span "Guardar" at bounding box center [515, 365] width 50 height 13
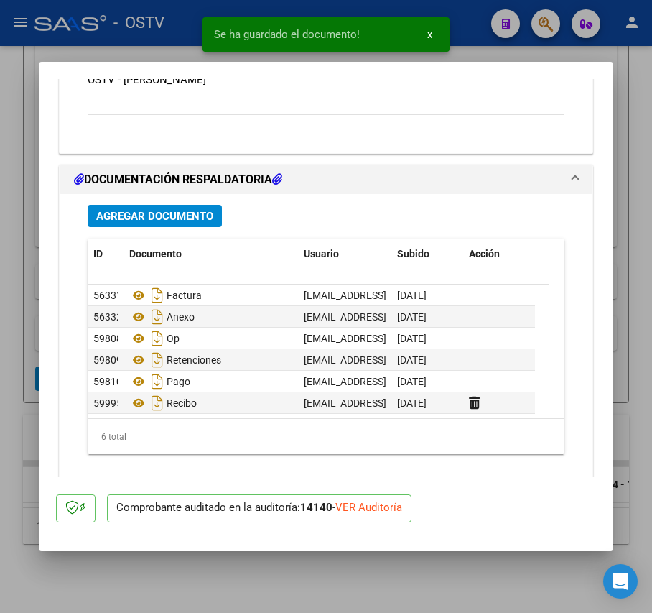
click at [47, 274] on mat-dialog-content "COMPROBANTE VER COMPROBANTE ESTADO: Auditoría confirmada. En espera de liquidac…" at bounding box center [326, 278] width 575 height 398
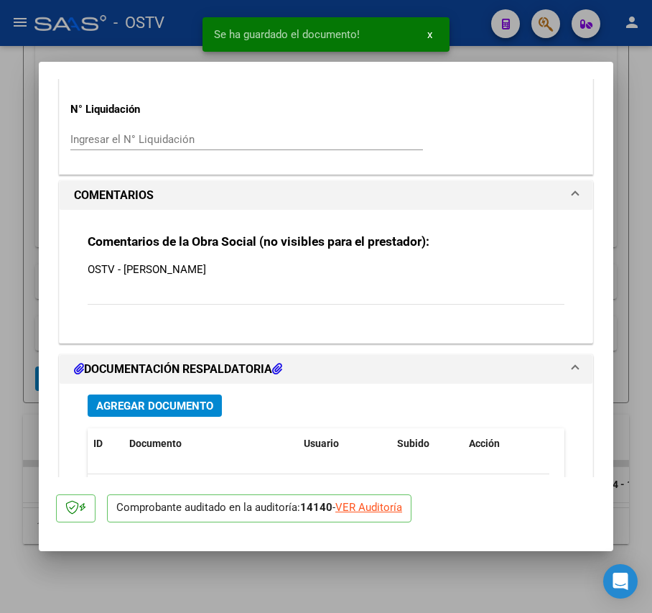
scroll to position [1149, 0]
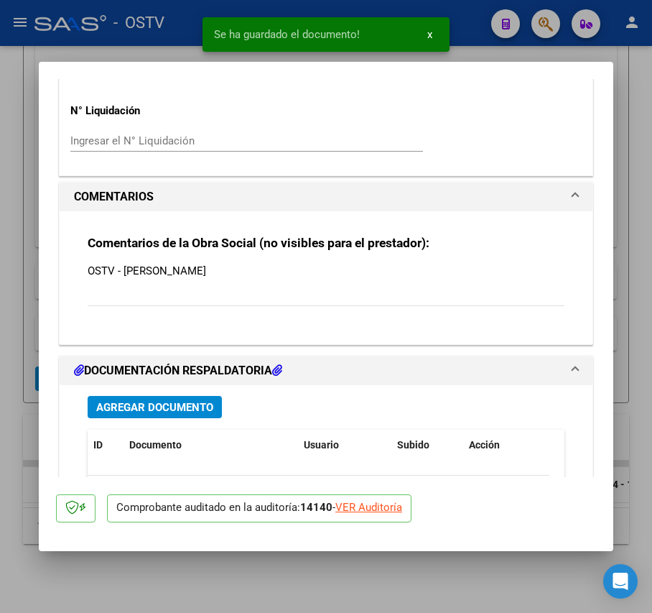
click at [27, 251] on div at bounding box center [326, 306] width 652 height 613
type input "$ 0,00"
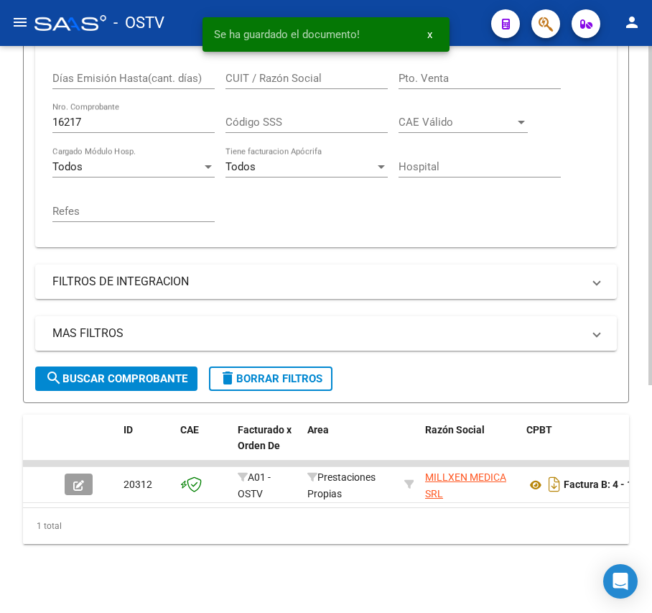
scroll to position [381, 0]
drag, startPoint x: 113, startPoint y: 110, endPoint x: -37, endPoint y: 110, distance: 149.4
click at [0, 110] on html "menu - OSTV person Firma Express Inicio Calendario SSS Instructivos Contacto OS…" at bounding box center [326, 306] width 652 height 613
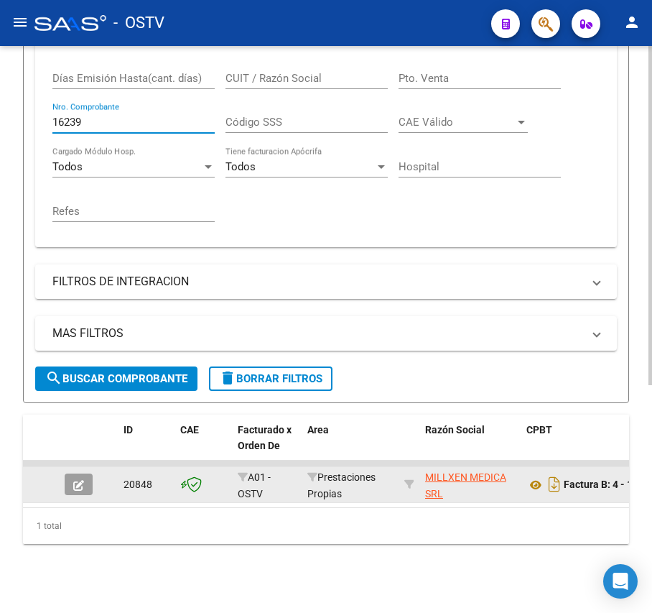
type input "16239"
click at [72, 473] on button "button" at bounding box center [79, 484] width 28 height 22
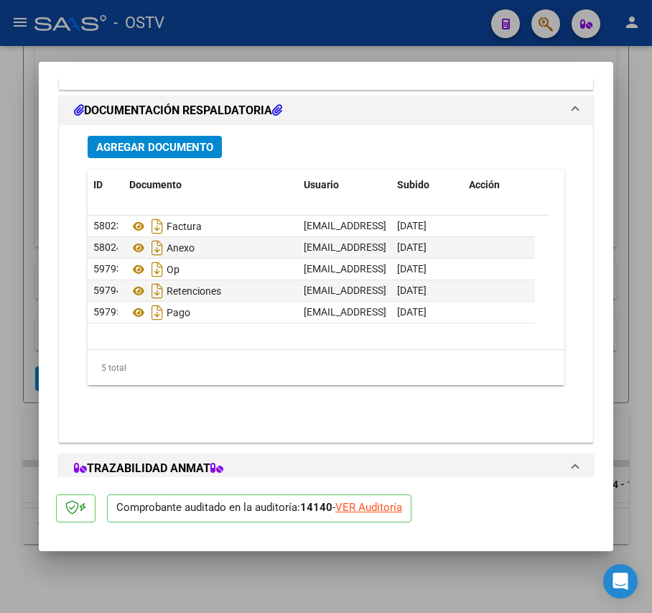
scroll to position [1245, 0]
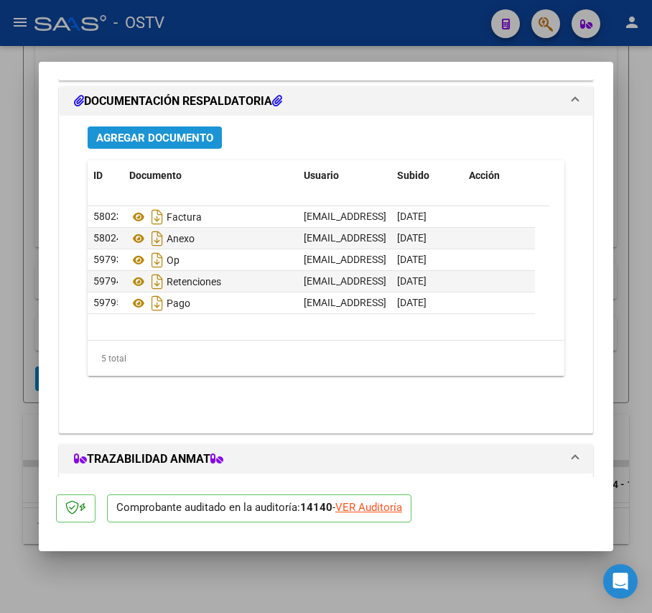
click at [198, 133] on span "Agregar Documento" at bounding box center [154, 137] width 117 height 13
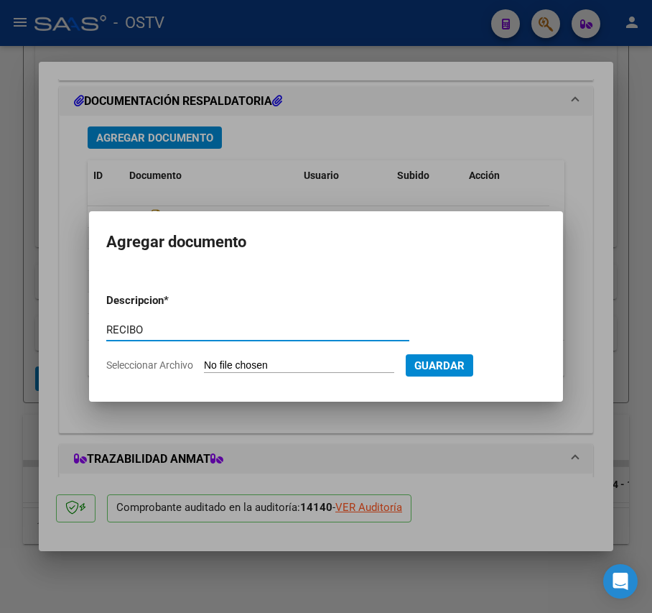
type input "RECIBO"
click at [313, 363] on input "Seleccionar Archivo" at bounding box center [299, 366] width 190 height 14
type input "C:\fakepath\RECIBO DE COBRANZA O.S.TRABAJADORES VIALES Y AFINES REP.ARG.- OSTV …"
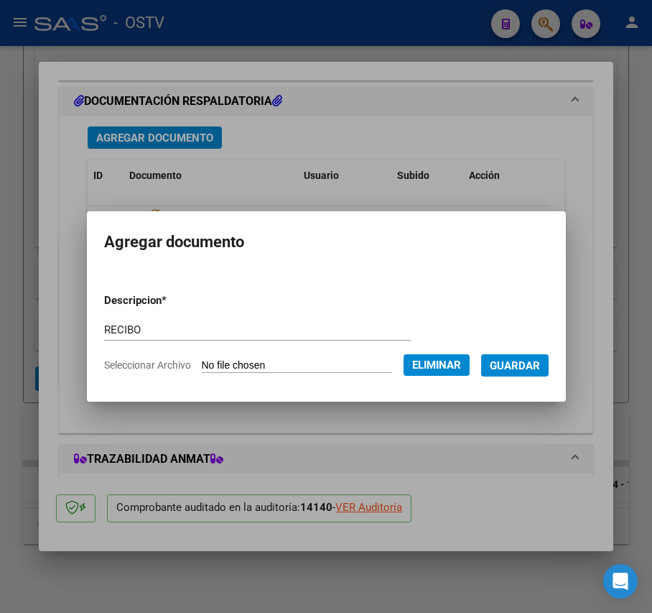
click at [534, 360] on span "Guardar" at bounding box center [515, 365] width 50 height 13
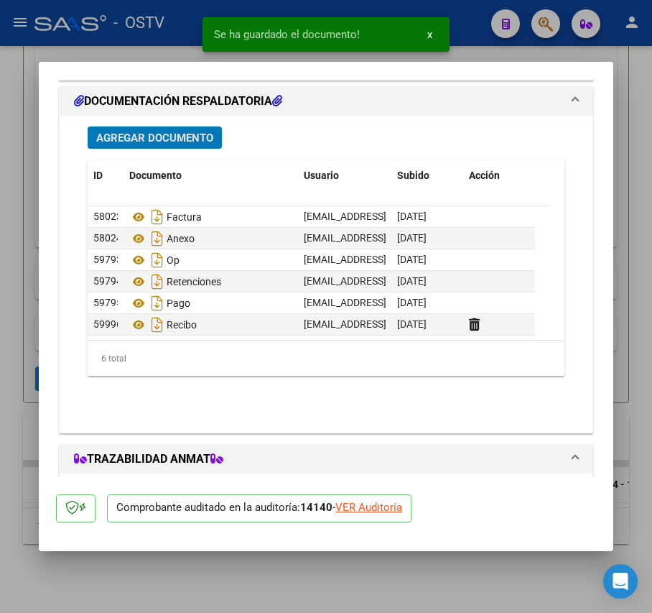
click at [27, 304] on div at bounding box center [326, 306] width 652 height 613
type input "$ 0,00"
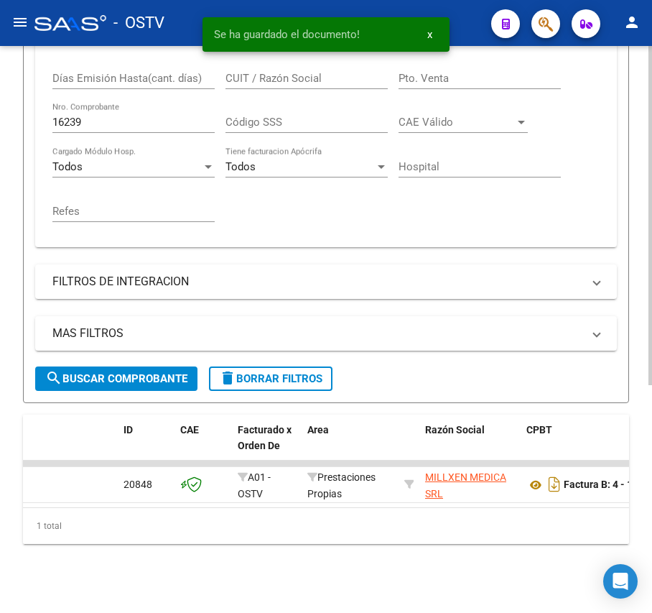
scroll to position [381, 0]
drag, startPoint x: 116, startPoint y: 105, endPoint x: -45, endPoint y: 106, distance: 160.9
click at [0, 106] on html "menu - OSTV person Firma Express Inicio Calendario SSS Instructivos Contacto OS…" at bounding box center [326, 306] width 652 height 613
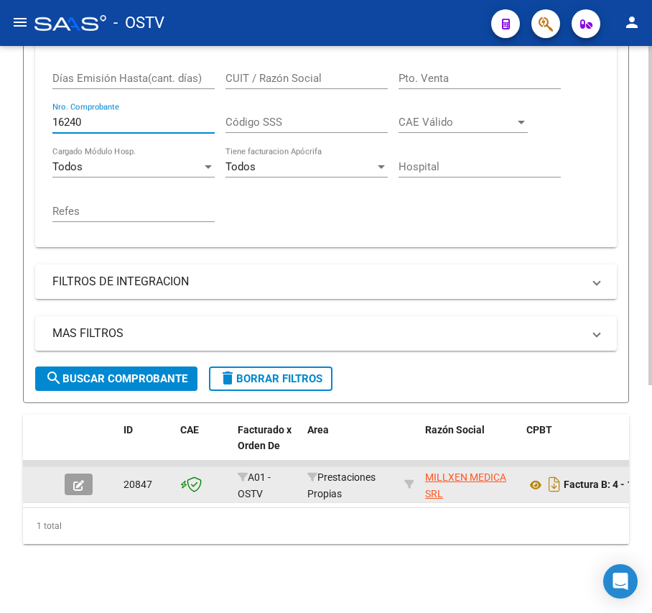
type input "16240"
click at [75, 480] on icon "button" at bounding box center [78, 485] width 11 height 11
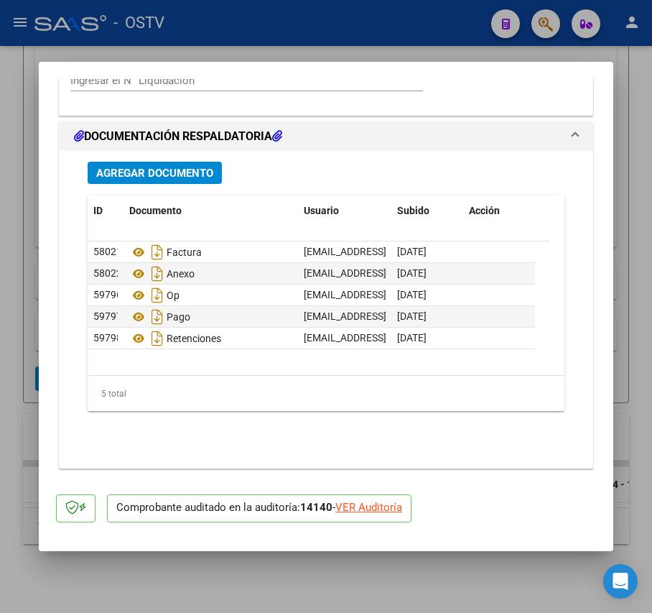
scroll to position [1176, 0]
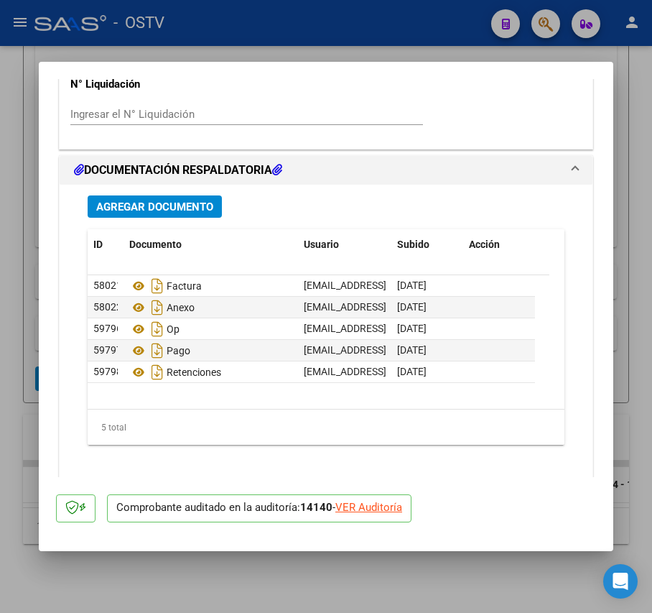
click at [196, 214] on button "Agregar Documento" at bounding box center [155, 206] width 134 height 22
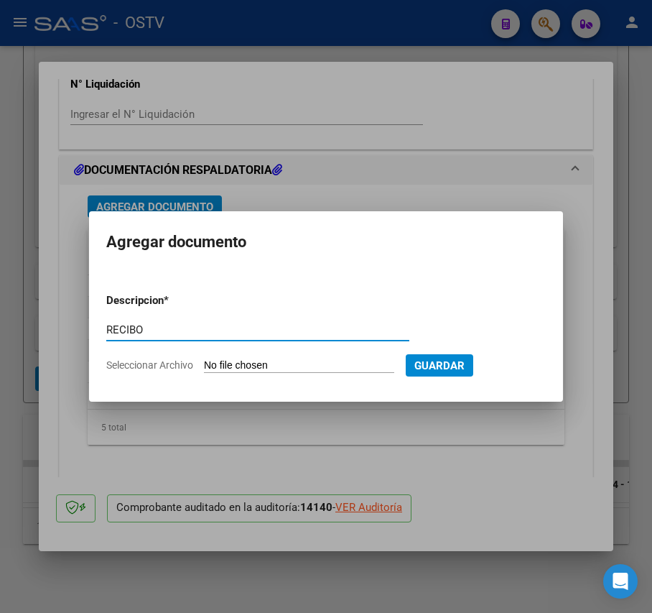
type input "RECIBO"
click at [267, 366] on input "Seleccionar Archivo" at bounding box center [299, 366] width 190 height 14
type input "C:\fakepath\RECIBO DE COBRANZA O.S.TRABAJADORES VIALES Y AFINES REP.ARG.- OSTV …"
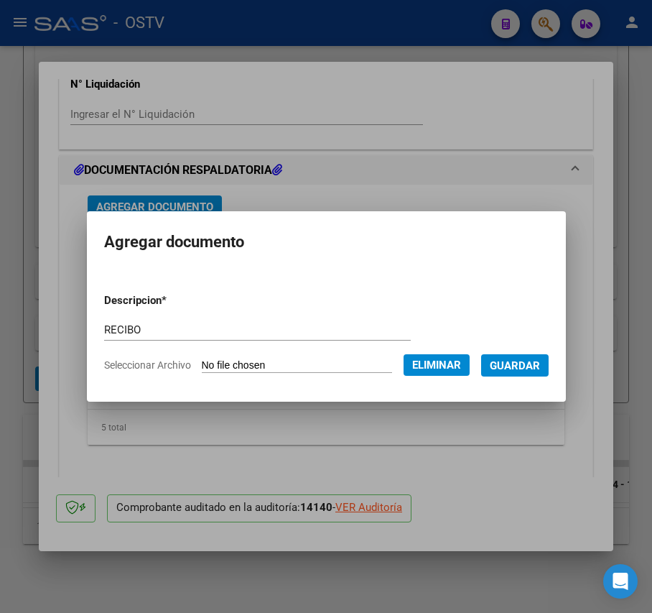
click at [536, 371] on span "Guardar" at bounding box center [515, 365] width 50 height 13
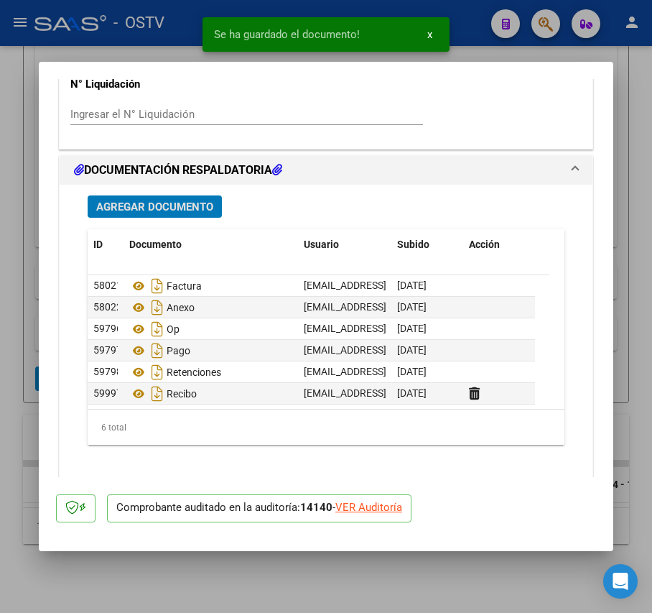
click at [29, 251] on div at bounding box center [326, 306] width 652 height 613
type input "$ 0,00"
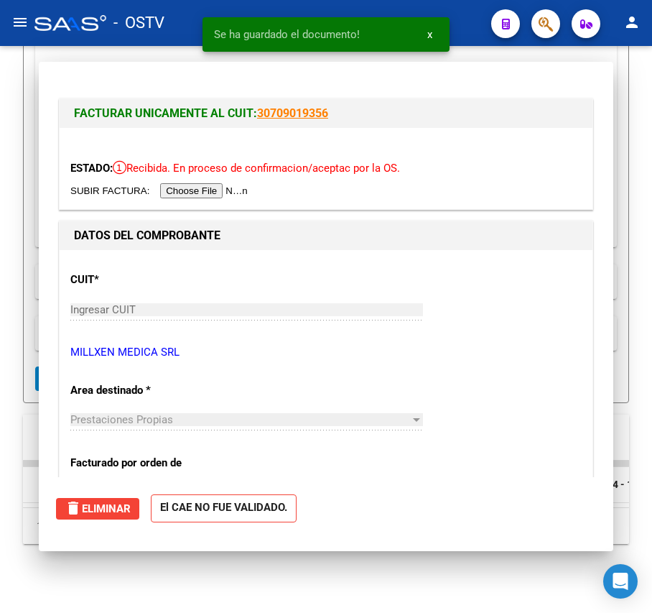
scroll to position [381, 0]
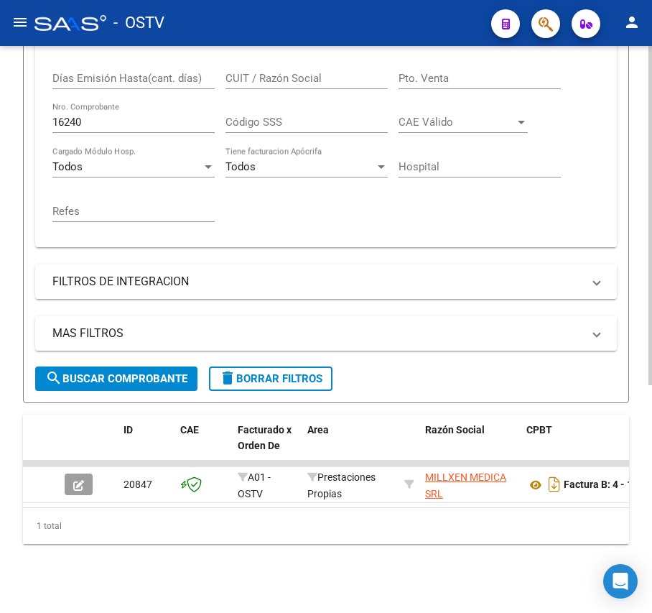
click at [116, 102] on div "16240 Nro. Comprobante" at bounding box center [133, 117] width 162 height 31
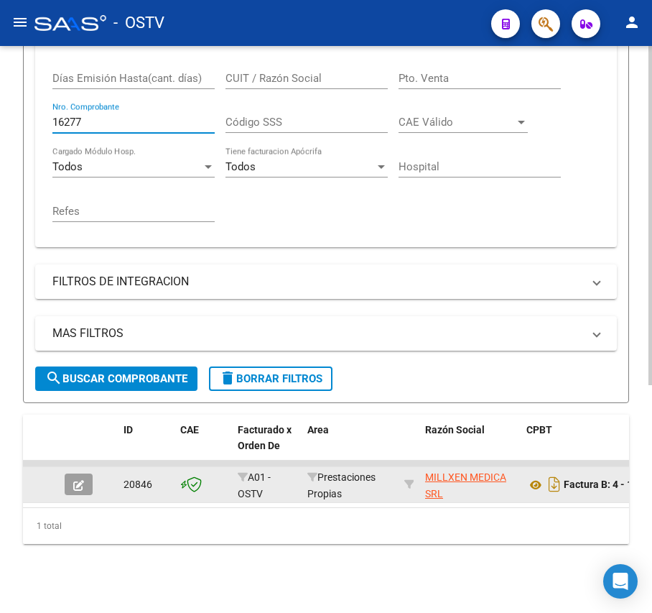
type input "16277"
click at [84, 473] on button "button" at bounding box center [79, 484] width 28 height 22
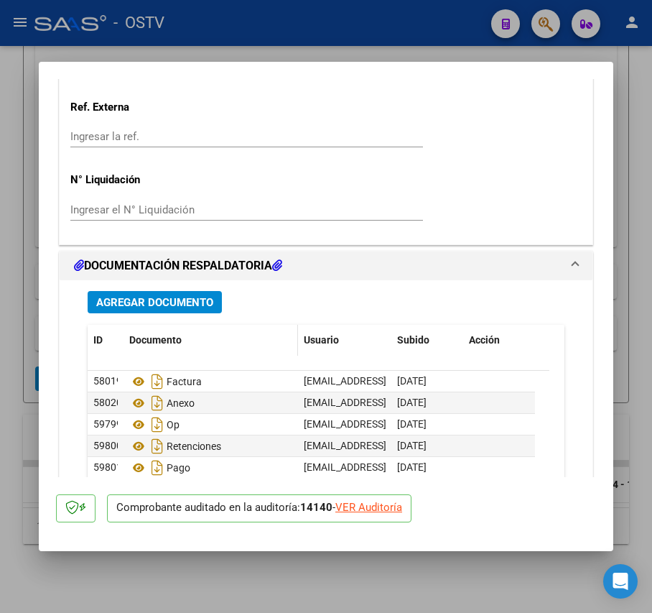
scroll to position [1176, 0]
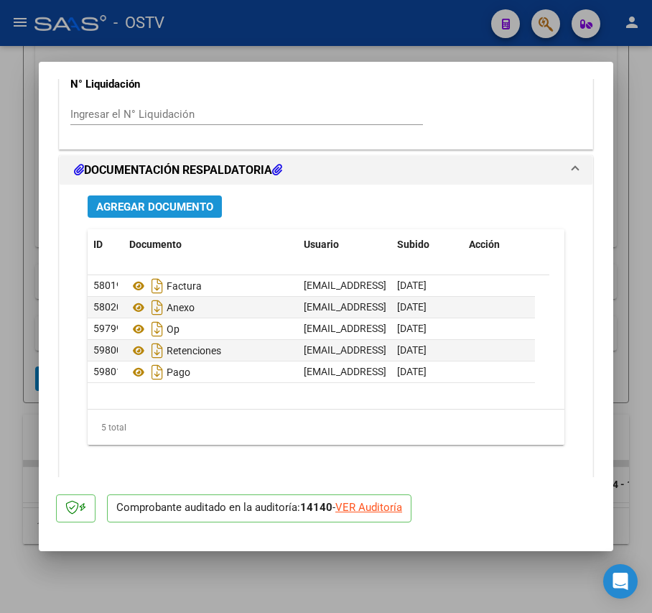
click at [195, 214] on button "Agregar Documento" at bounding box center [155, 206] width 134 height 22
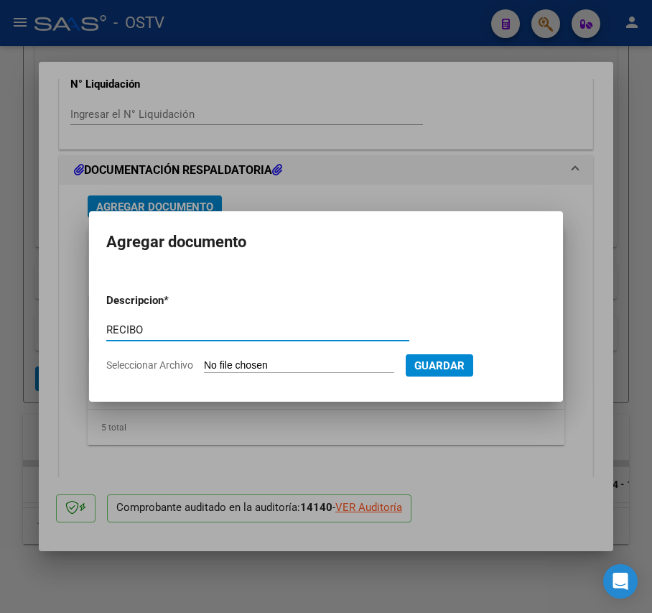
type input "RECIBO"
click at [297, 363] on input "Seleccionar Archivo" at bounding box center [299, 366] width 190 height 14
type input "C:\fakepath\RECIBO DE COBRANZA O.S.TRABAJADORES VIALES Y AFINES REP.ARG.- OSTV …"
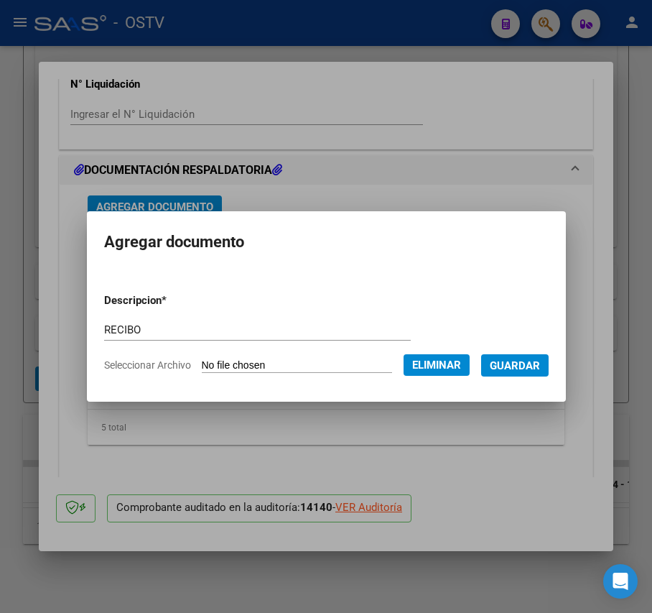
click at [532, 368] on span "Guardar" at bounding box center [515, 365] width 50 height 13
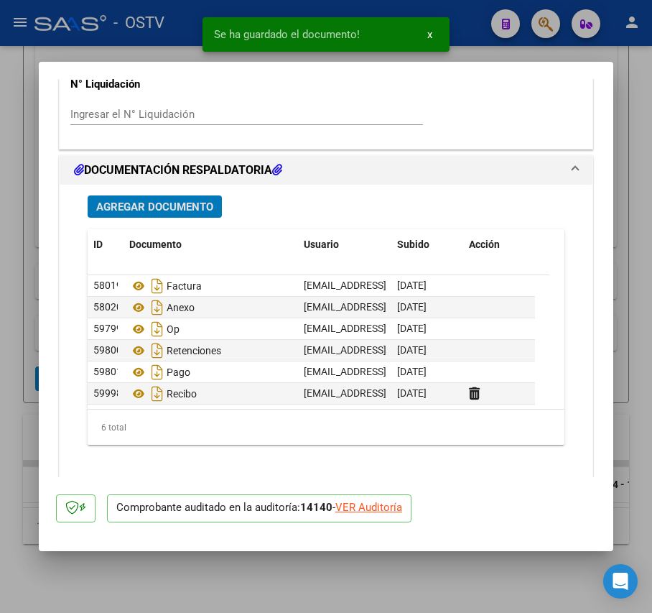
click at [22, 322] on div at bounding box center [326, 306] width 652 height 613
type input "$ 0,00"
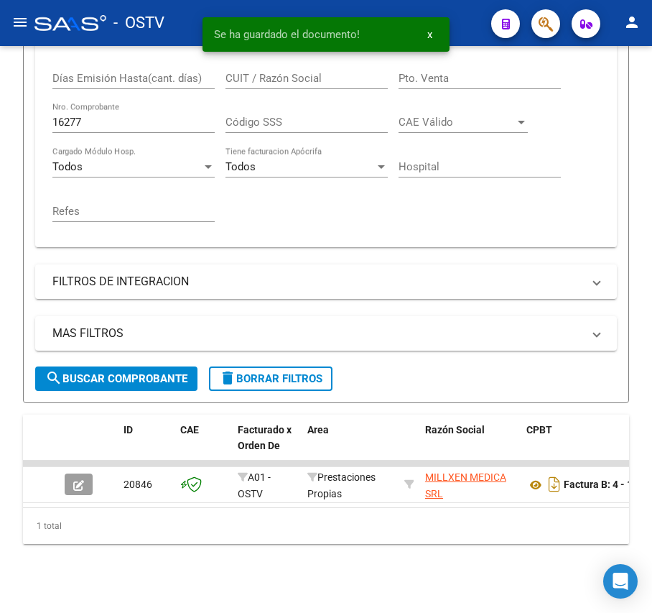
scroll to position [381, 0]
click at [99, 116] on input "16277" at bounding box center [133, 122] width 162 height 13
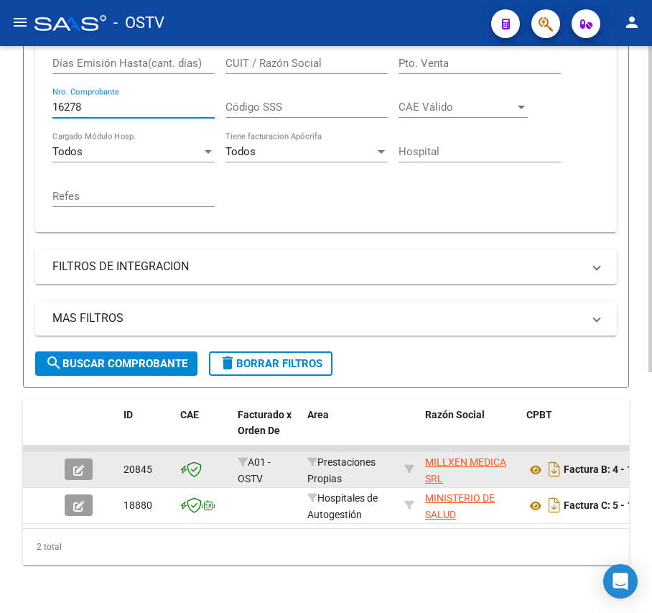
type input "16278"
click at [75, 466] on icon "button" at bounding box center [78, 470] width 11 height 11
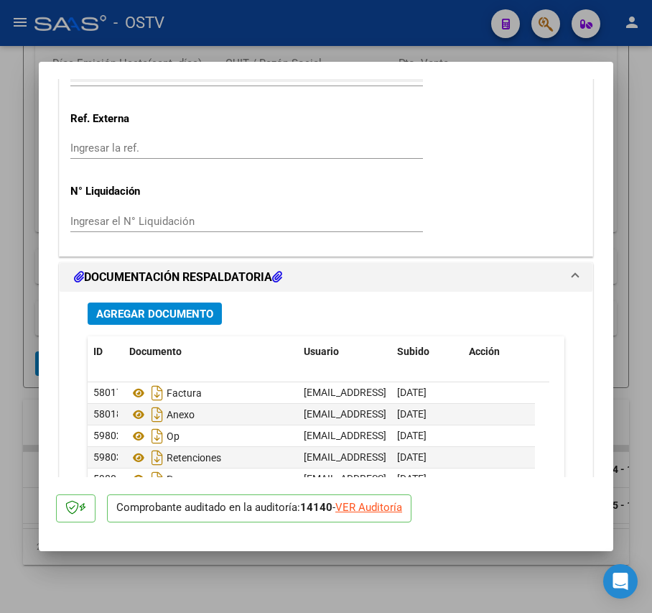
scroll to position [1245, 0]
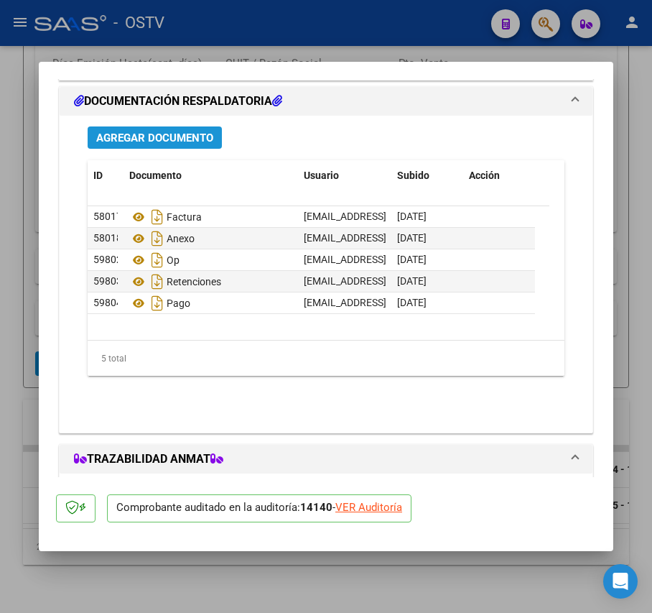
click at [154, 139] on span "Agregar Documento" at bounding box center [154, 137] width 117 height 13
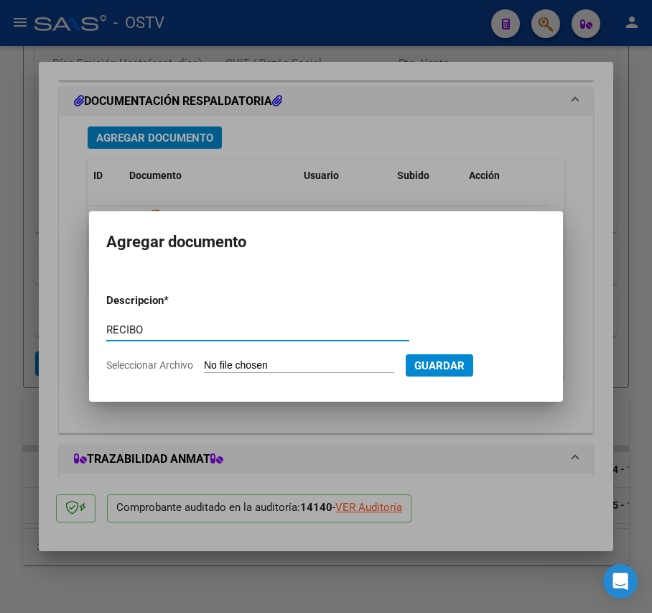
type input "RECIBO"
click at [271, 366] on input "Seleccionar Archivo" at bounding box center [299, 366] width 190 height 14
type input "C:\fakepath\RECIBO DE COBRANZA O.S.TRABAJADORES VIALES Y AFINES REP.ARG.- OSTV …"
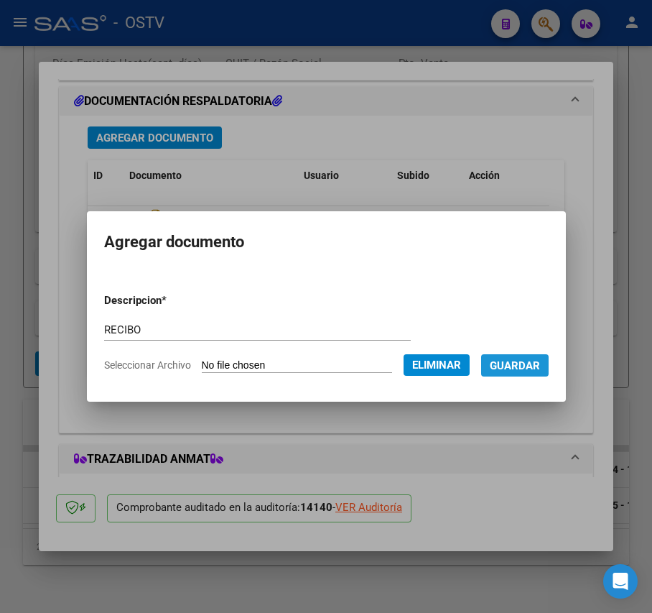
click at [539, 368] on span "Guardar" at bounding box center [515, 365] width 50 height 13
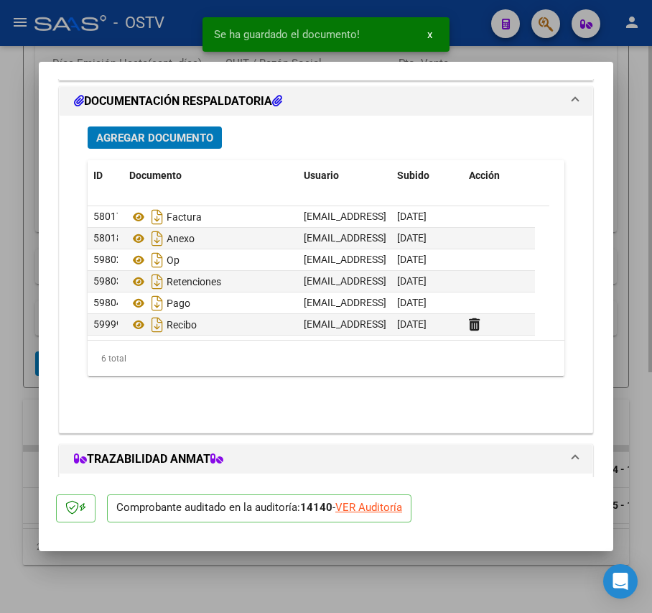
click at [26, 165] on div at bounding box center [326, 306] width 652 height 613
type input "$ 0,00"
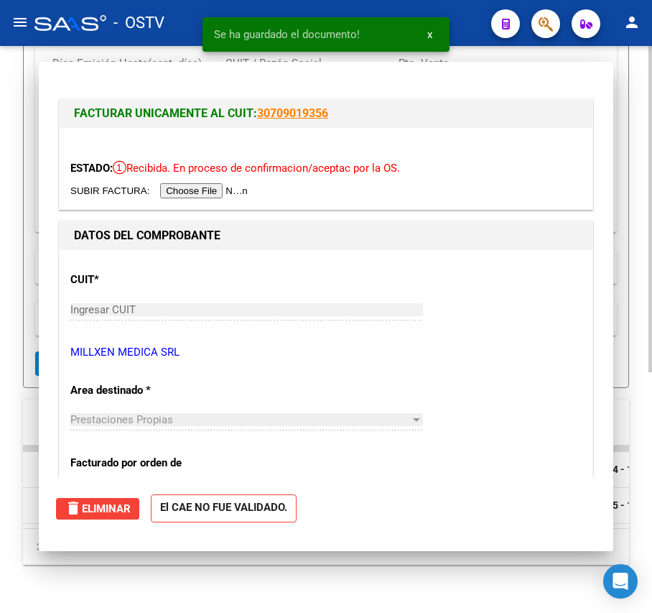
scroll to position [381, 0]
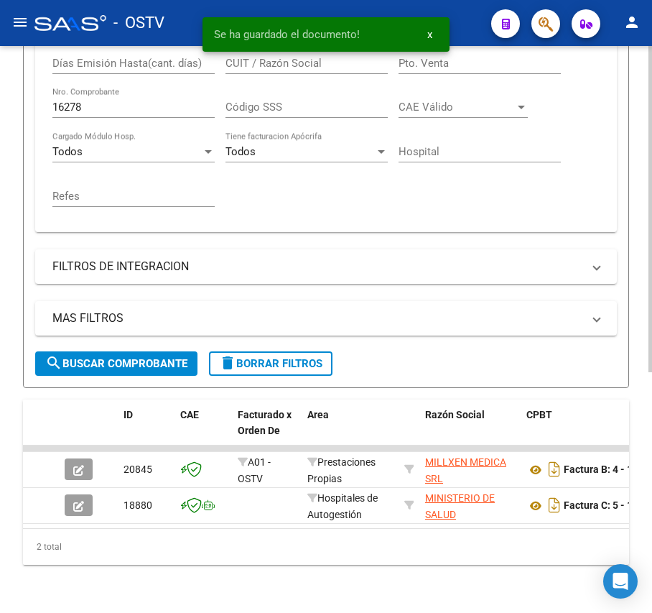
click at [96, 116] on div "16278 Nro. Comprobante" at bounding box center [133, 102] width 162 height 31
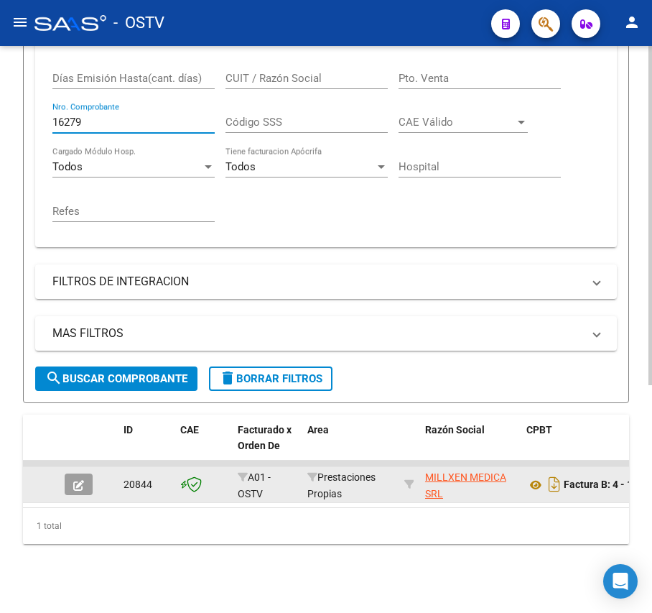
type input "16279"
click at [78, 480] on icon "button" at bounding box center [78, 485] width 11 height 11
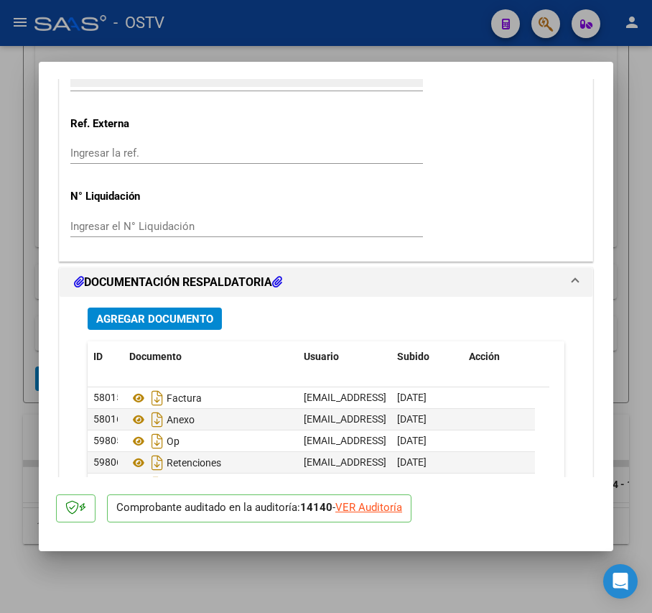
scroll to position [1149, 0]
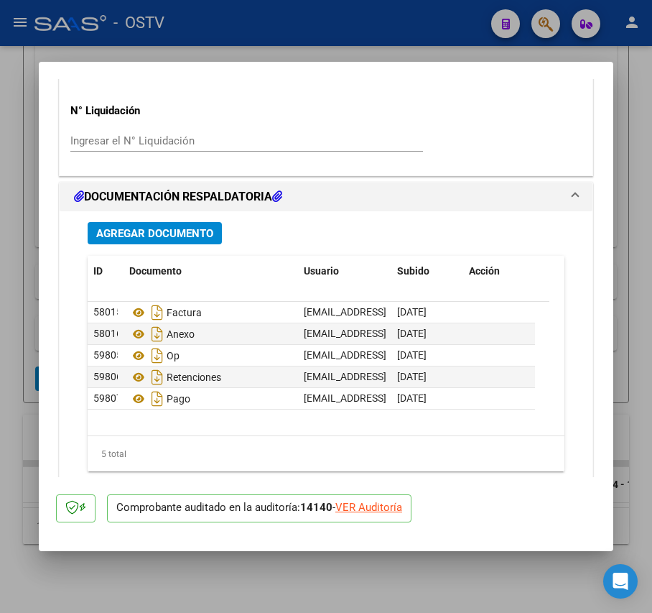
click at [182, 233] on span "Agregar Documento" at bounding box center [154, 233] width 117 height 13
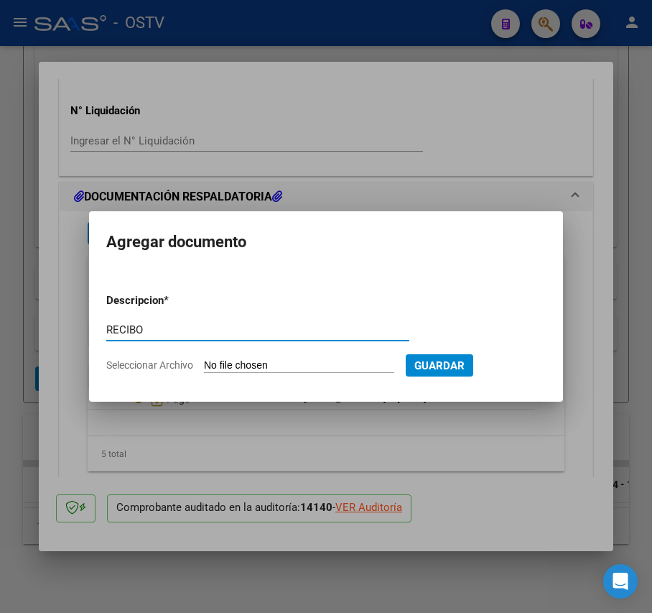
type input "RECIBO"
click at [254, 360] on input "Seleccionar Archivo" at bounding box center [299, 366] width 190 height 14
type input "C:\fakepath\RECIBO DE COBRANZA O.S.TRABAJADORES VIALES Y AFINES REP.ARG.- OSTV …"
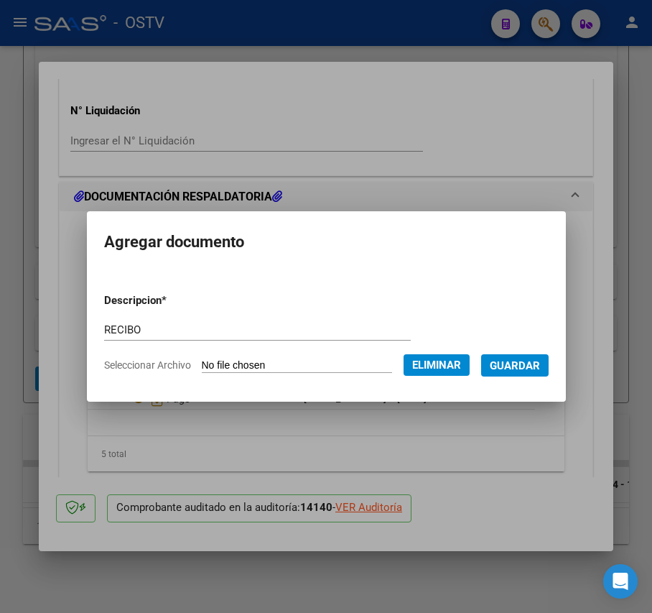
click at [540, 362] on span "Guardar" at bounding box center [515, 365] width 50 height 13
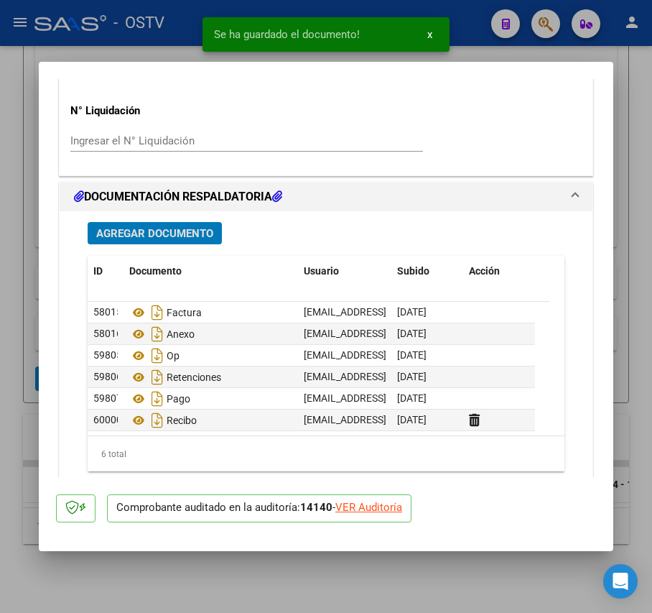
click at [20, 282] on div at bounding box center [326, 306] width 652 height 613
type input "$ 0,00"
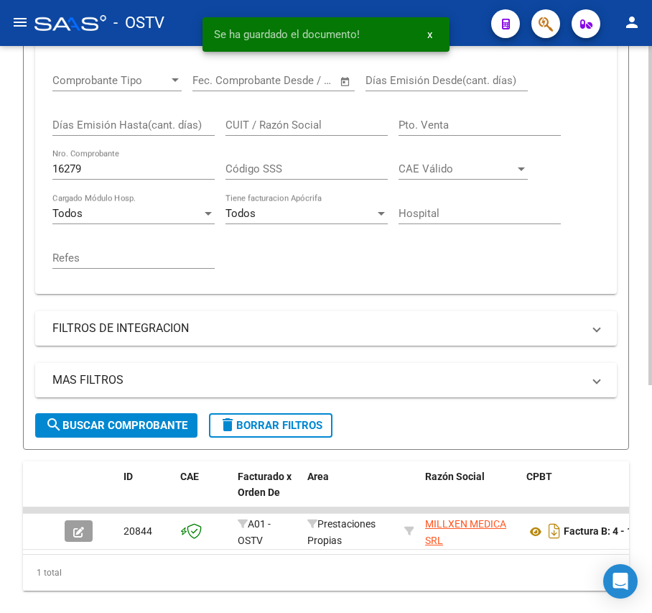
scroll to position [285, 0]
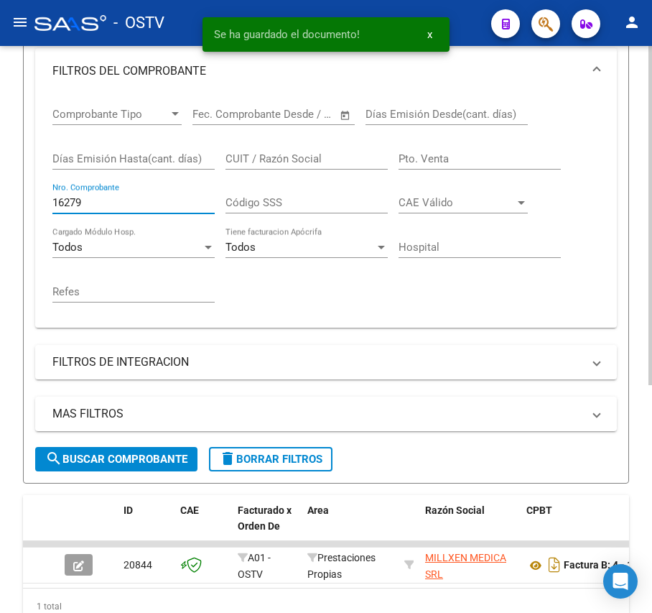
click at [133, 205] on input "16279" at bounding box center [133, 202] width 162 height 13
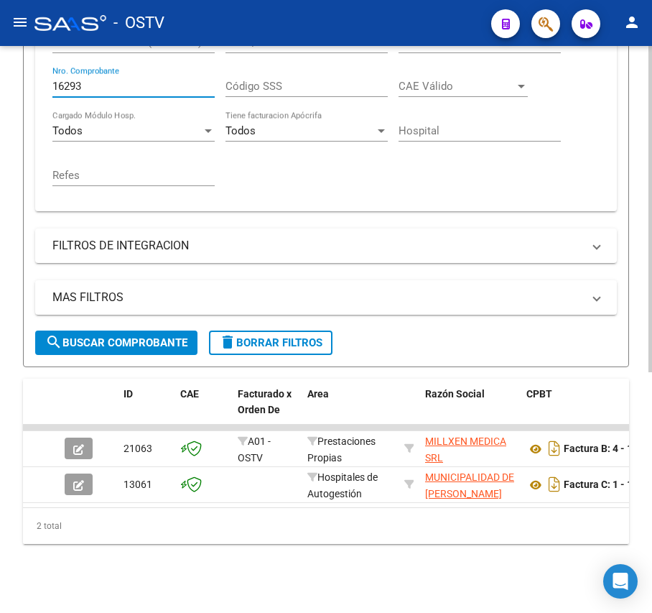
scroll to position [417, 0]
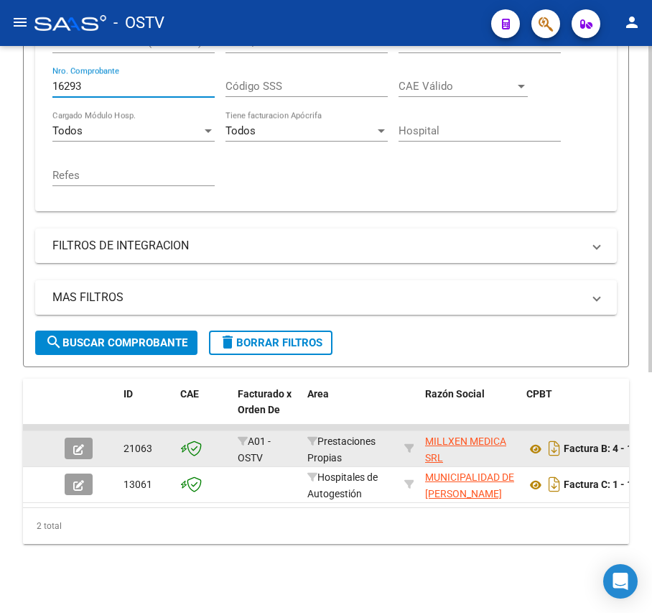
type input "16293"
click at [73, 444] on icon "button" at bounding box center [78, 449] width 11 height 11
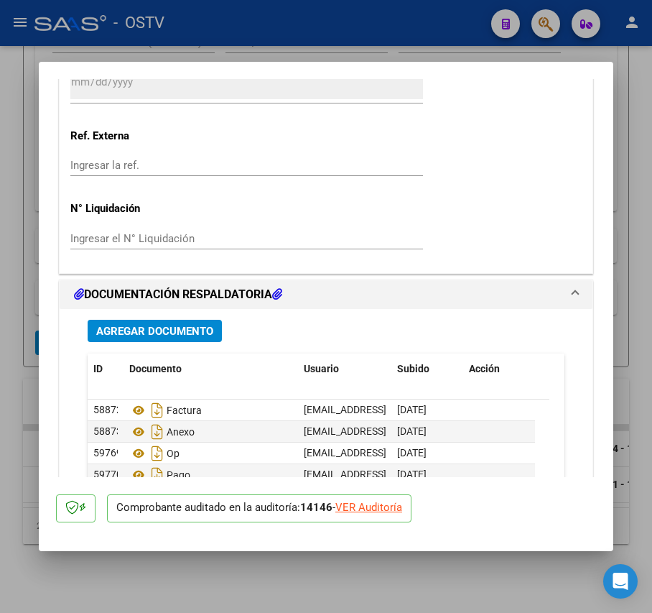
scroll to position [1053, 0]
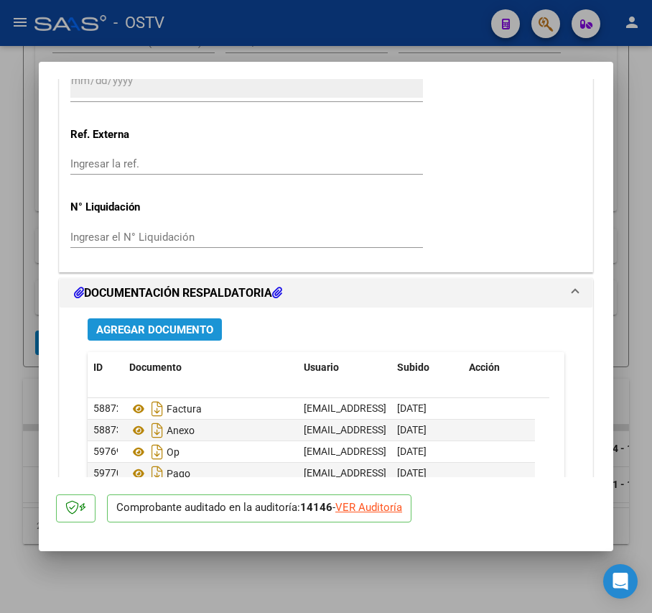
click at [192, 330] on span "Agregar Documento" at bounding box center [154, 329] width 117 height 13
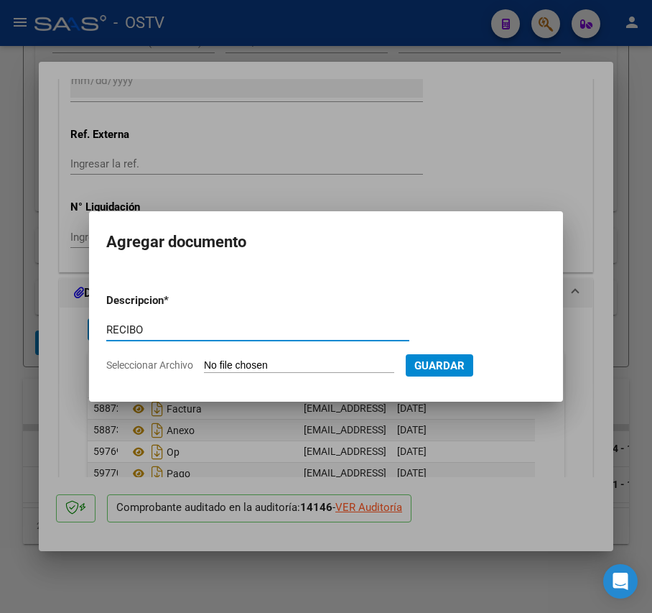
type input "RECIBO"
click at [262, 362] on input "Seleccionar Archivo" at bounding box center [299, 366] width 190 height 14
type input "C:\fakepath\RECIBO DE COBRANZA O.S.TRABAJADORES VIALES Y AFINES REP.ARG.- OSTV …"
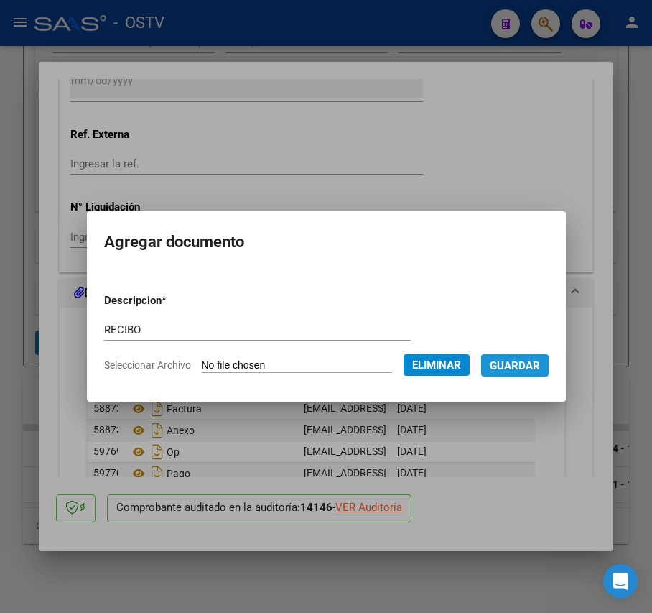
click at [534, 366] on span "Guardar" at bounding box center [515, 365] width 50 height 13
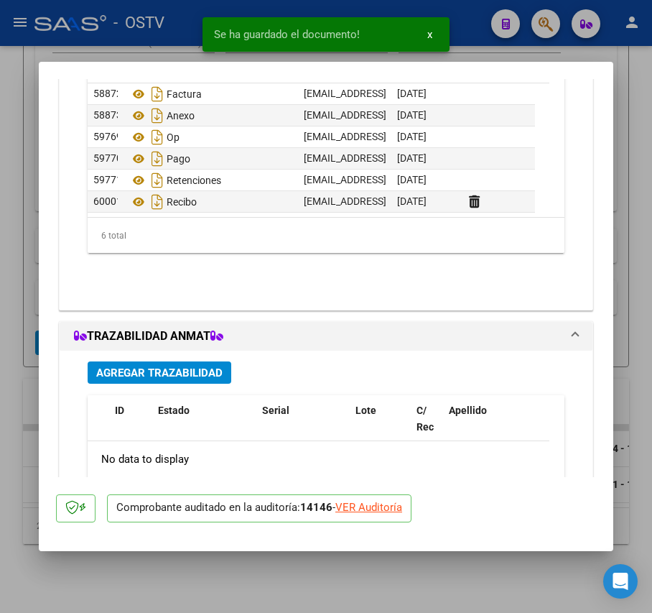
scroll to position [1284, 0]
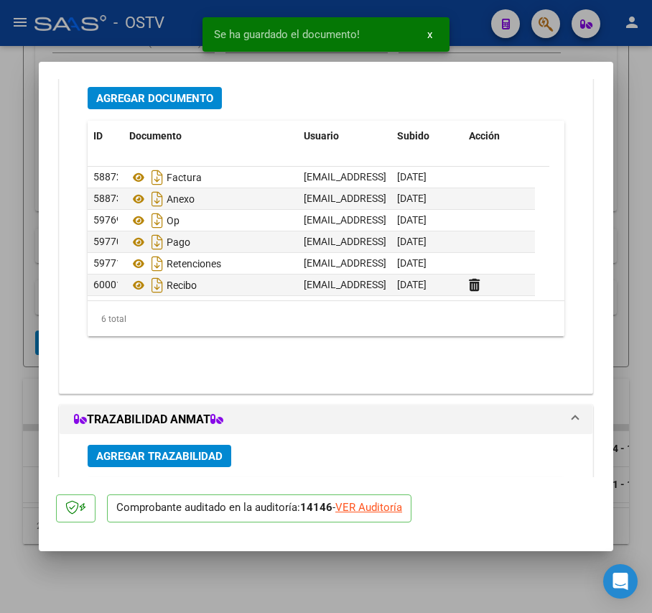
click at [1, 270] on div at bounding box center [326, 306] width 652 height 613
type input "$ 0,00"
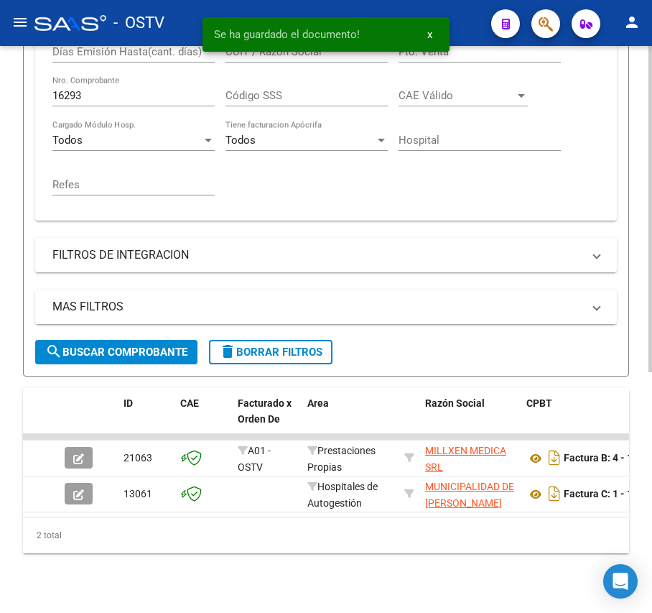
scroll to position [322, 0]
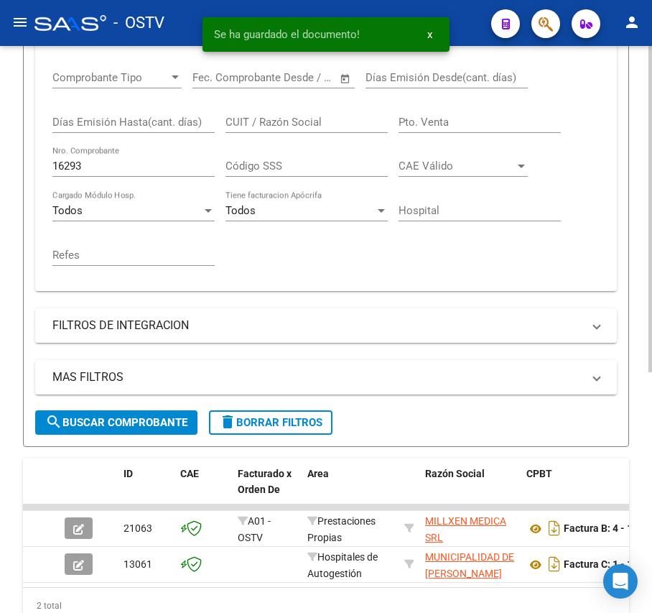
click at [118, 174] on div "16293 Nro. Comprobante" at bounding box center [133, 161] width 162 height 31
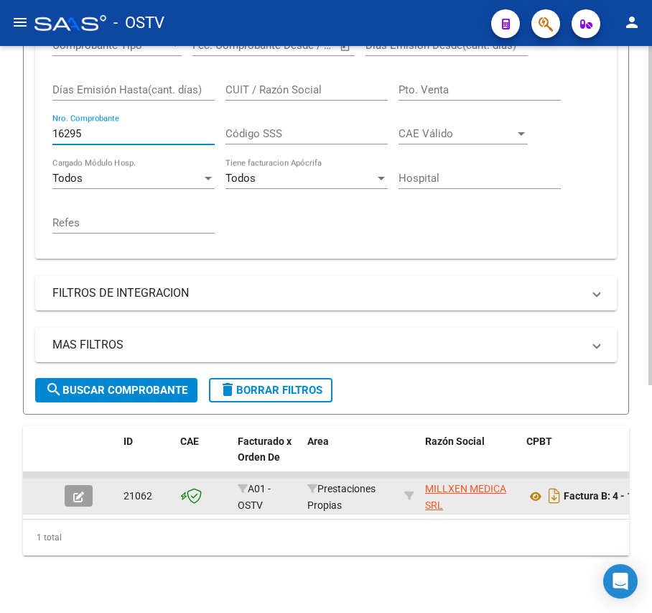
scroll to position [381, 0]
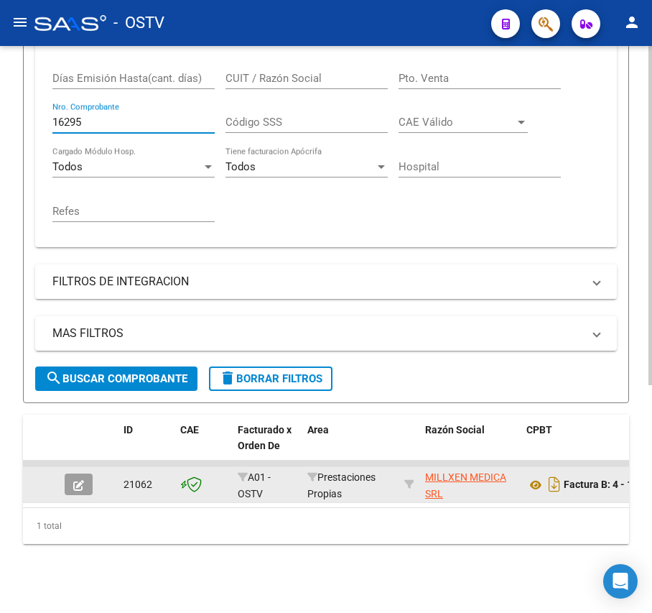
type input "16295"
click at [73, 480] on icon "button" at bounding box center [78, 485] width 11 height 11
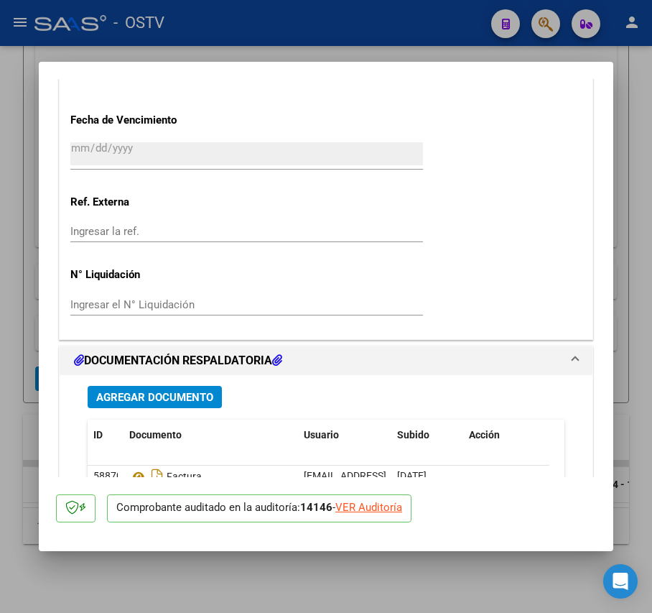
scroll to position [1271, 0]
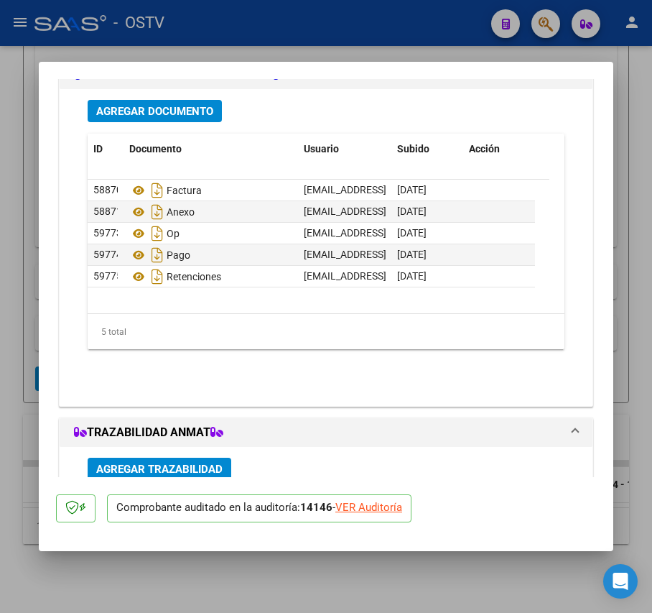
click at [164, 113] on span "Agregar Documento" at bounding box center [154, 111] width 117 height 13
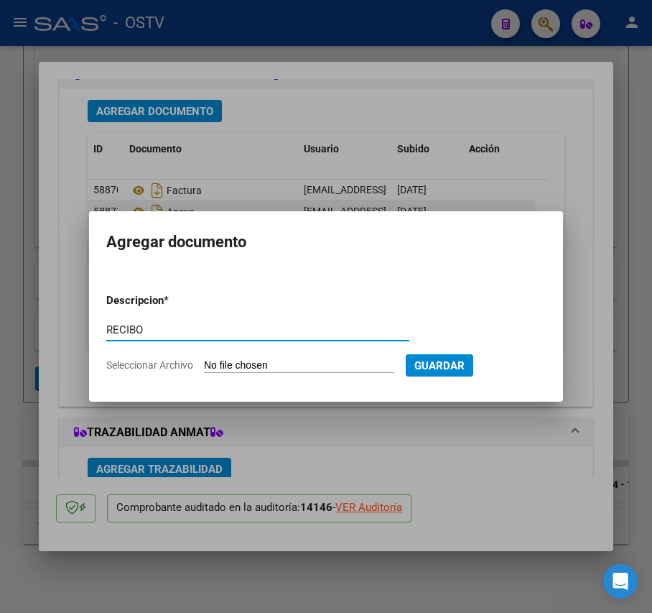
type input "RECIBO"
click at [237, 369] on input "Seleccionar Archivo" at bounding box center [299, 366] width 190 height 14
type input "C:\fakepath\RECIBO DE COBRANZA O.S.TRABAJADORES VIALES Y AFINES REP.ARG.- OSTV …"
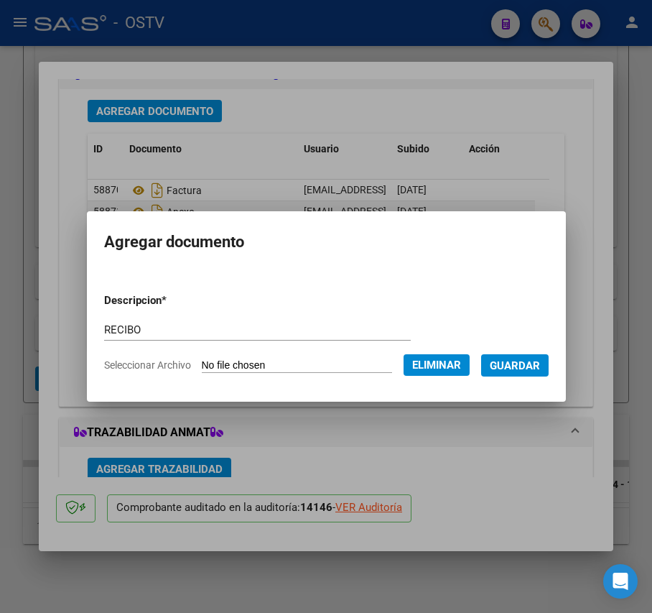
click at [534, 371] on span "Guardar" at bounding box center [515, 365] width 50 height 13
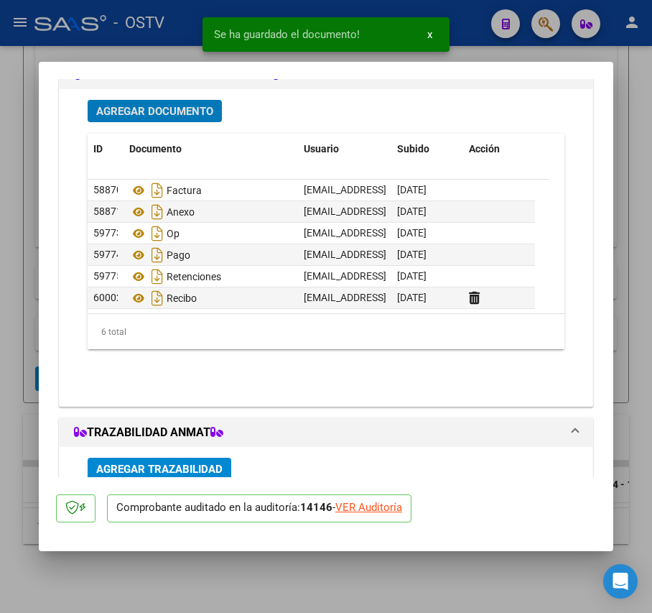
click at [21, 340] on div at bounding box center [326, 306] width 652 height 613
type input "$ 0,00"
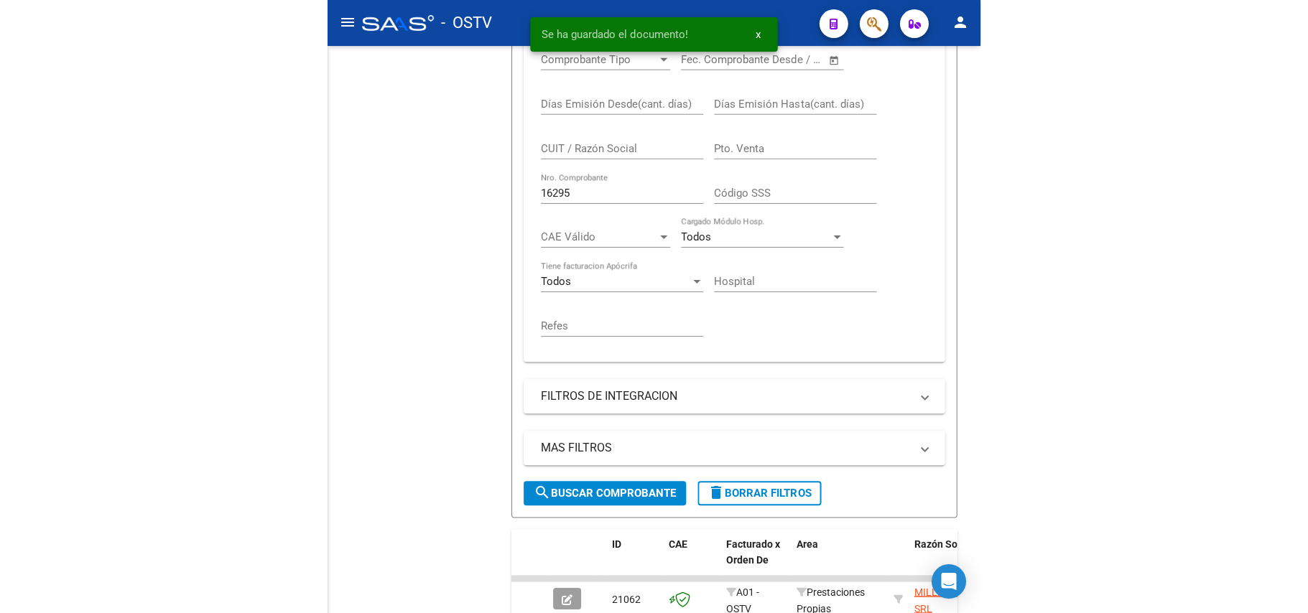
scroll to position [182, 0]
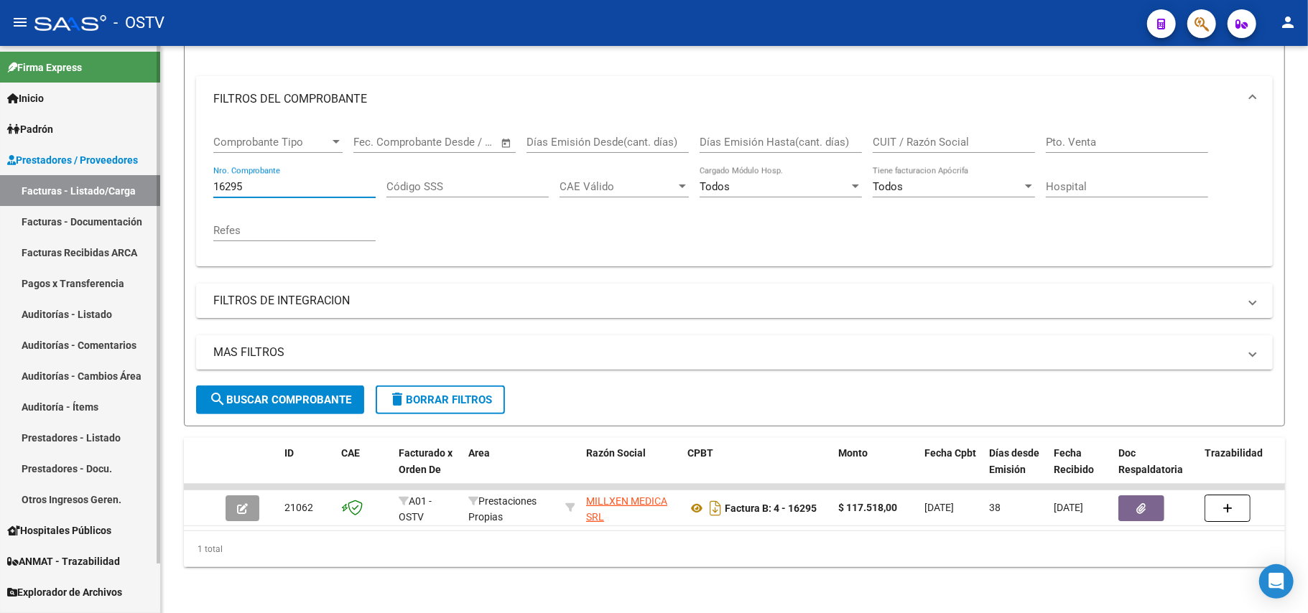
drag, startPoint x: 313, startPoint y: 176, endPoint x: 19, endPoint y: 148, distance: 295.8
click at [19, 148] on mat-sidenav-container "Firma Express Inicio Calendario SSS Instructivos Contacto OS Padrón Afiliados E…" at bounding box center [654, 329] width 1308 height 567
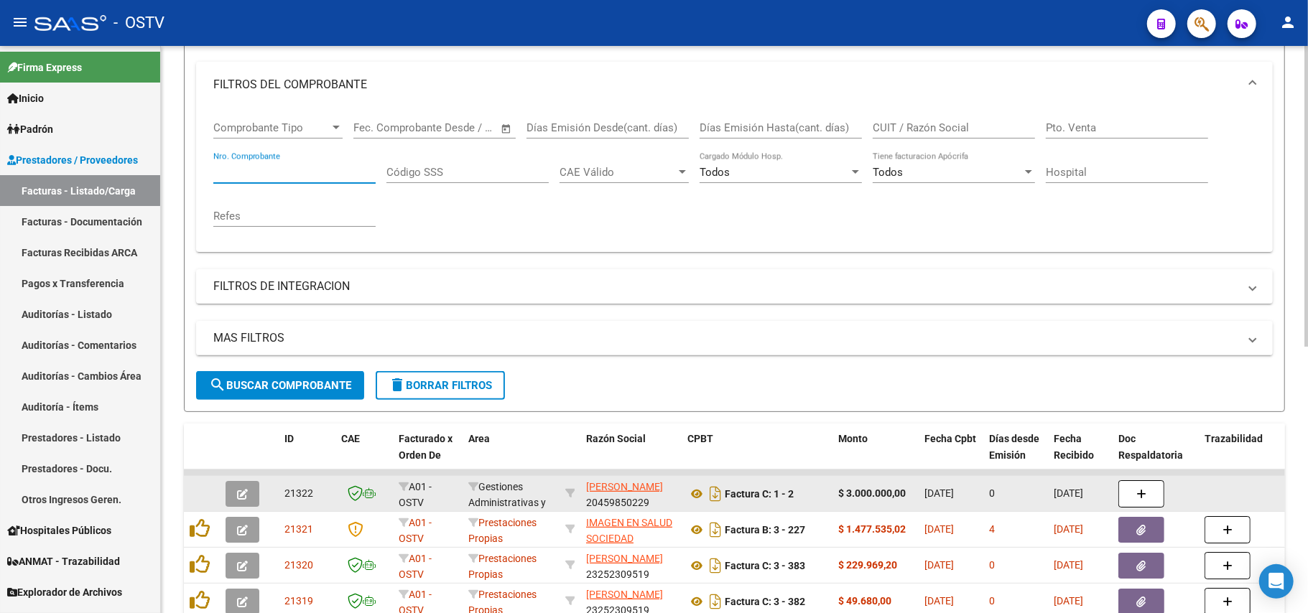
click at [625, 477] on datatable-body-cell "[PERSON_NAME] 20459850229" at bounding box center [630, 493] width 101 height 35
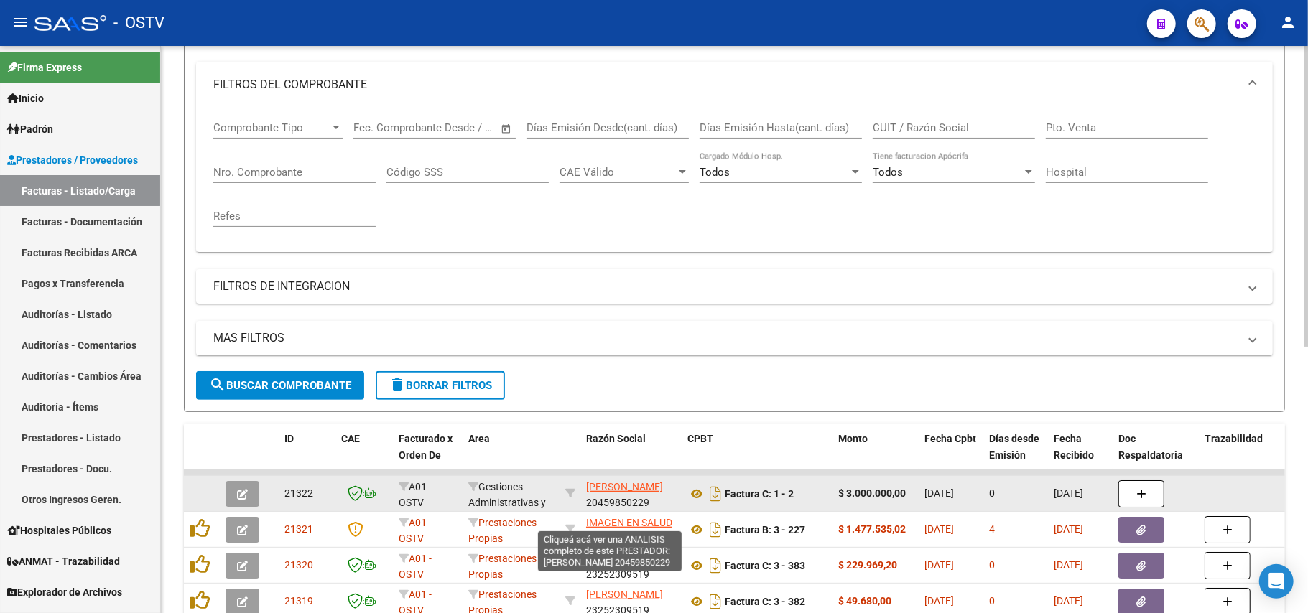
click at [621, 483] on span "[PERSON_NAME]" at bounding box center [624, 486] width 77 height 11
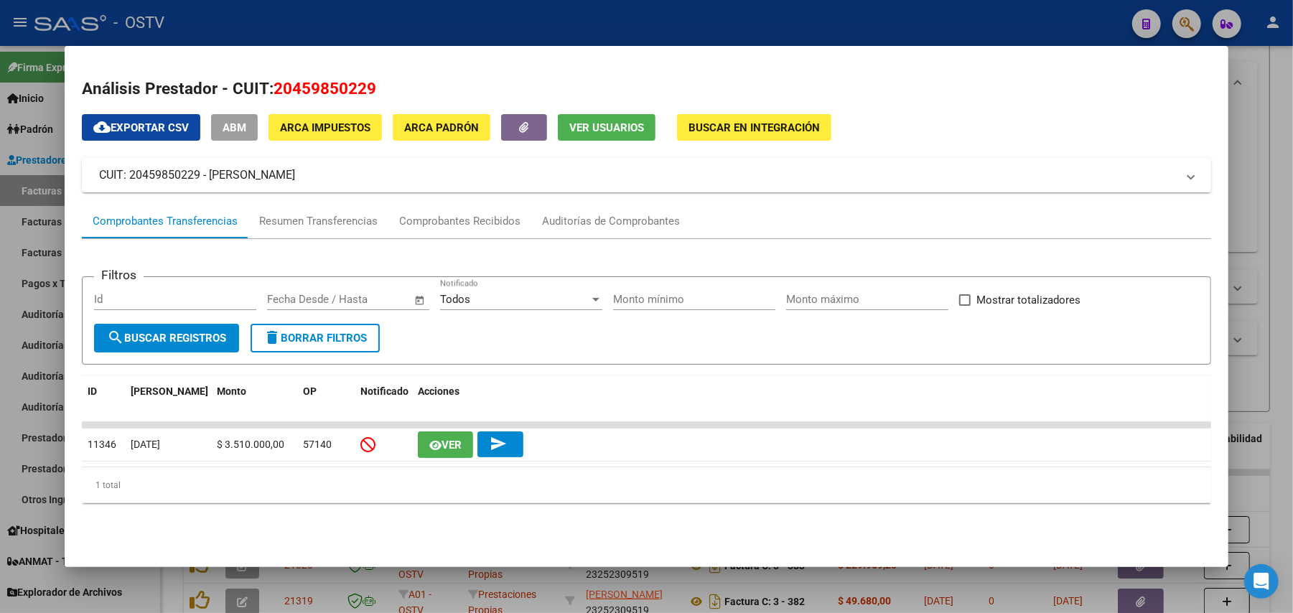
click at [6, 437] on div at bounding box center [646, 306] width 1293 height 613
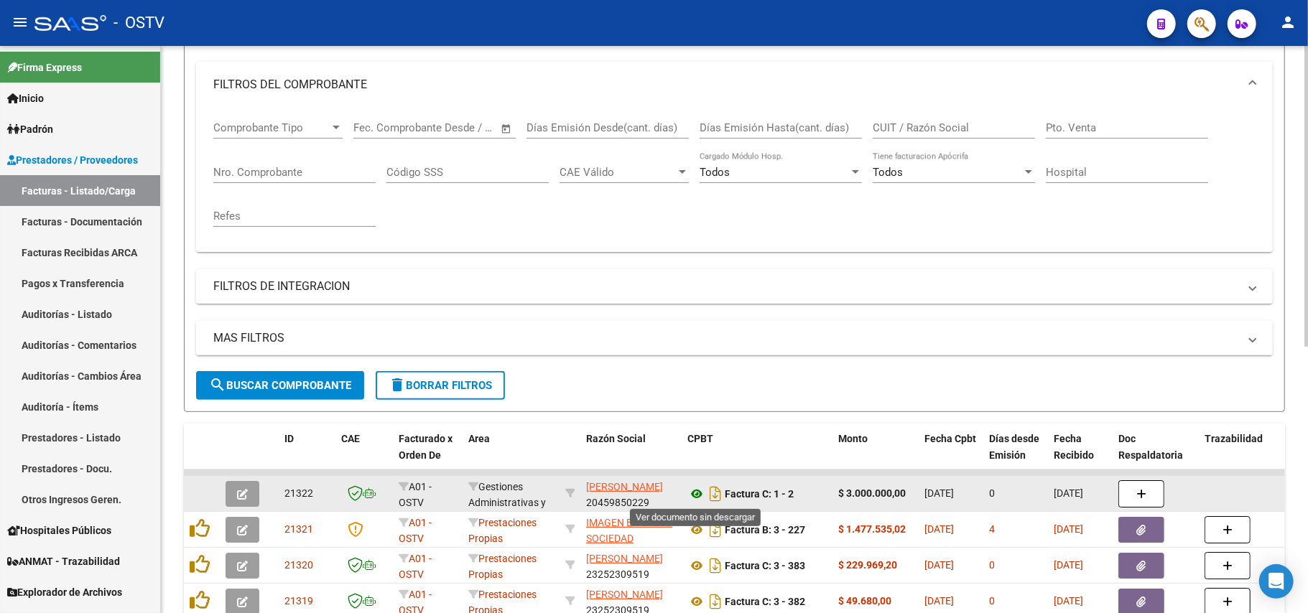
click at [689, 497] on icon at bounding box center [696, 493] width 19 height 17
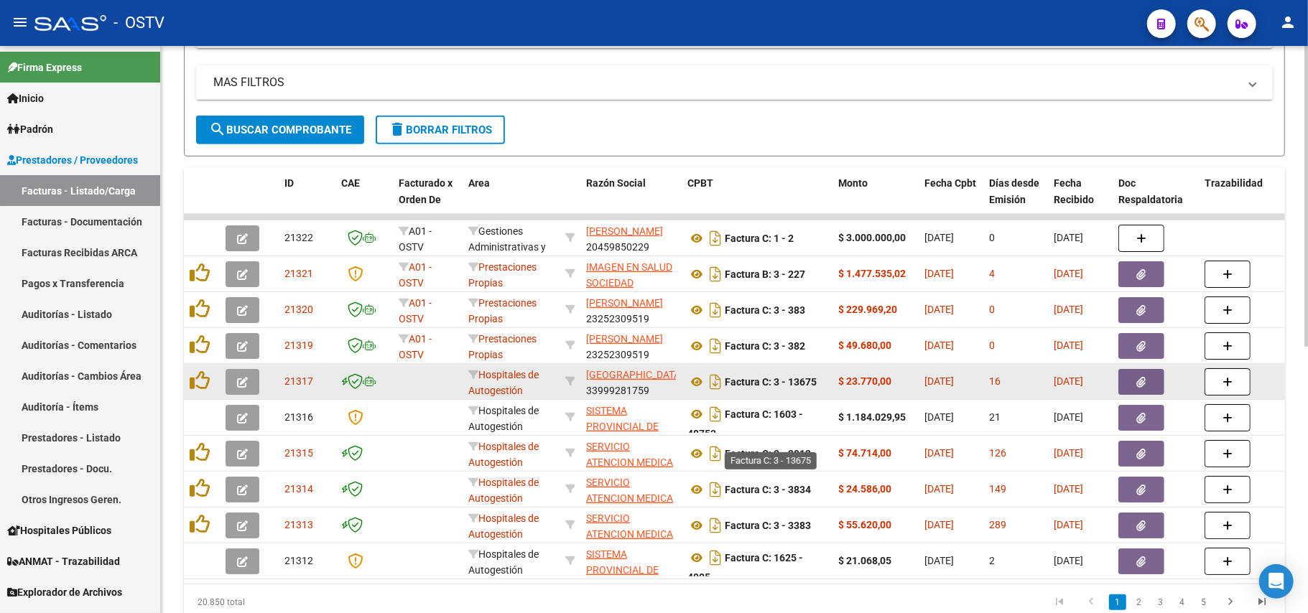
scroll to position [470, 0]
